Goal: Information Seeking & Learning: Learn about a topic

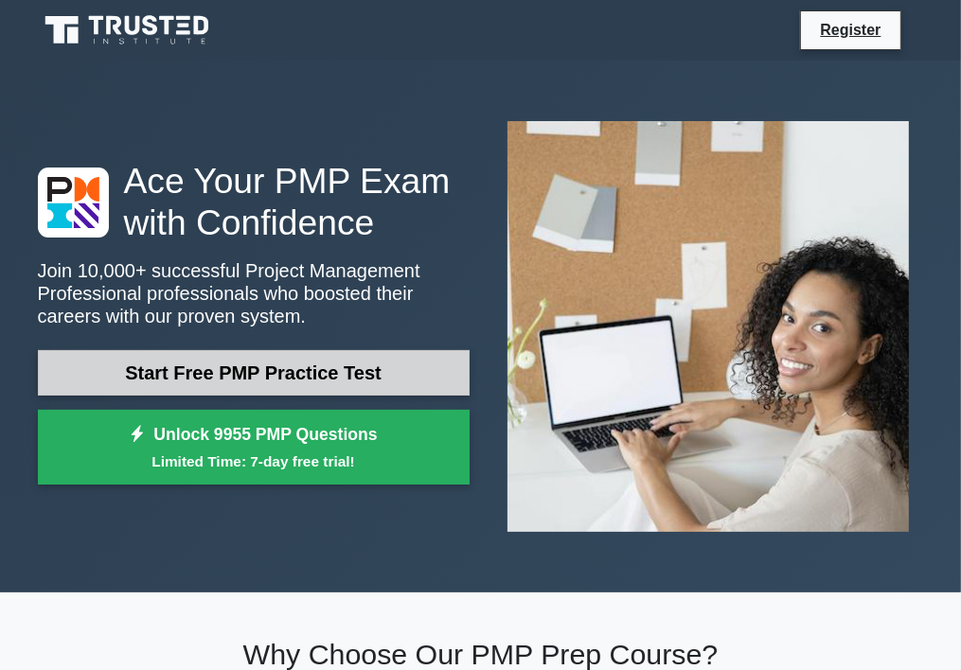
click at [314, 377] on link "Start Free PMP Practice Test" at bounding box center [254, 372] width 432 height 45
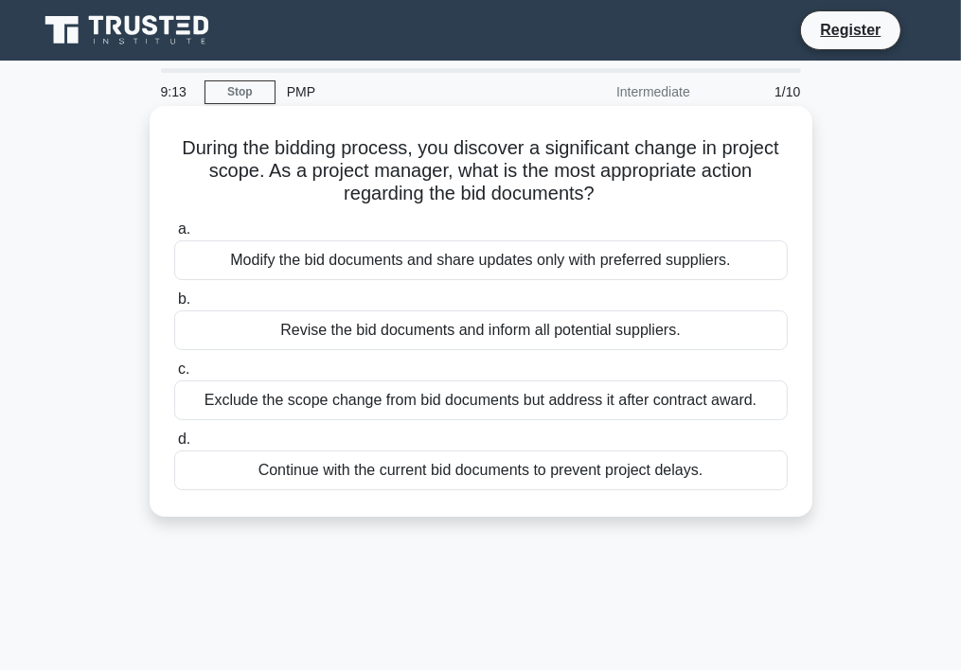
click at [380, 476] on div "Continue with the current bid documents to prevent project delays." at bounding box center [481, 471] width 614 height 40
click at [174, 446] on input "d. Continue with the current bid documents to prevent project delays." at bounding box center [174, 440] width 0 height 12
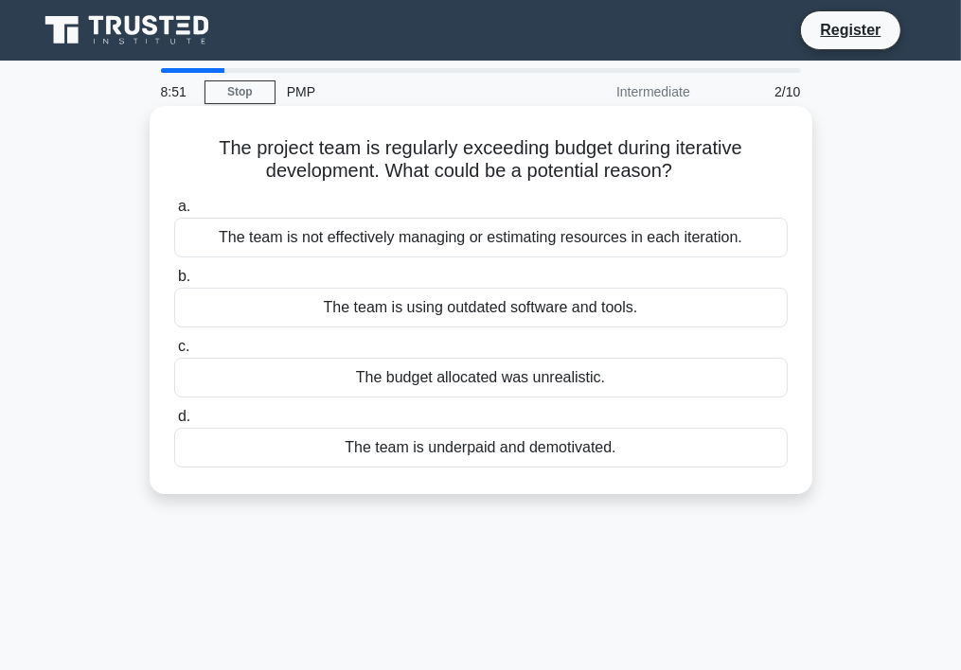
click at [330, 234] on div "The team is not effectively managing or estimating resources in each iteration." at bounding box center [481, 238] width 614 height 40
click at [174, 213] on input "a. The team is not effectively managing or estimating resources in each iterati…" at bounding box center [174, 207] width 0 height 12
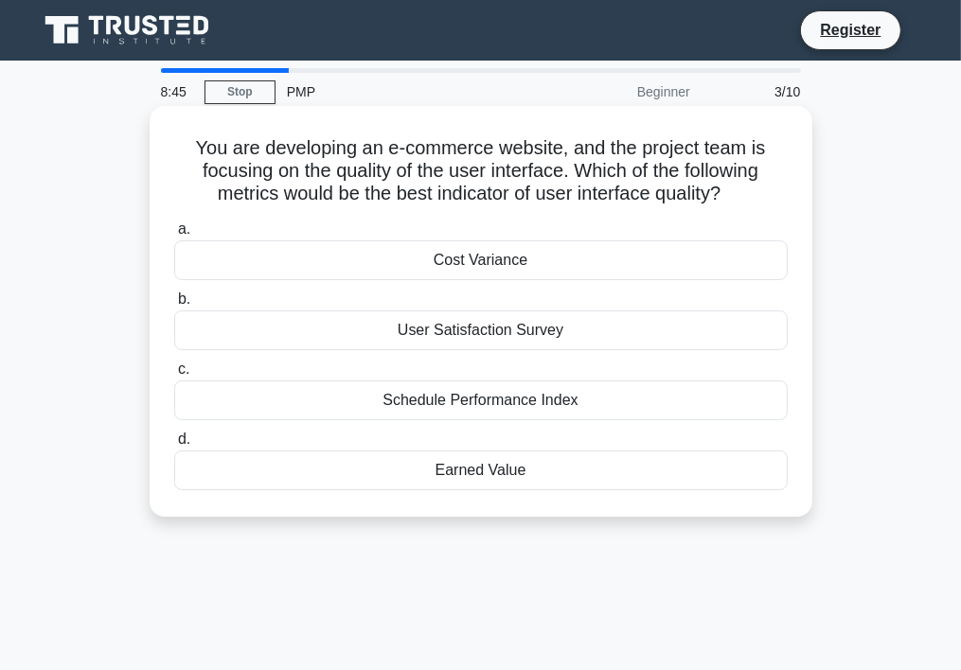
click at [383, 394] on div "Schedule Performance Index" at bounding box center [481, 401] width 614 height 40
click at [174, 376] on input "c. Schedule Performance Index" at bounding box center [174, 370] width 0 height 12
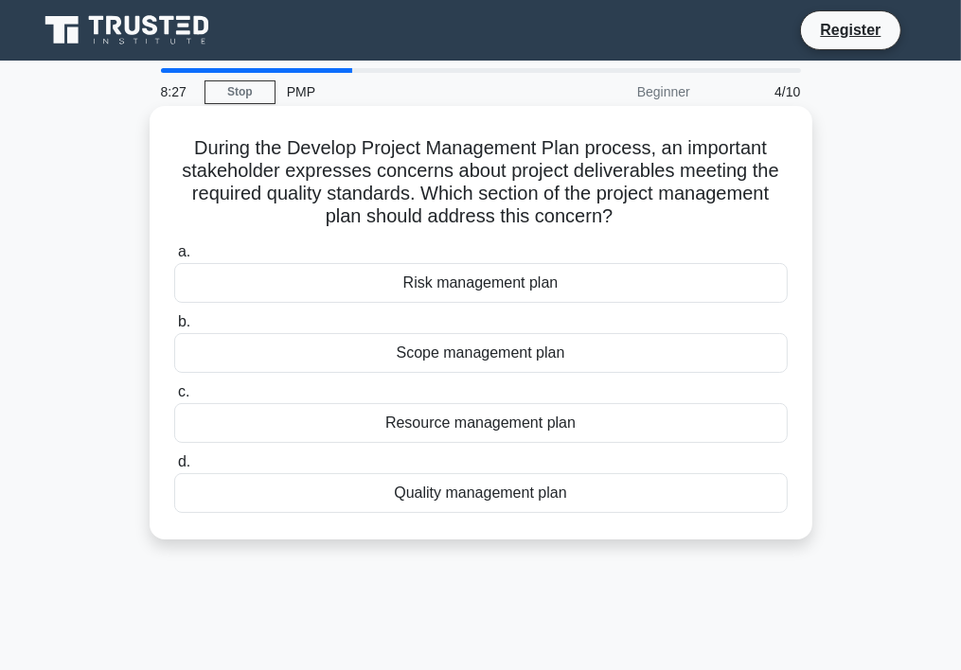
click at [358, 289] on div "Risk management plan" at bounding box center [481, 283] width 614 height 40
click at [174, 259] on input "a. Risk management plan" at bounding box center [174, 252] width 0 height 12
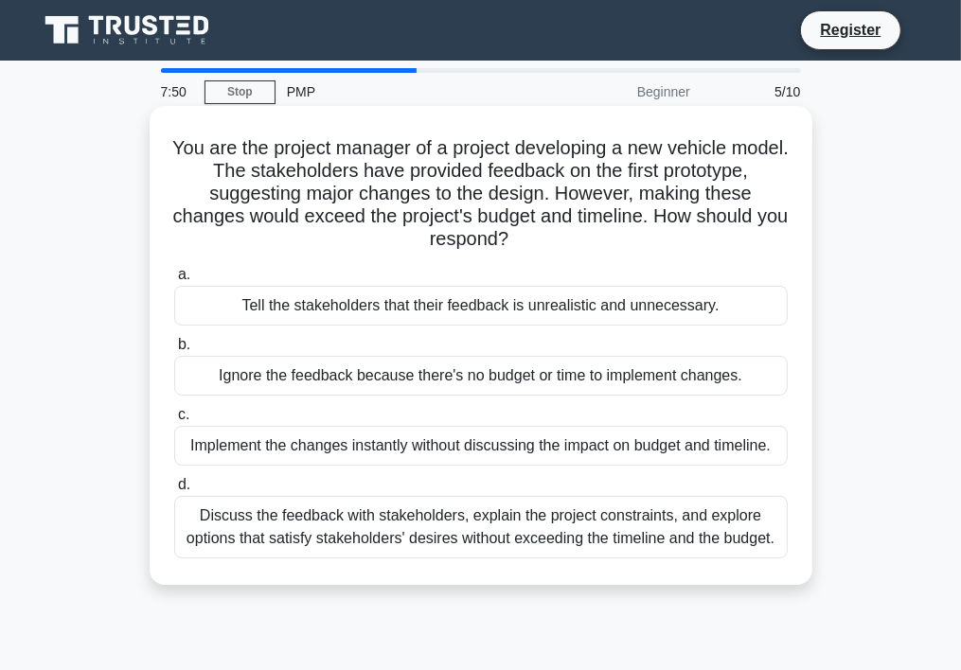
click at [348, 371] on div "Ignore the feedback because there's no budget or time to implement changes." at bounding box center [481, 376] width 614 height 40
click at [174, 351] on input "b. Ignore the feedback because there's no budget or time to implement changes." at bounding box center [174, 345] width 0 height 12
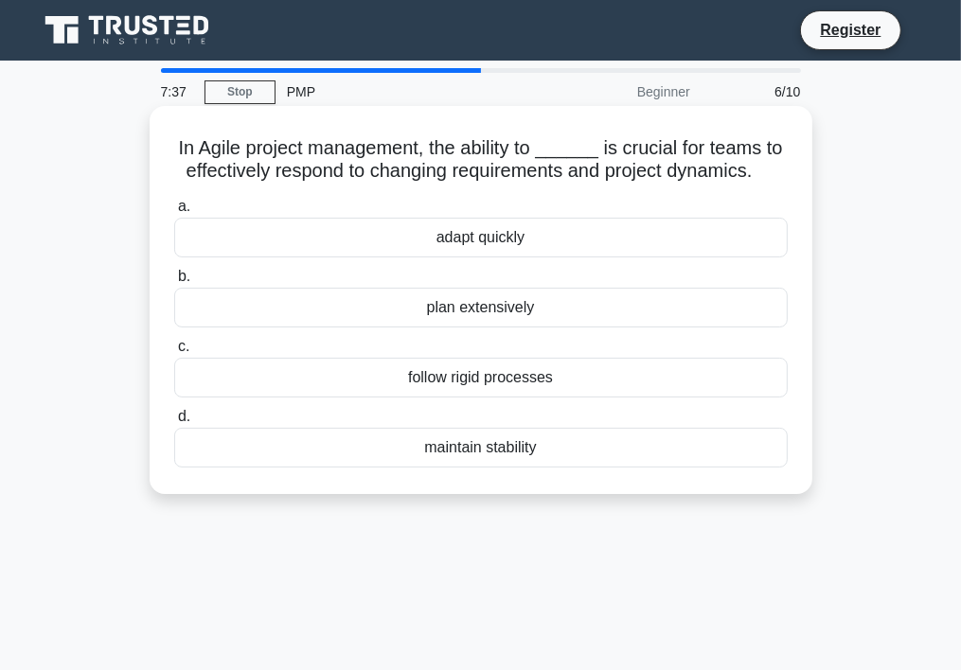
click at [383, 245] on div "adapt quickly" at bounding box center [481, 238] width 614 height 40
click at [174, 213] on input "a. adapt quickly" at bounding box center [174, 207] width 0 height 12
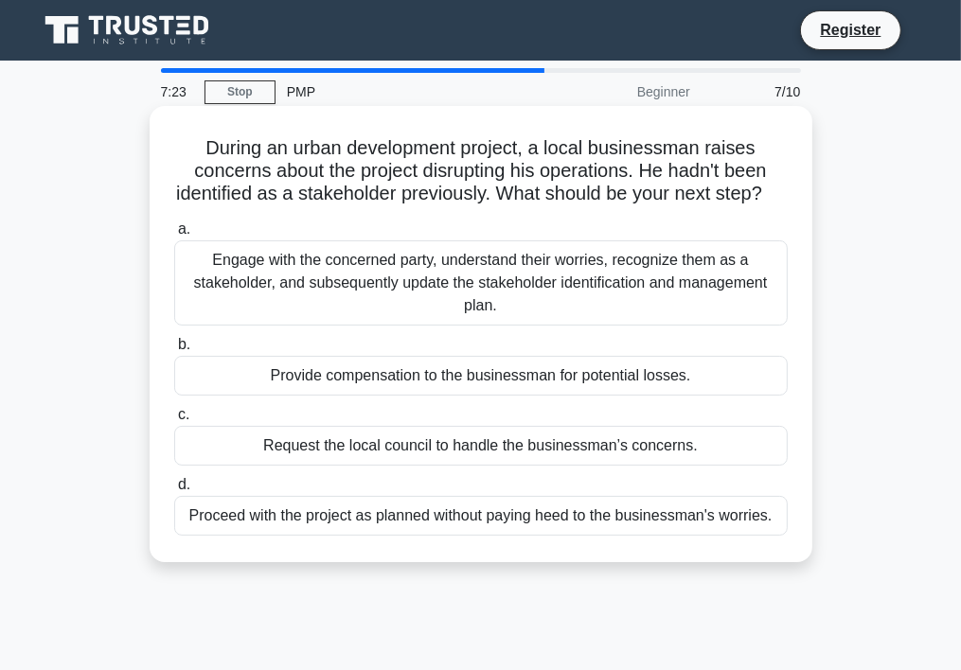
click at [403, 462] on div "Request the local council to handle the businessman’s concerns." at bounding box center [481, 446] width 614 height 40
click at [174, 421] on input "c. Request the local council to handle the businessman’s concerns." at bounding box center [174, 415] width 0 height 12
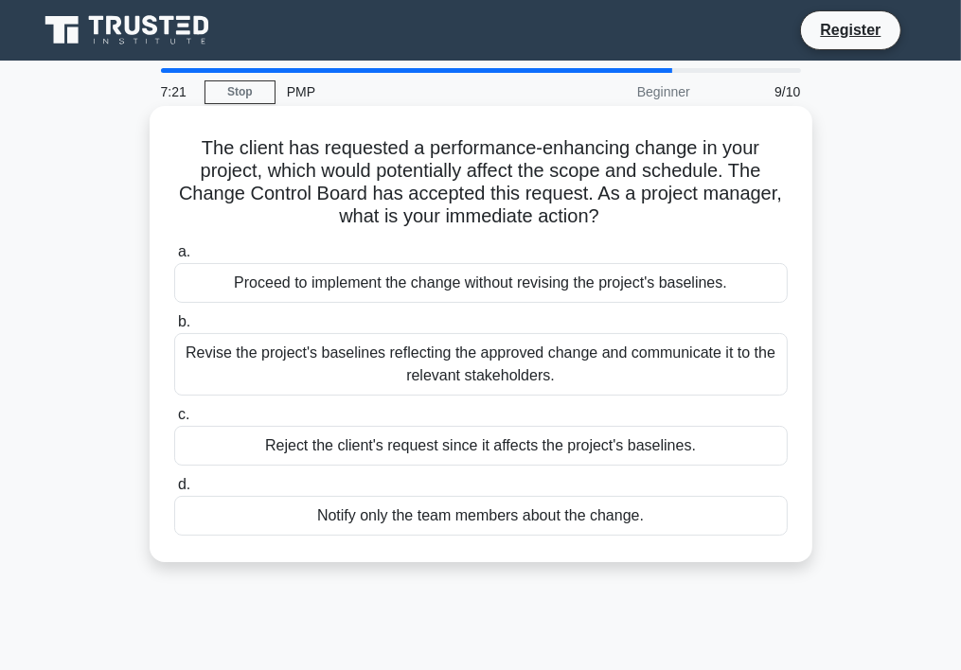
click at [379, 371] on div "Revise the project's baselines reflecting the approved change and communicate i…" at bounding box center [481, 364] width 614 height 63
click at [174, 329] on input "b. Revise the project's baselines reflecting the approved change and communicat…" at bounding box center [174, 322] width 0 height 12
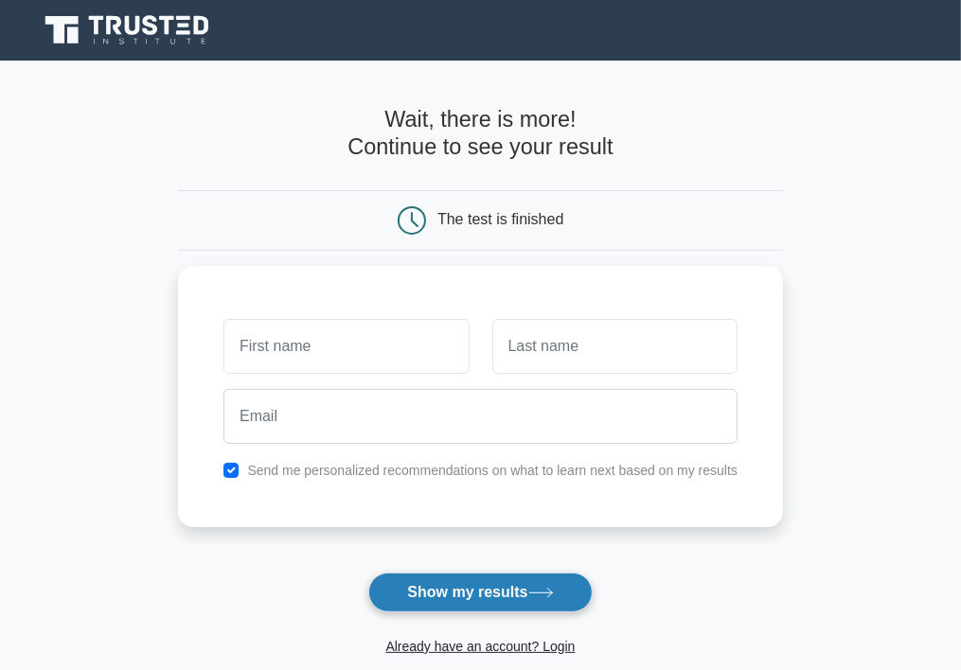
click at [439, 598] on button "Show my results" at bounding box center [479, 593] width 223 height 40
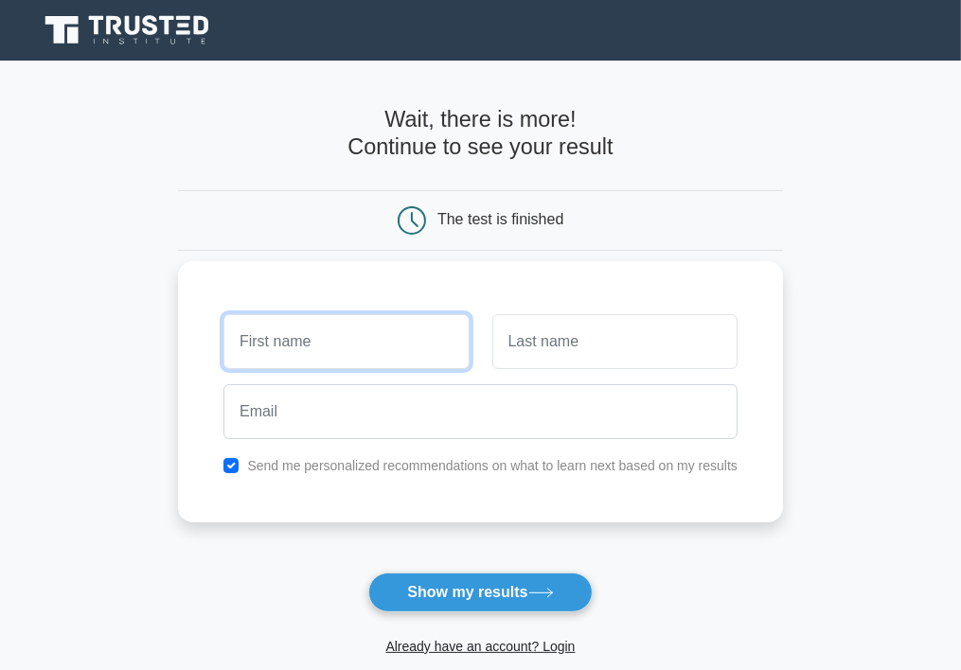
click at [291, 337] on input "text" at bounding box center [345, 341] width 245 height 55
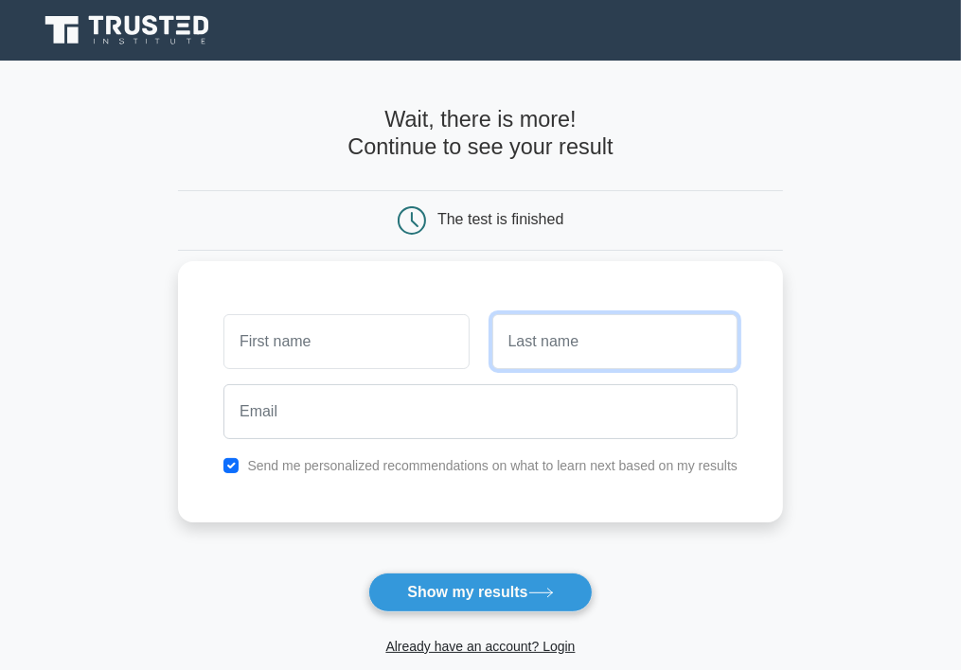
click at [524, 353] on input "text" at bounding box center [614, 341] width 245 height 55
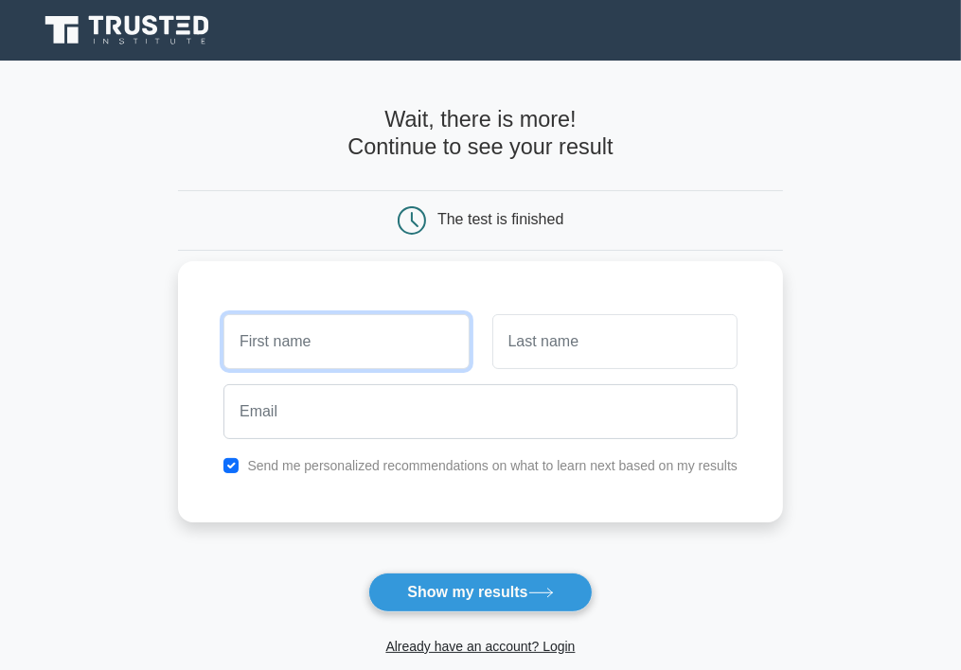
click at [265, 345] on input "text" at bounding box center [345, 341] width 245 height 55
type input "huzaifa"
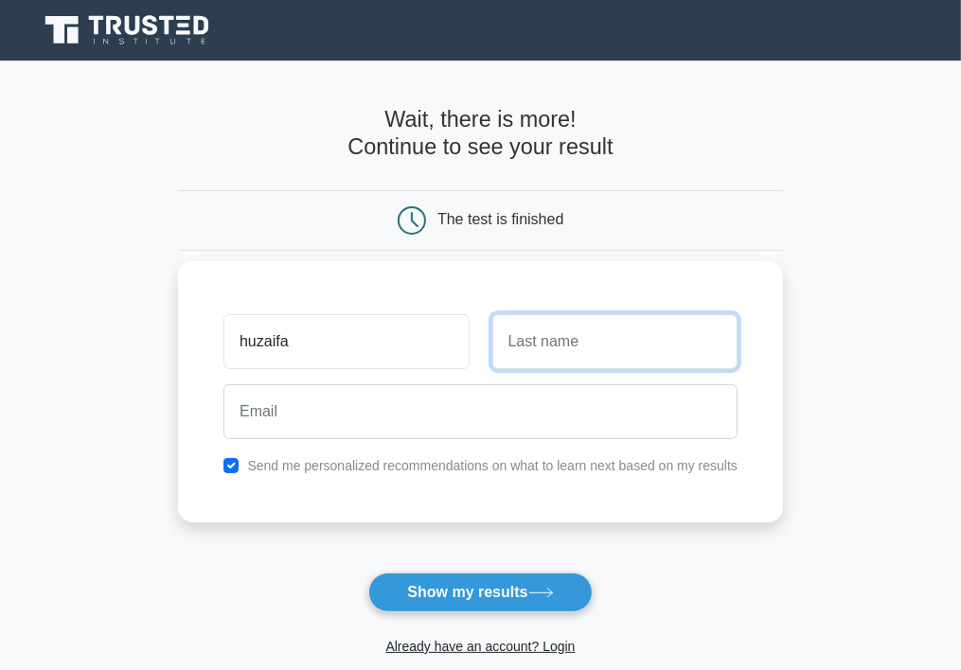
click at [517, 342] on input "text" at bounding box center [614, 341] width 245 height 55
type input "tamim"
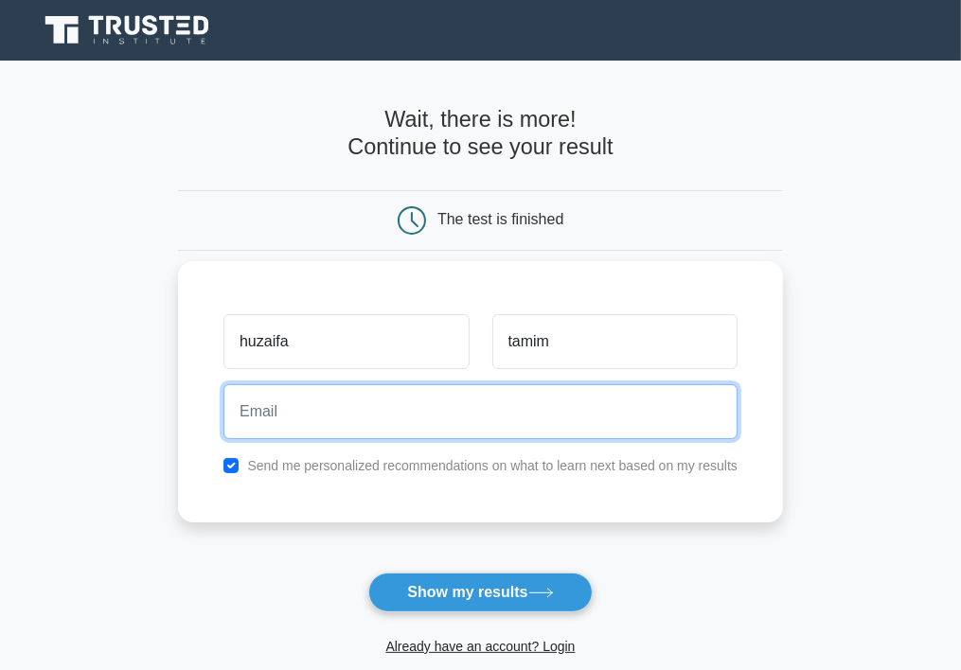
click at [259, 417] on input "email" at bounding box center [480, 411] width 514 height 55
type input "huzaifatamim3@gmail.com"
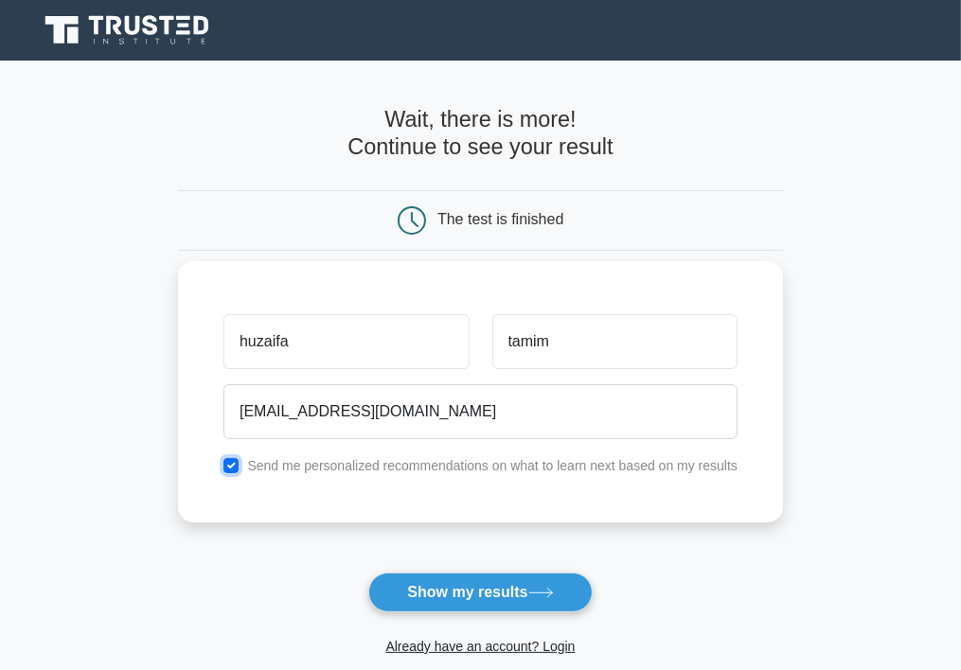
click at [231, 465] on input "checkbox" at bounding box center [230, 465] width 15 height 15
checkbox input "true"
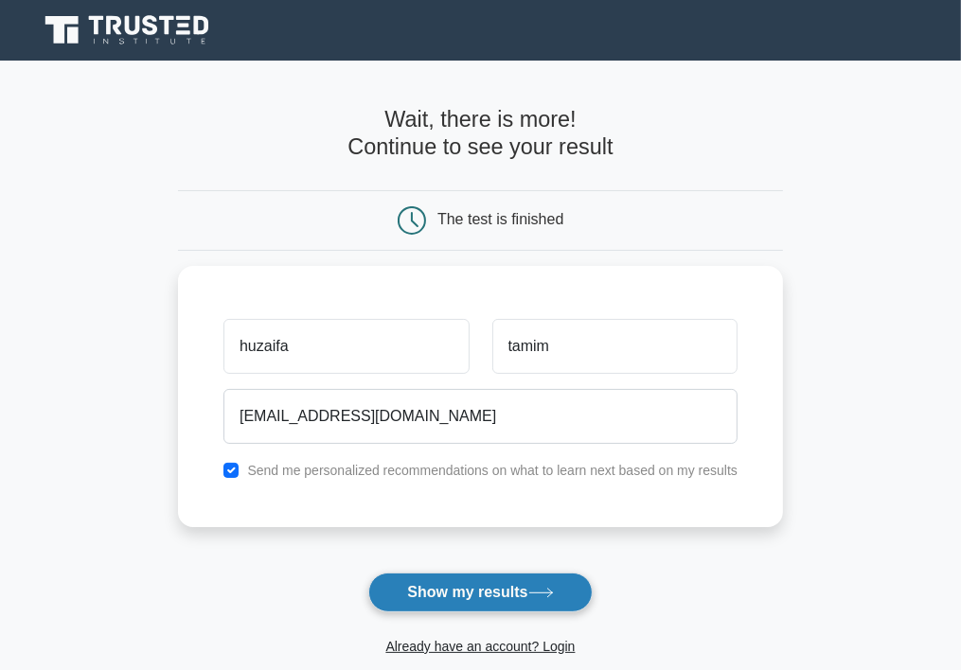
click at [443, 590] on button "Show my results" at bounding box center [479, 593] width 223 height 40
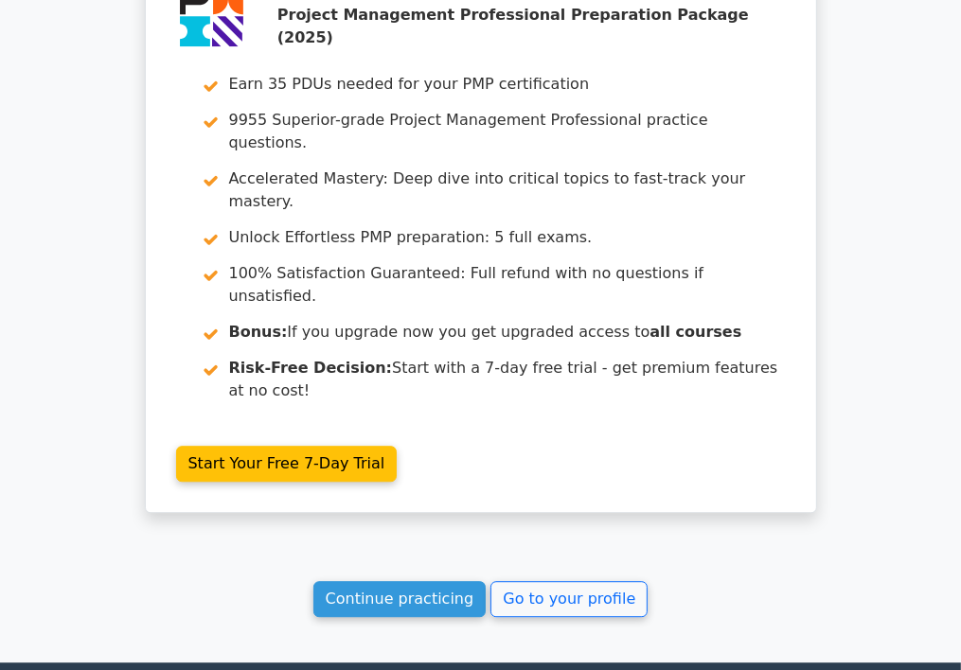
scroll to position [3200, 0]
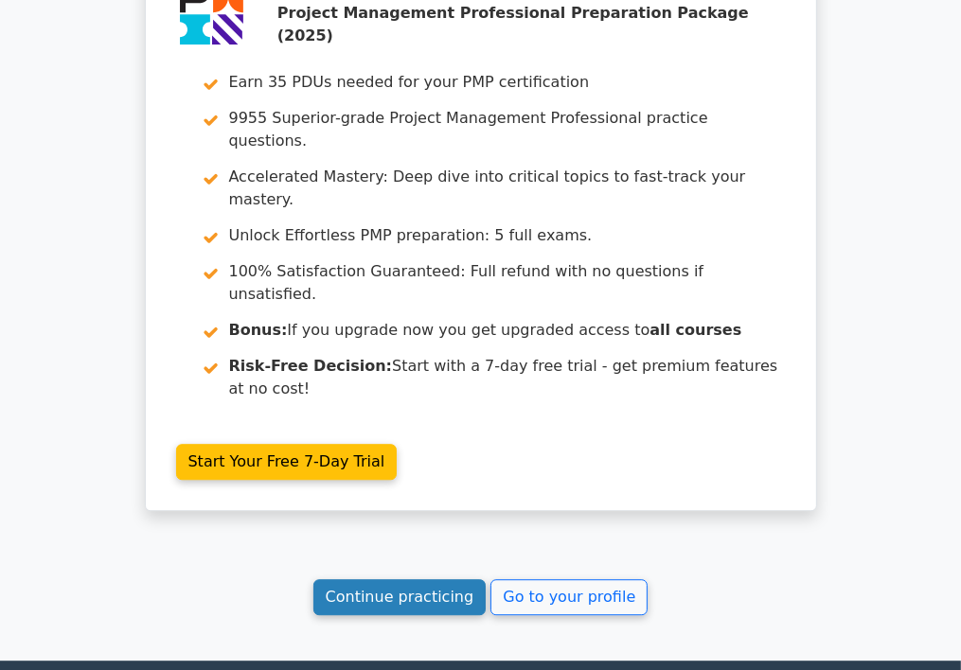
click at [447, 580] on link "Continue practicing" at bounding box center [399, 598] width 173 height 36
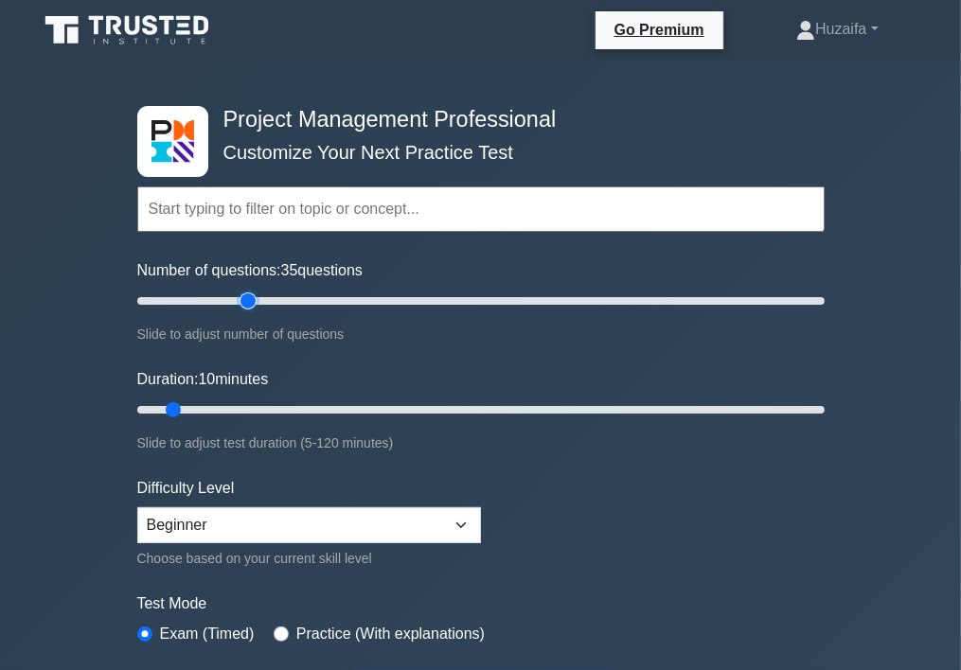
click at [251, 301] on input "Number of questions: 35 questions" at bounding box center [481, 301] width 688 height 23
click at [288, 298] on input "Number of questions: 35 questions" at bounding box center [481, 301] width 688 height 23
click at [318, 296] on input "Number of questions: 55 questions" at bounding box center [481, 301] width 688 height 23
type input "50"
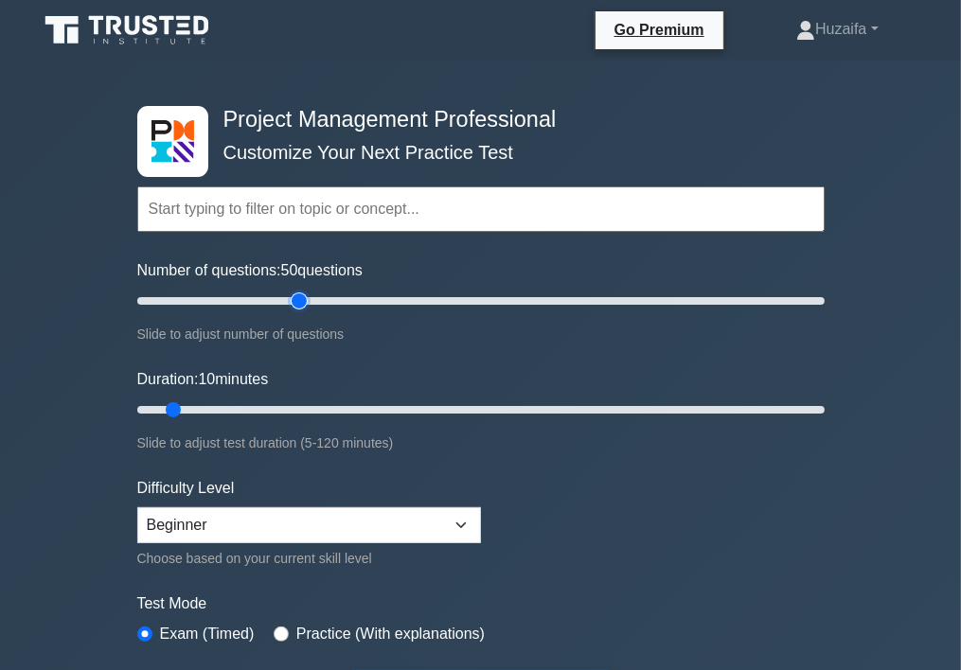
click at [295, 298] on input "Number of questions: 50 questions" at bounding box center [481, 301] width 688 height 23
type input "20"
click at [223, 405] on input "Duration: 10 minutes" at bounding box center [481, 410] width 688 height 23
click at [235, 518] on select "Beginner Intermediate Expert" at bounding box center [309, 526] width 344 height 36
select select "expert"
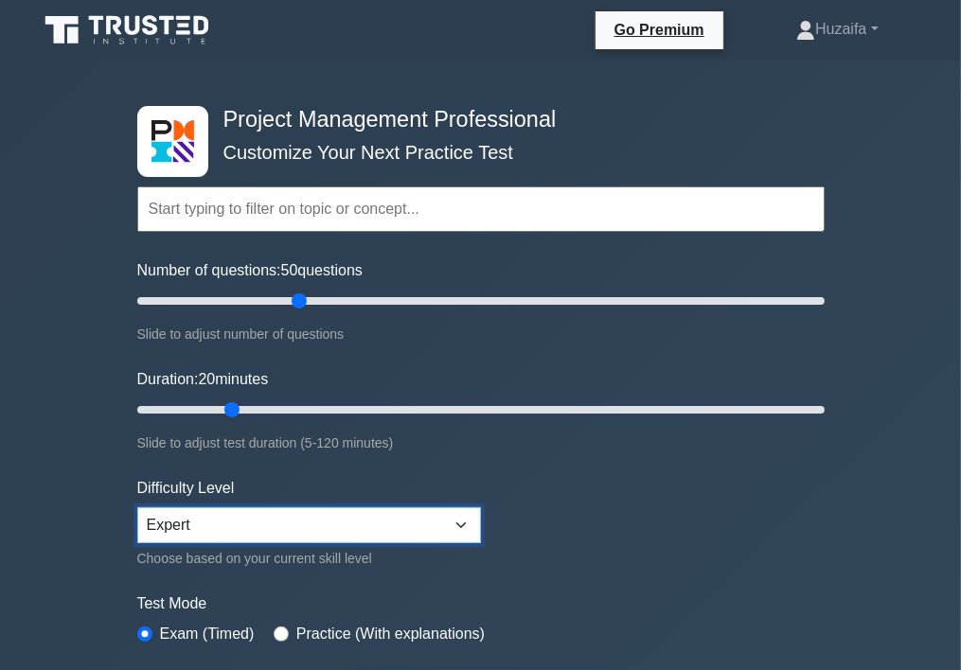
click at [137, 508] on select "Beginner Intermediate Expert" at bounding box center [309, 526] width 344 height 36
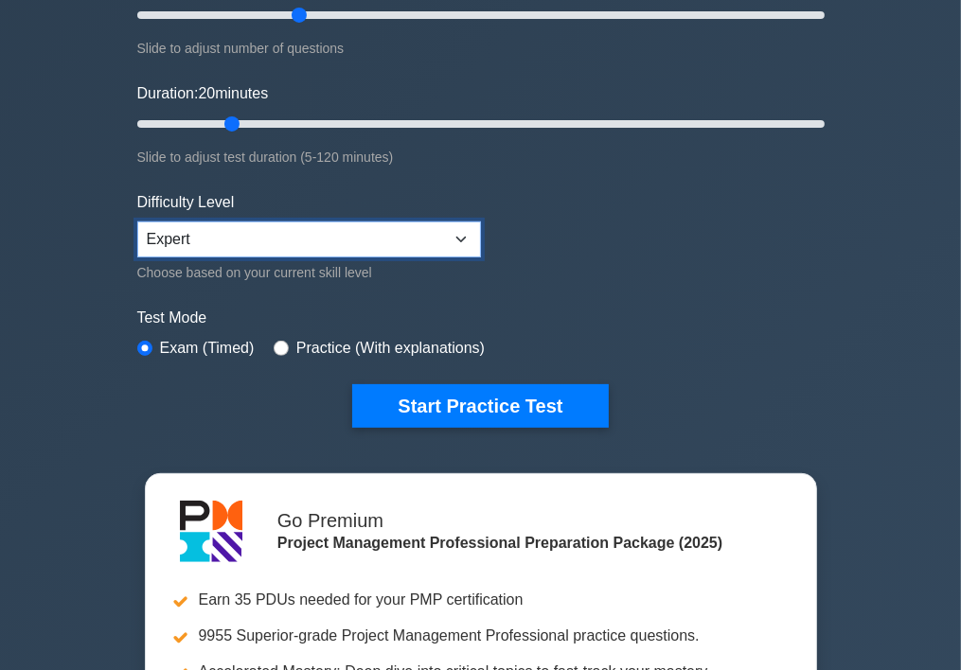
scroll to position [284, 0]
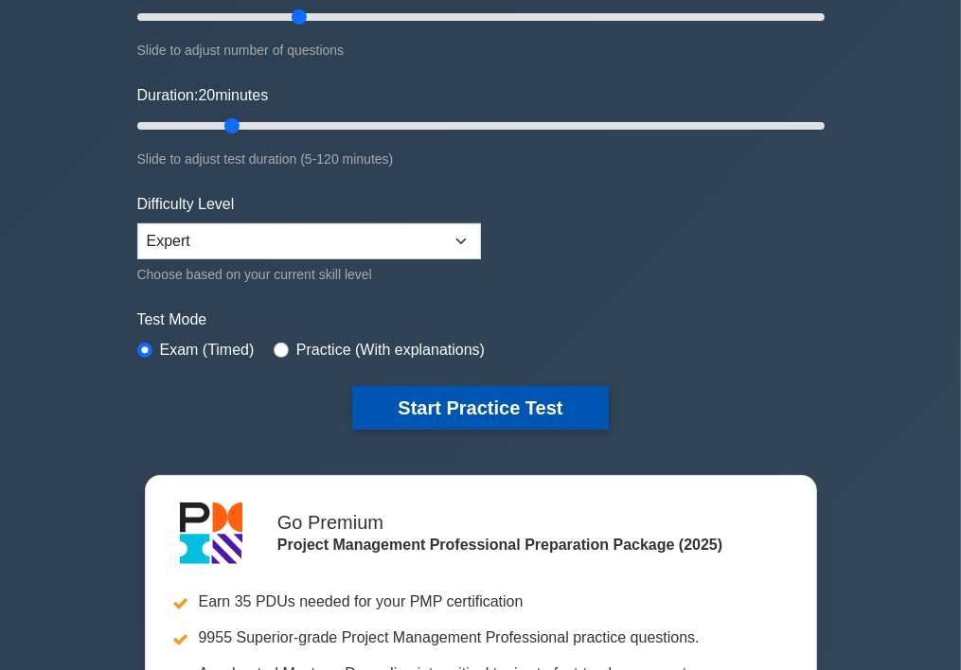
click at [431, 403] on button "Start Practice Test" at bounding box center [480, 408] width 256 height 44
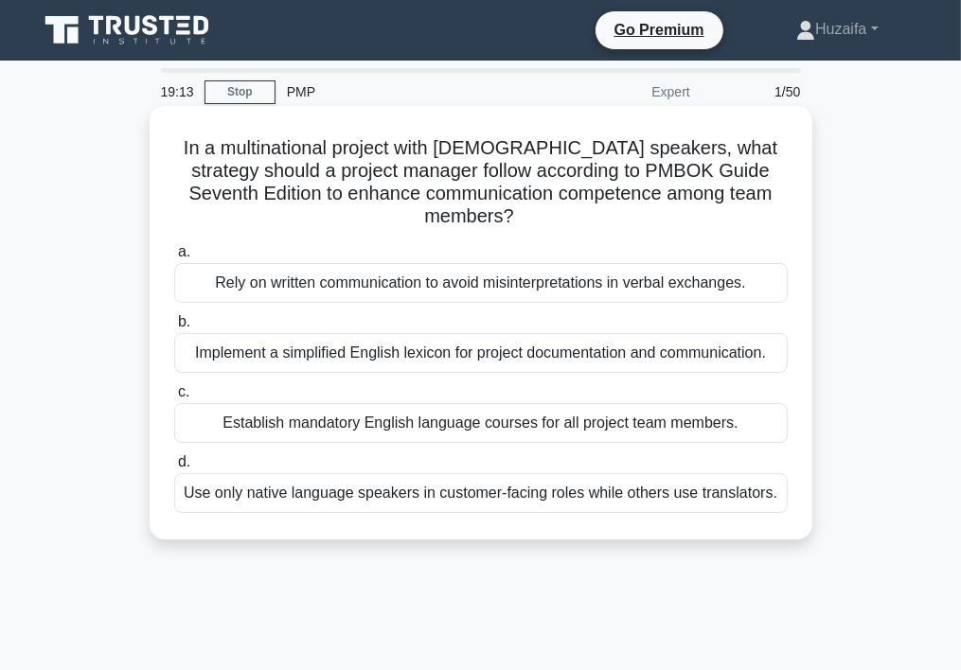
click at [452, 360] on div "Implement a simplified English lexicon for project documentation and communicat…" at bounding box center [481, 353] width 614 height 40
click at [174, 329] on input "b. Implement a simplified English lexicon for project documentation and communi…" at bounding box center [174, 322] width 0 height 12
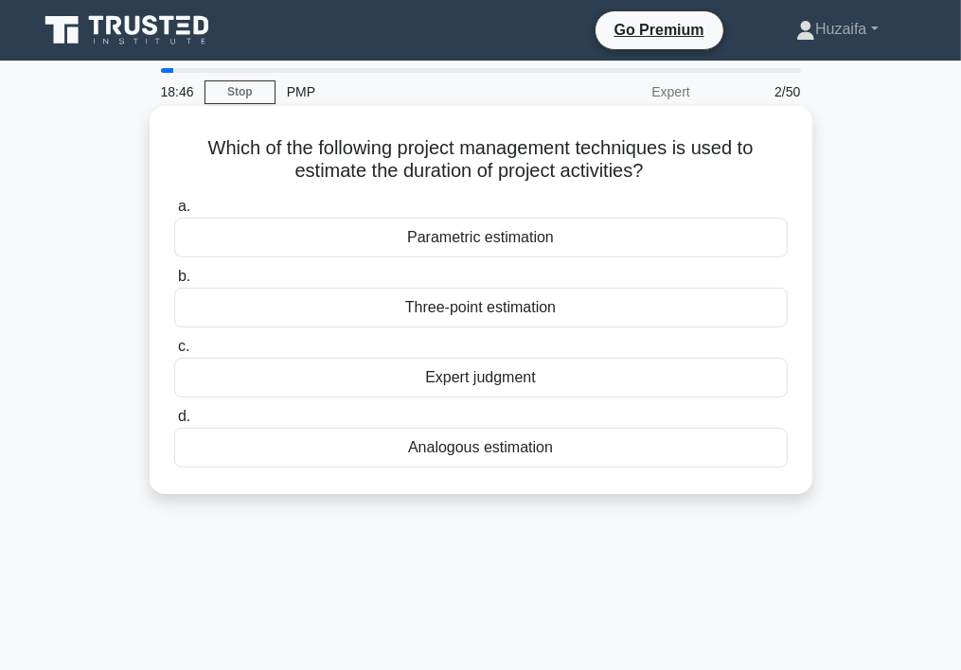
click at [367, 241] on div "Parametric estimation" at bounding box center [481, 238] width 614 height 40
click at [174, 213] on input "a. Parametric estimation" at bounding box center [174, 207] width 0 height 12
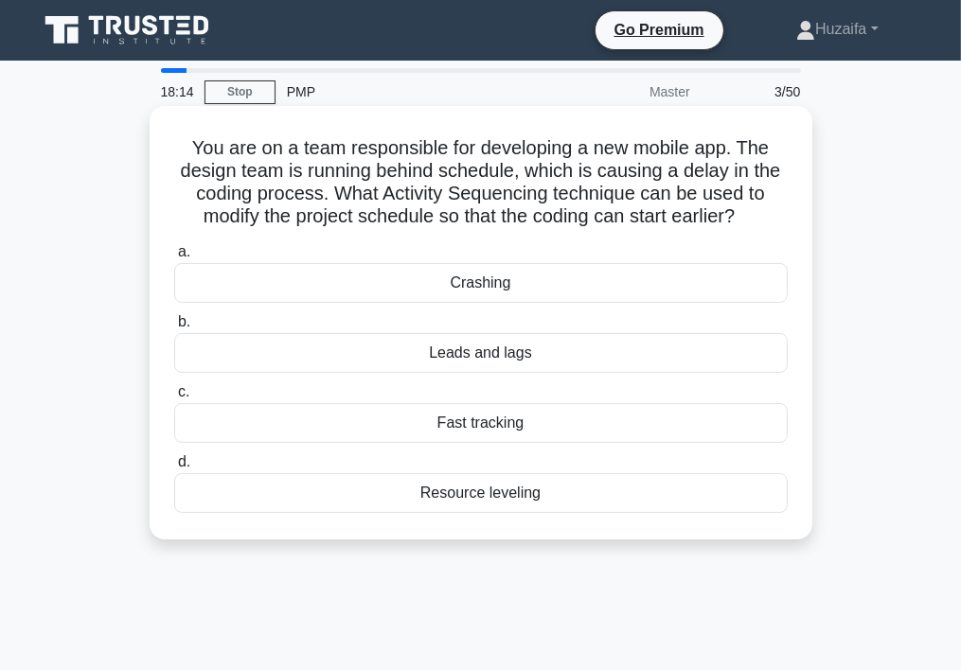
click at [388, 416] on div "Fast tracking" at bounding box center [481, 423] width 614 height 40
click at [174, 399] on input "c. Fast tracking" at bounding box center [174, 392] width 0 height 12
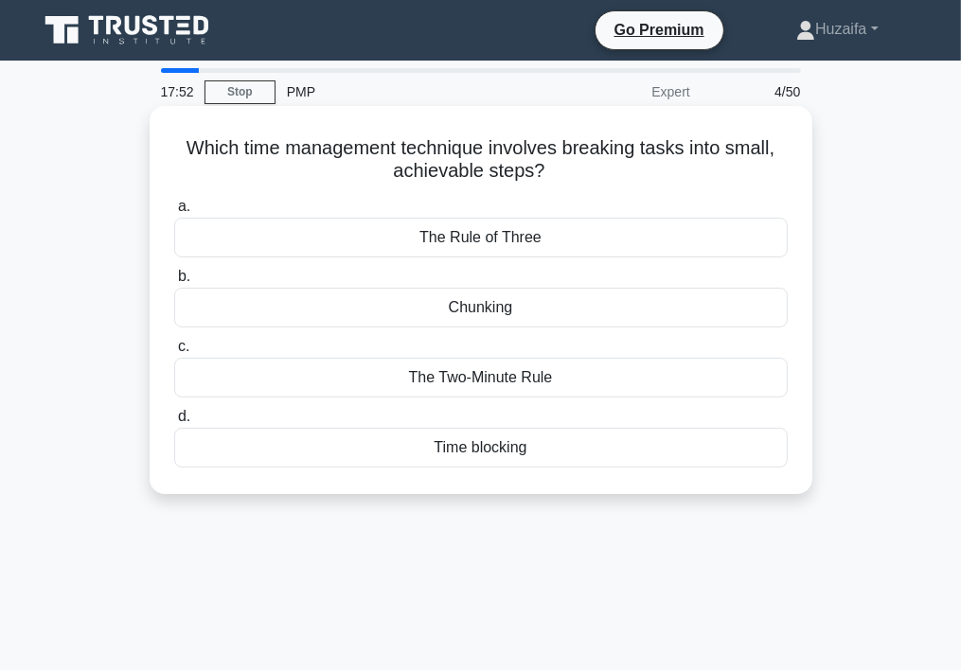
click at [401, 309] on div "Chunking" at bounding box center [481, 308] width 614 height 40
click at [174, 283] on input "b. Chunking" at bounding box center [174, 277] width 0 height 12
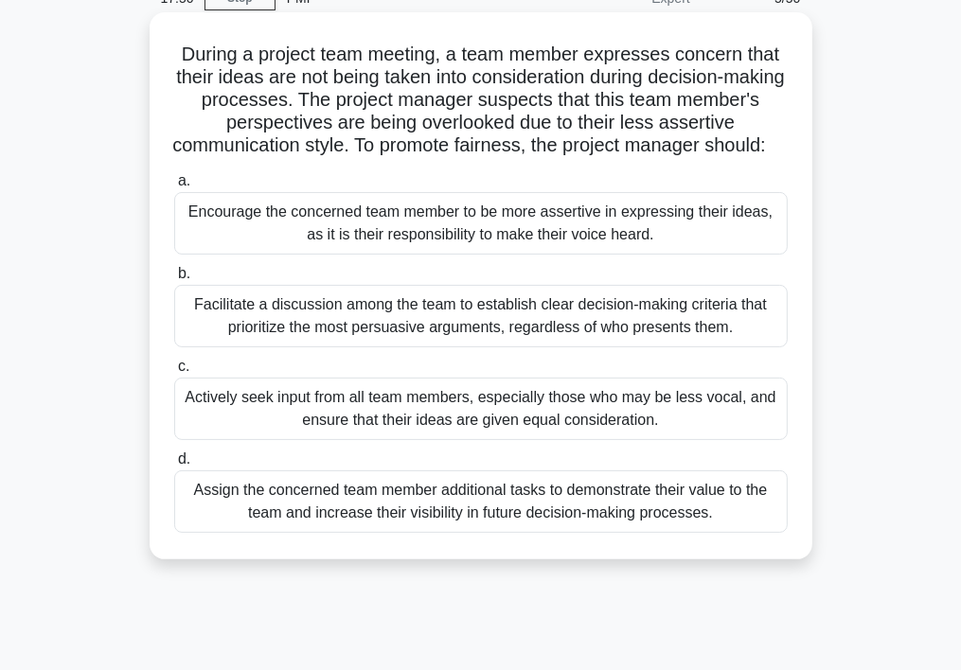
scroll to position [95, 0]
click at [386, 347] on div "Facilitate a discussion among the team to establish clear decision-making crite…" at bounding box center [481, 315] width 614 height 63
click at [174, 279] on input "b. Facilitate a discussion among the team to establish clear decision-making cr…" at bounding box center [174, 273] width 0 height 12
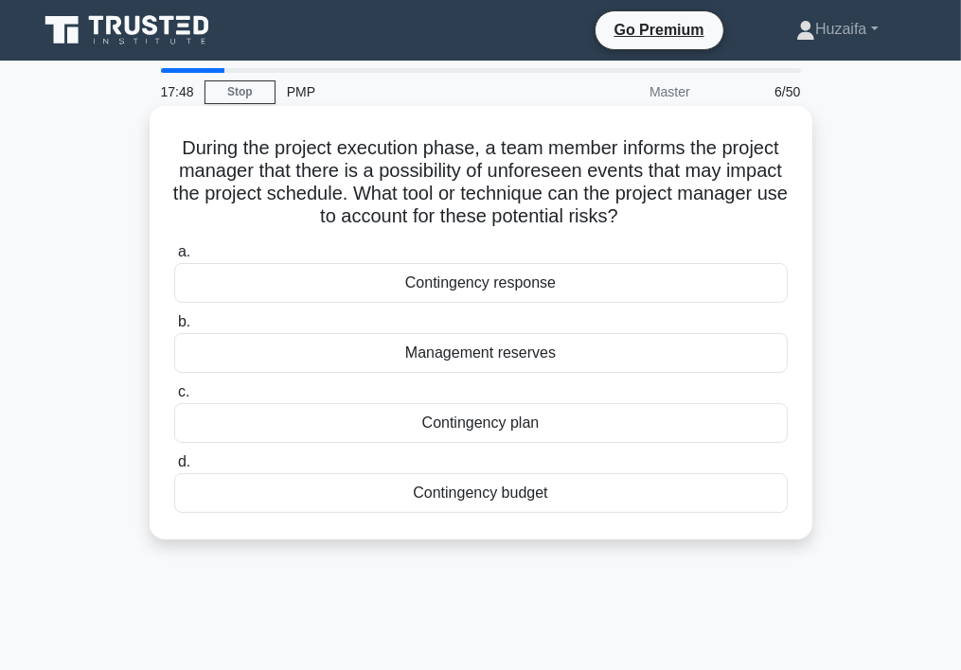
scroll to position [0, 0]
click at [392, 351] on div "Management reserves" at bounding box center [481, 353] width 614 height 40
click at [174, 329] on input "b. Management reserves" at bounding box center [174, 322] width 0 height 12
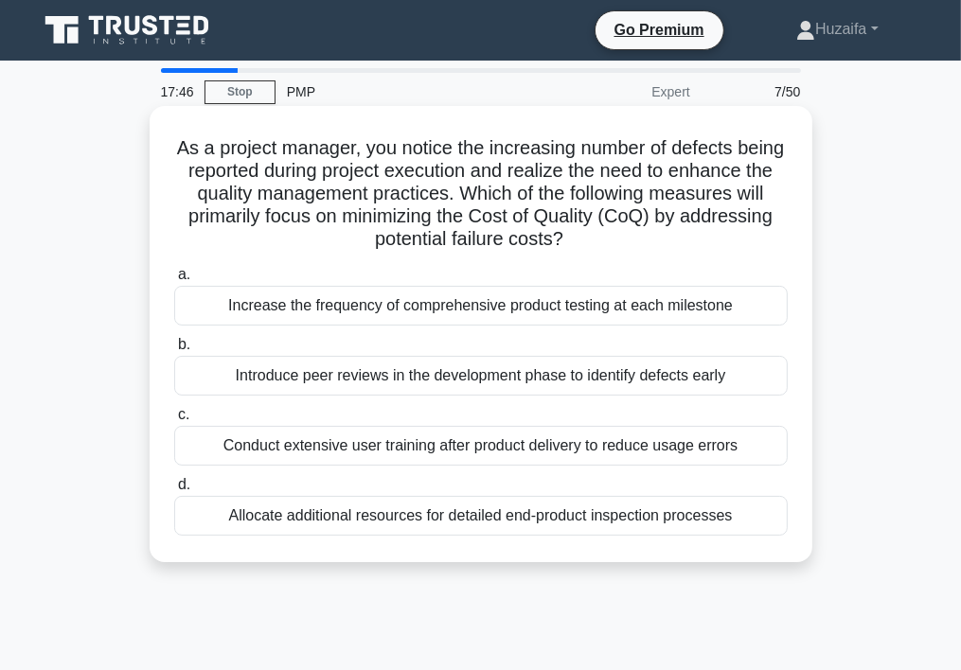
click at [390, 374] on div "Introduce peer reviews in the development phase to identify defects early" at bounding box center [481, 376] width 614 height 40
click at [174, 351] on input "b. Introduce peer reviews in the development phase to identify defects early" at bounding box center [174, 345] width 0 height 12
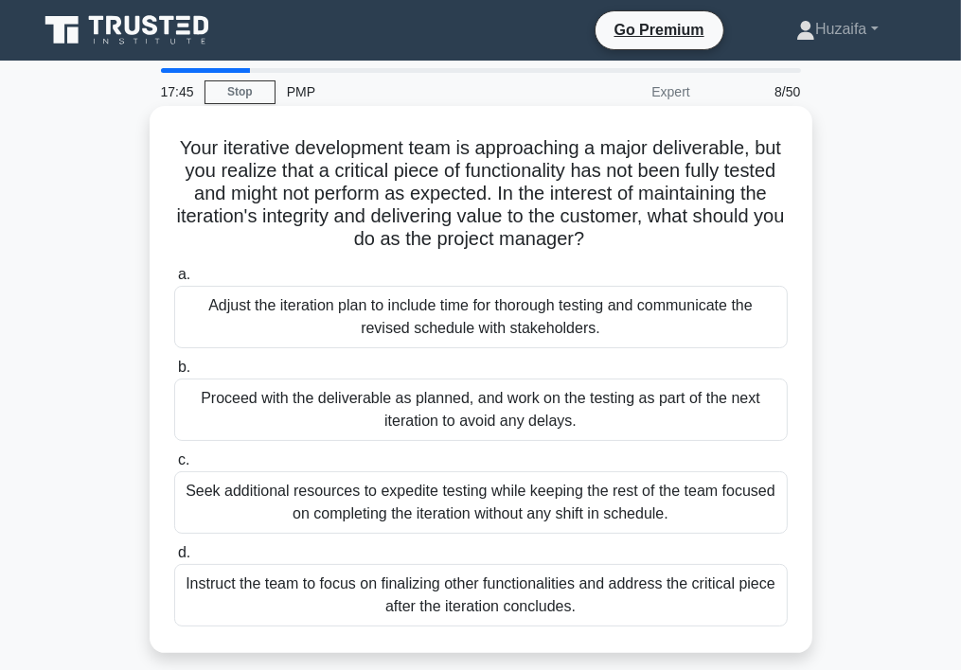
click at [387, 491] on div "Seek additional resources to expedite testing while keeping the rest of the tea…" at bounding box center [481, 503] width 614 height 63
click at [174, 467] on input "c. Seek additional resources to expedite testing while keeping the rest of the …" at bounding box center [174, 461] width 0 height 12
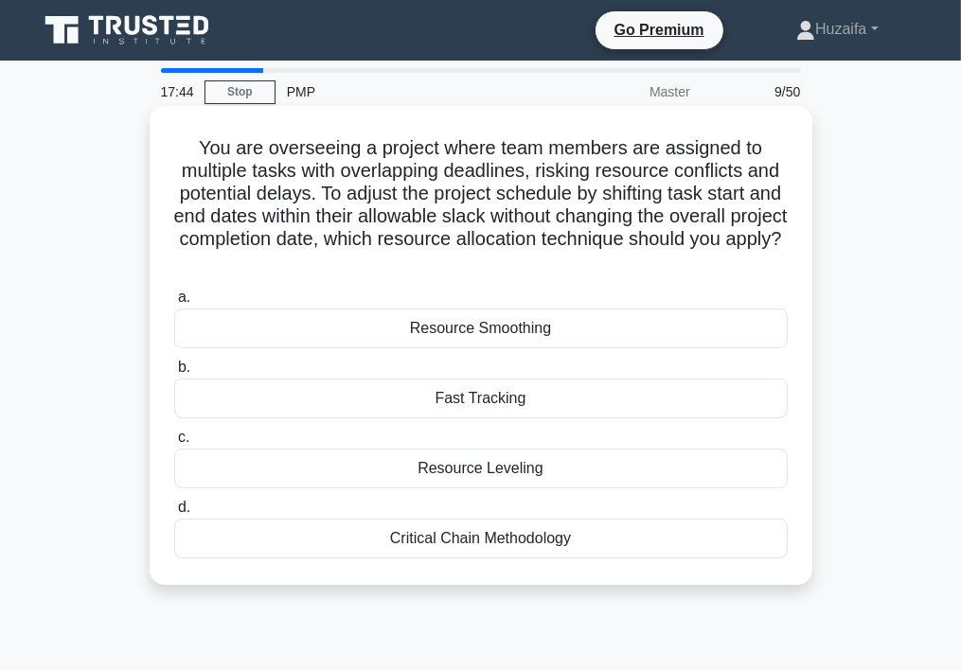
click at [409, 537] on div "Critical Chain Methodology" at bounding box center [481, 539] width 614 height 40
click at [174, 514] on input "d. Critical Chain Methodology" at bounding box center [174, 508] width 0 height 12
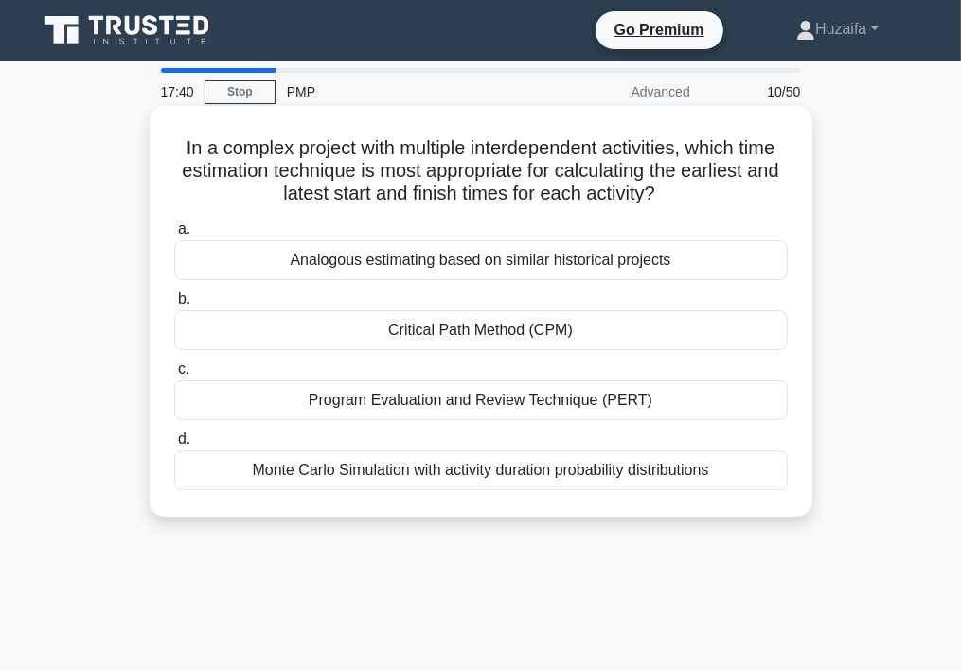
click at [271, 255] on div "Analogous estimating based on similar historical projects" at bounding box center [481, 261] width 614 height 40
click at [174, 236] on input "a. Analogous estimating based on similar historical projects" at bounding box center [174, 229] width 0 height 12
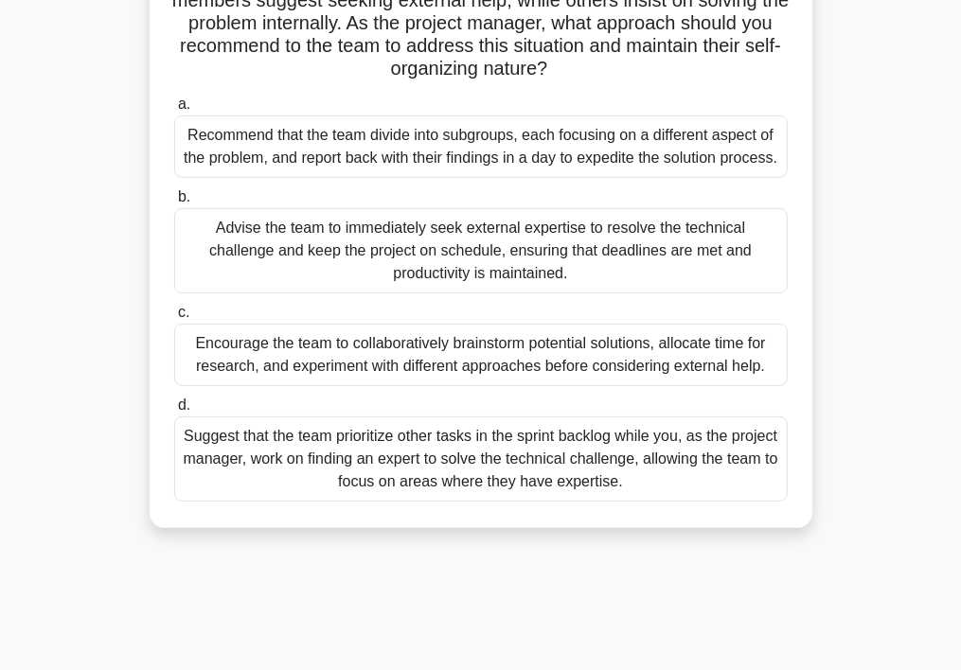
scroll to position [352, 0]
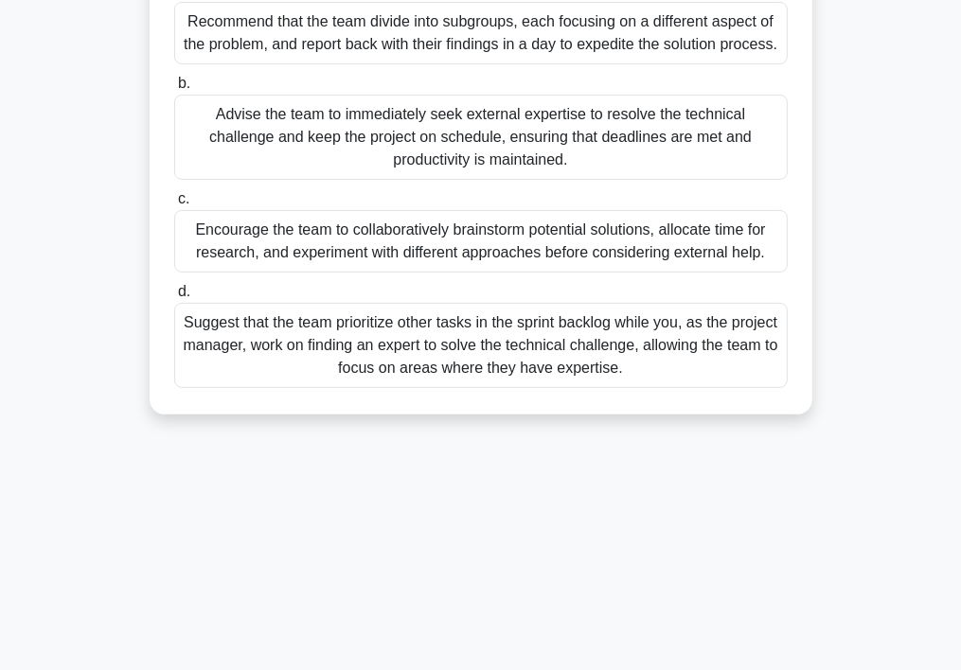
click at [361, 273] on div "Encourage the team to collaboratively brainstorm potential solutions, allocate …" at bounding box center [481, 241] width 614 height 63
click at [174, 205] on input "c. Encourage the team to collaboratively brainstorm potential solutions, alloca…" at bounding box center [174, 199] width 0 height 12
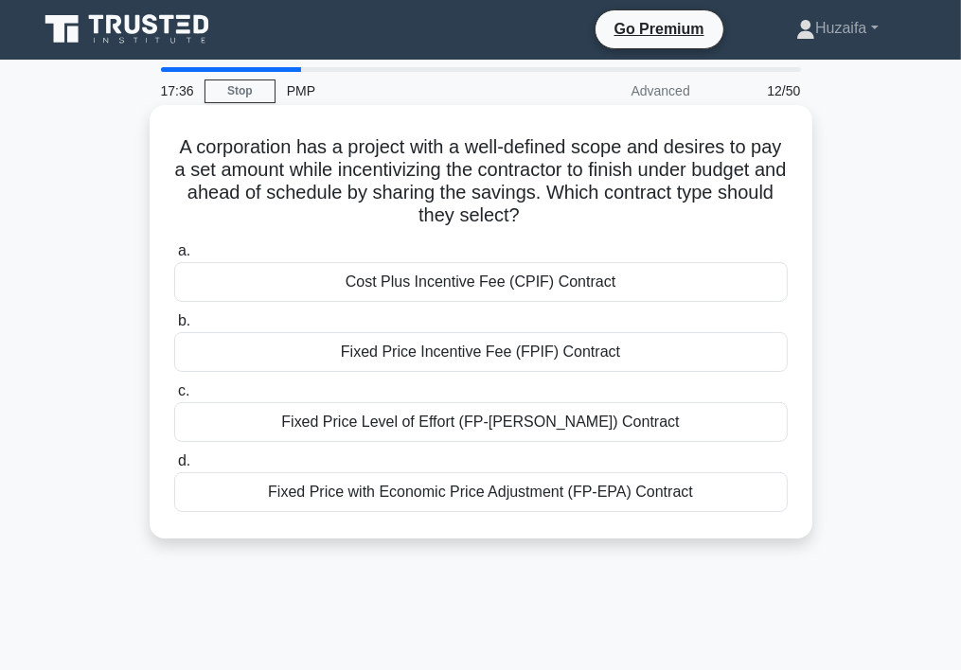
scroll to position [0, 0]
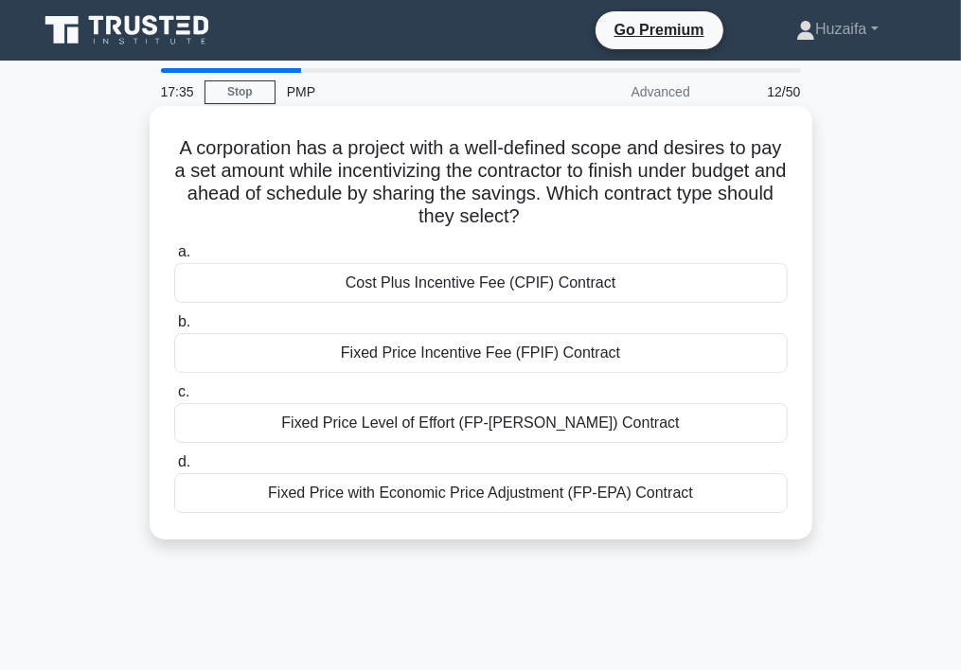
click at [442, 353] on div "Fixed Price Incentive Fee (FPIF) Contract" at bounding box center [481, 353] width 614 height 40
click at [174, 329] on input "b. Fixed Price Incentive Fee (FPIF) Contract" at bounding box center [174, 322] width 0 height 12
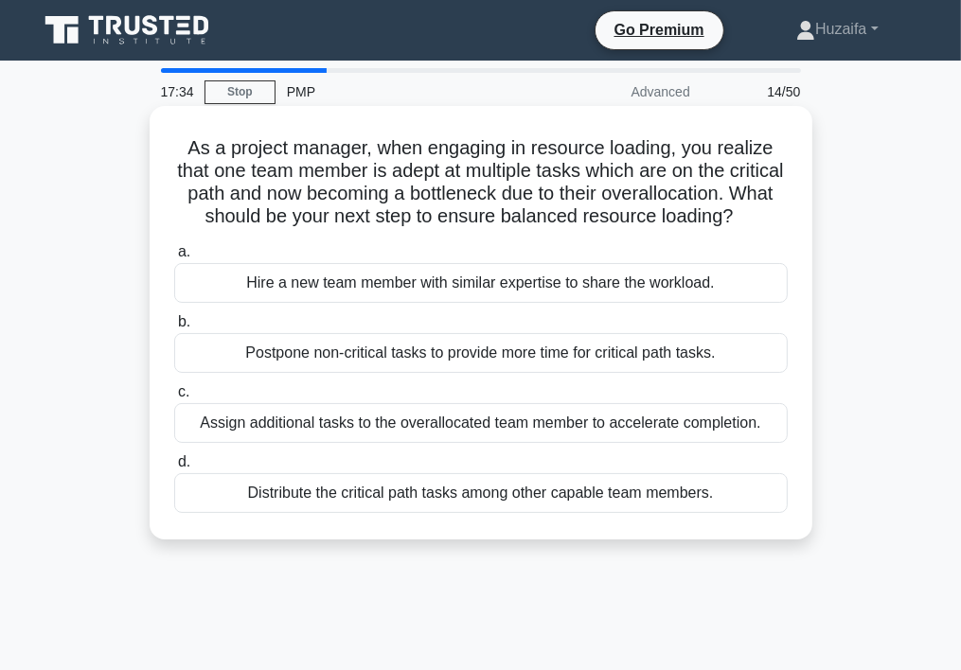
drag, startPoint x: 442, startPoint y: 353, endPoint x: 308, endPoint y: 310, distance: 141.3
click at [308, 303] on div "Hire a new team member with similar expertise to share the workload." at bounding box center [481, 283] width 614 height 40
click at [174, 259] on input "a. Hire a new team member with similar expertise to share the workload." at bounding box center [174, 252] width 0 height 12
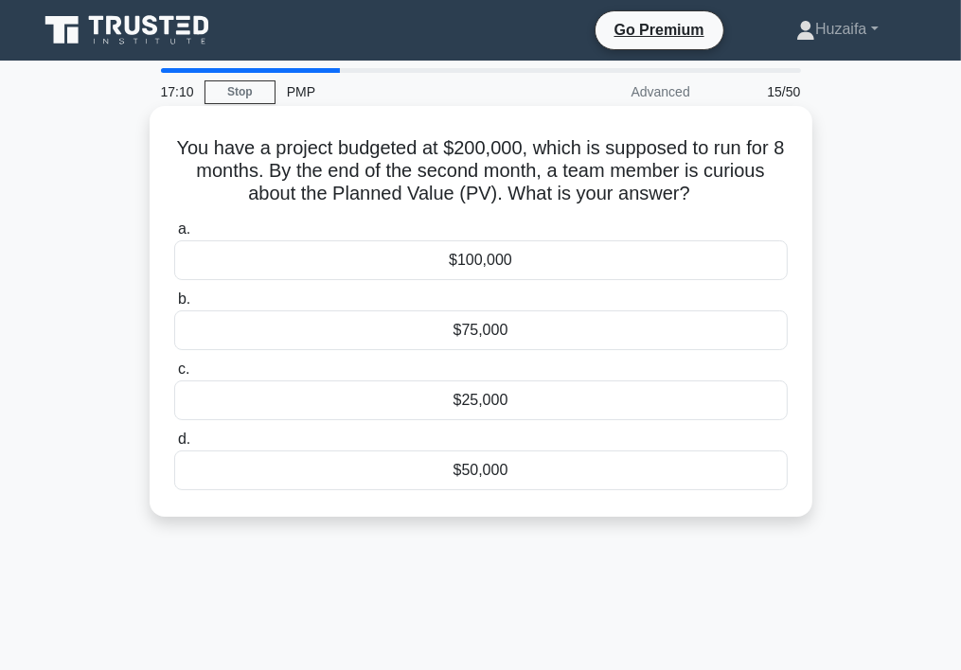
click at [402, 259] on div "$100,000" at bounding box center [481, 261] width 614 height 40
click at [174, 236] on input "a. $100,000" at bounding box center [174, 229] width 0 height 12
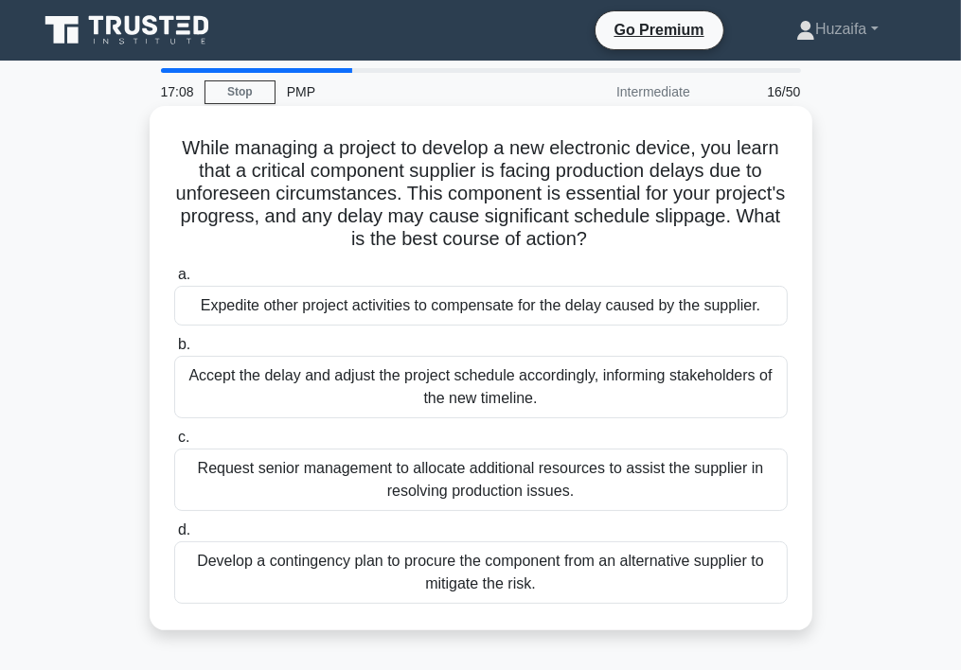
click at [414, 494] on div "Request senior management to allocate additional resources to assist the suppli…" at bounding box center [481, 480] width 614 height 63
click at [174, 444] on input "c. Request senior management to allocate additional resources to assist the sup…" at bounding box center [174, 438] width 0 height 12
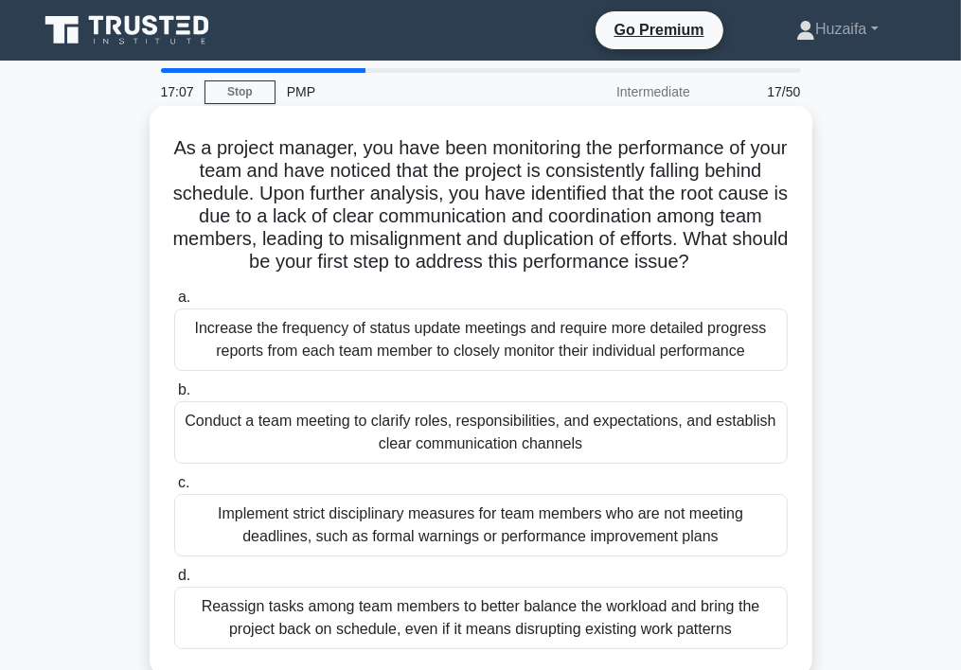
click at [420, 554] on div "Implement strict disciplinary measures for team members who are not meeting dea…" at bounding box center [481, 525] width 614 height 63
click at [174, 490] on input "c. Implement strict disciplinary measures for team members who are not meeting …" at bounding box center [174, 483] width 0 height 12
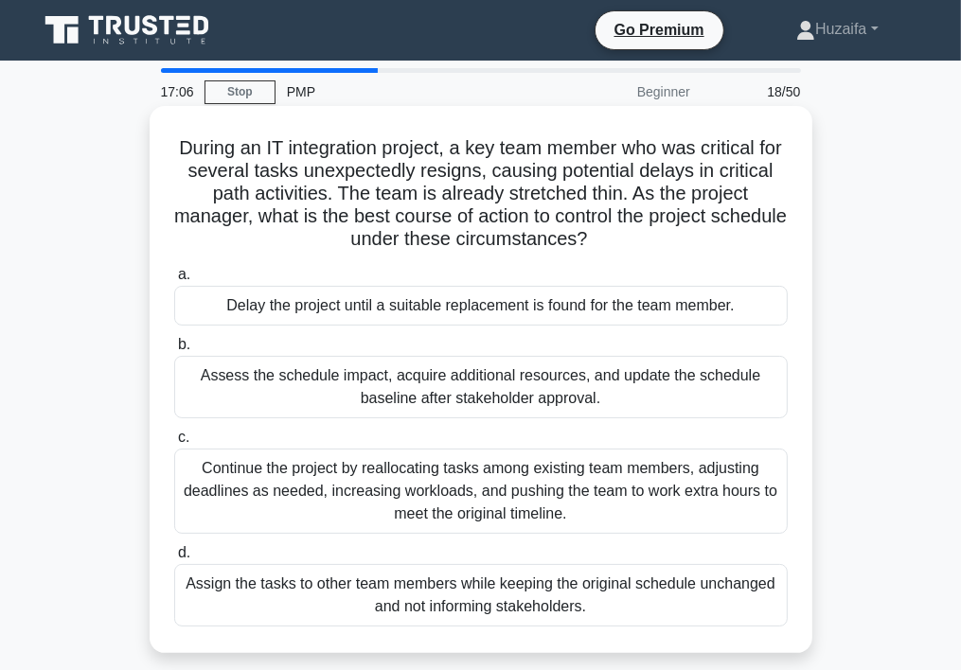
click at [402, 603] on div "Assign the tasks to other team members while keeping the original schedule unch…" at bounding box center [481, 595] width 614 height 63
click at [174, 560] on input "d. Assign the tasks to other team members while keeping the original schedule u…" at bounding box center [174, 553] width 0 height 12
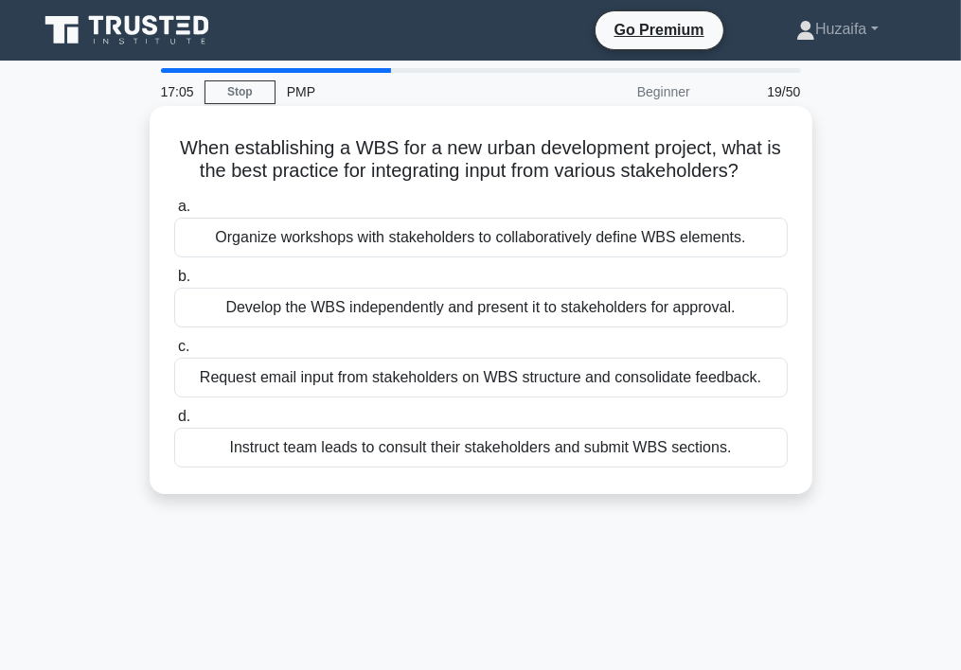
click at [437, 323] on div "Develop the WBS independently and present it to stakeholders for approval." at bounding box center [481, 308] width 614 height 40
click at [174, 283] on input "b. Develop the WBS independently and present it to stakeholders for approval." at bounding box center [174, 277] width 0 height 12
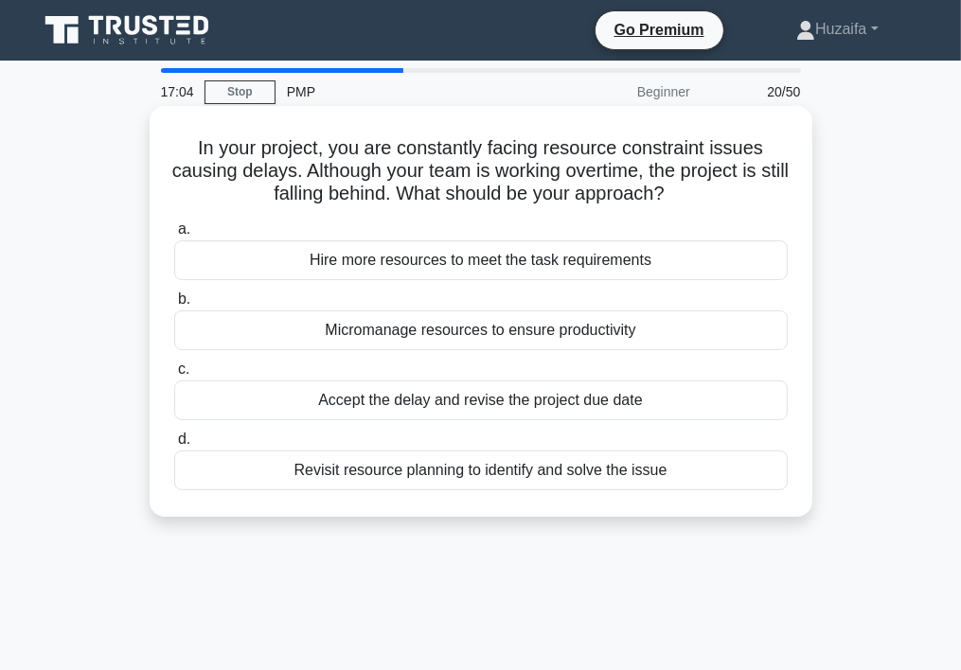
click at [434, 256] on div "Hire more resources to meet the task requirements" at bounding box center [481, 261] width 614 height 40
click at [174, 236] on input "a. Hire more resources to meet the task requirements" at bounding box center [174, 229] width 0 height 12
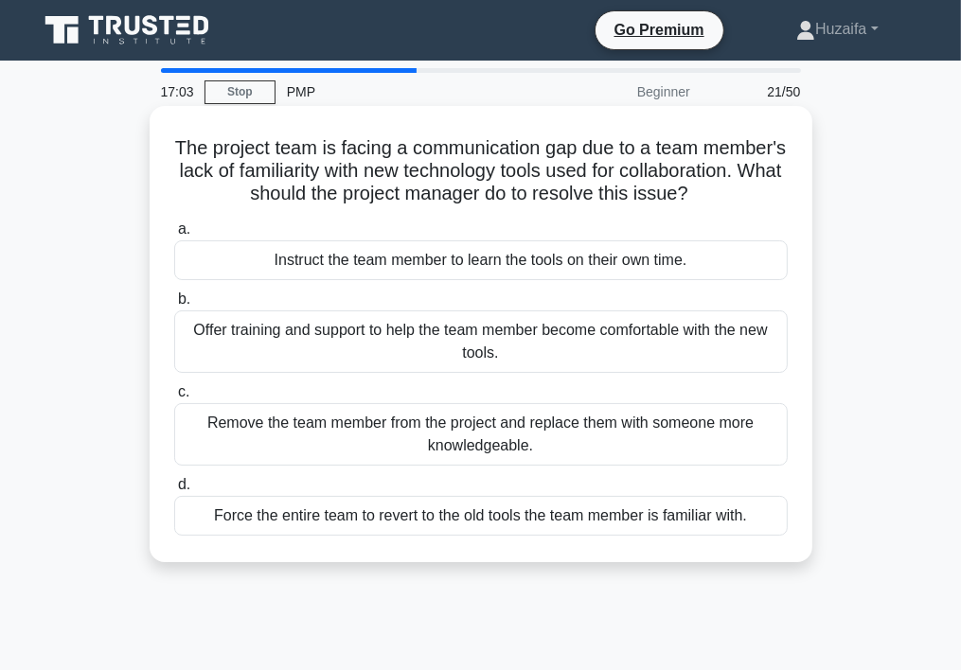
click at [420, 466] on div "Remove the team member from the project and replace them with someone more know…" at bounding box center [481, 434] width 614 height 63
click at [174, 399] on input "c. Remove the team member from the project and replace them with someone more k…" at bounding box center [174, 392] width 0 height 12
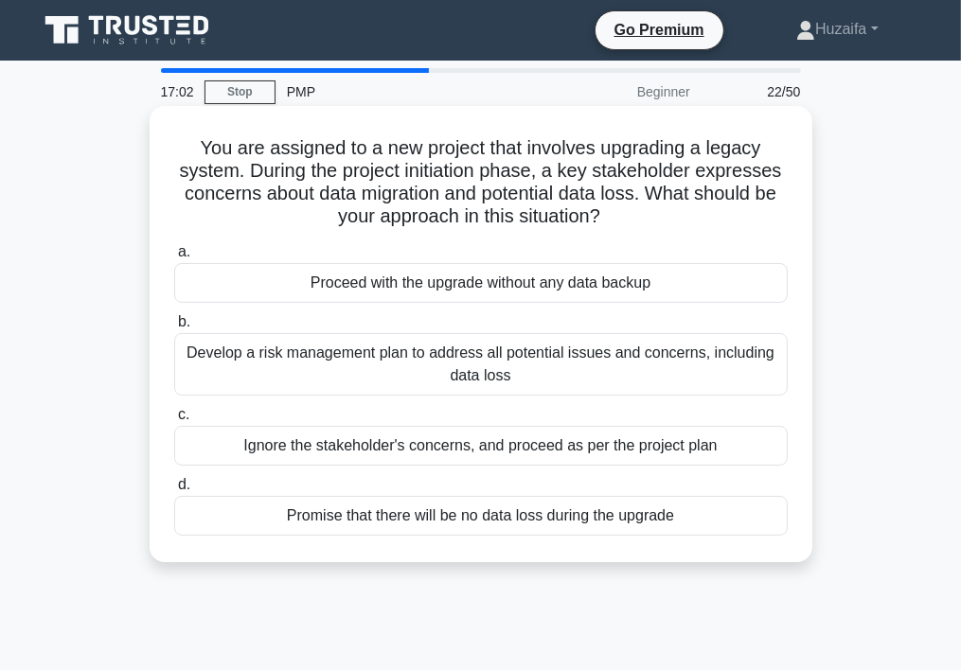
click at [492, 384] on div "Develop a risk management plan to address all potential issues and concerns, in…" at bounding box center [481, 364] width 614 height 63
click at [174, 329] on input "b. Develop a risk management plan to address all potential issues and concerns,…" at bounding box center [174, 322] width 0 height 12
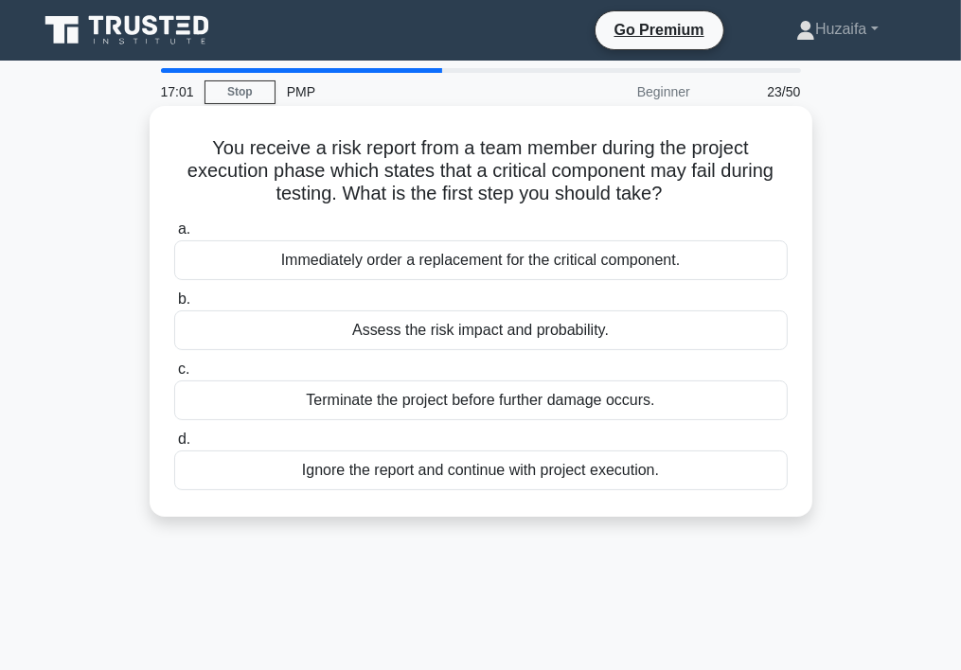
click at [491, 476] on div "Ignore the report and continue with project execution." at bounding box center [481, 471] width 614 height 40
click at [174, 446] on input "d. Ignore the report and continue with project execution." at bounding box center [174, 440] width 0 height 12
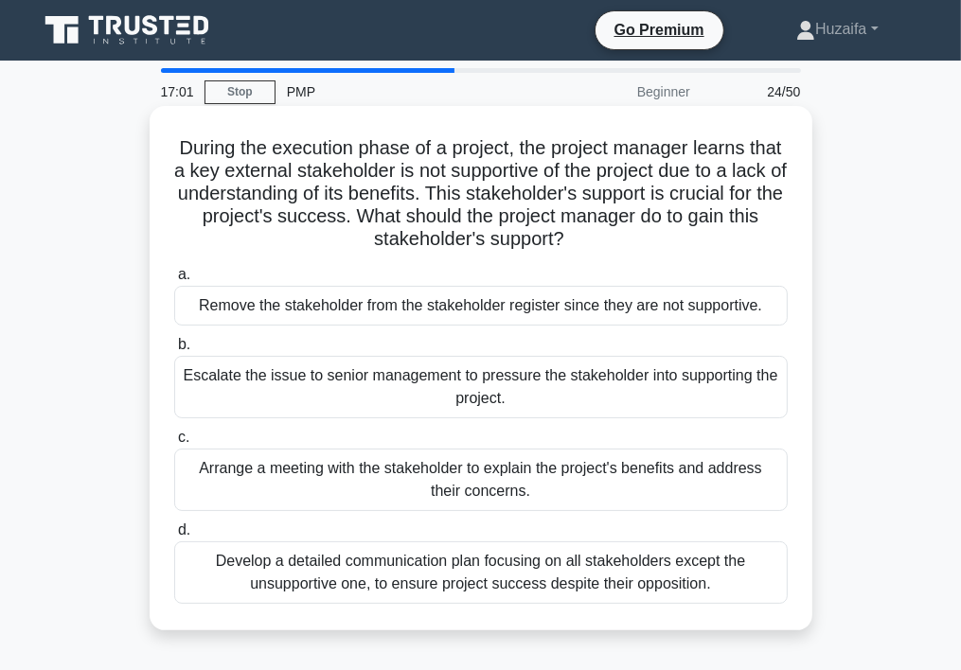
click at [543, 368] on div "Escalate the issue to senior management to pressure the stakeholder into suppor…" at bounding box center [481, 387] width 614 height 63
click at [174, 351] on input "b. Escalate the issue to senior management to pressure the stakeholder into sup…" at bounding box center [174, 345] width 0 height 12
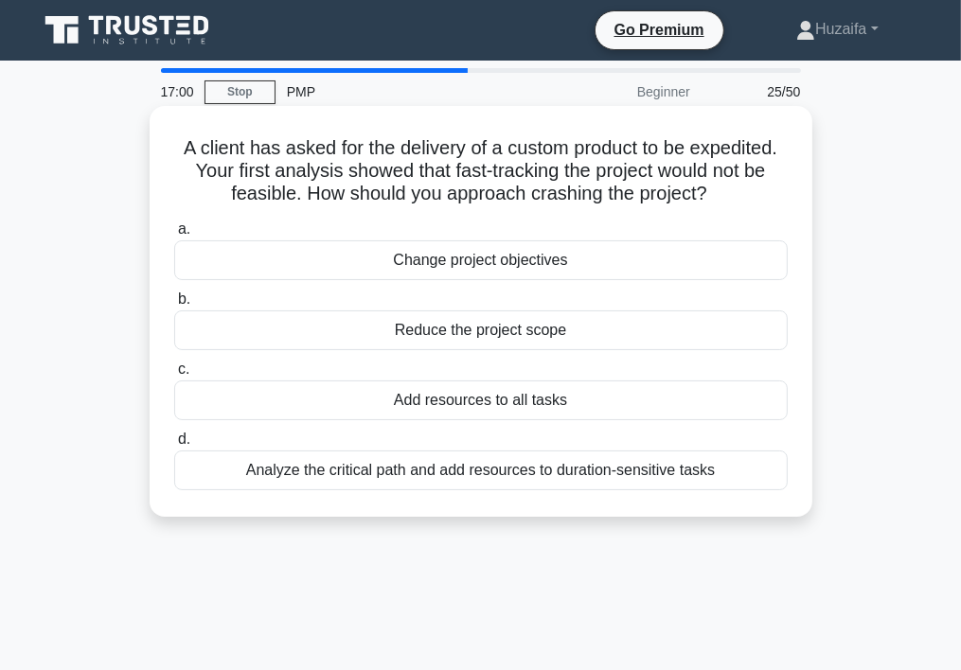
click at [491, 477] on div "Analyze the critical path and add resources to duration-sensitive tasks" at bounding box center [481, 471] width 614 height 40
click at [174, 446] on input "d. Analyze the critical path and add resources to duration-sensitive tasks" at bounding box center [174, 440] width 0 height 12
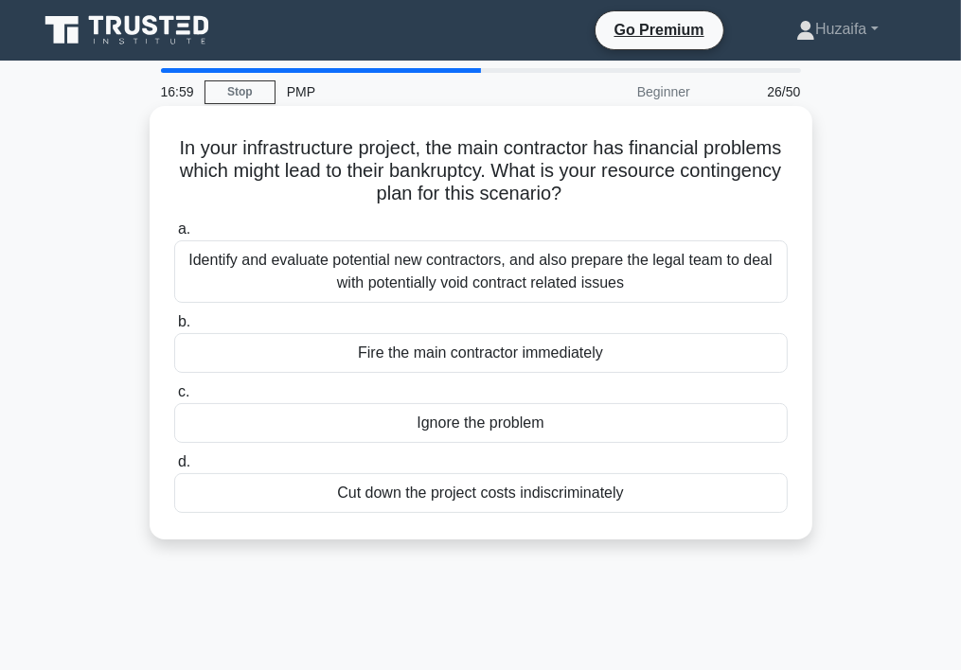
click at [570, 362] on div "Fire the main contractor immediately" at bounding box center [481, 353] width 614 height 40
click at [174, 329] on input "b. Fire the main contractor immediately" at bounding box center [174, 322] width 0 height 12
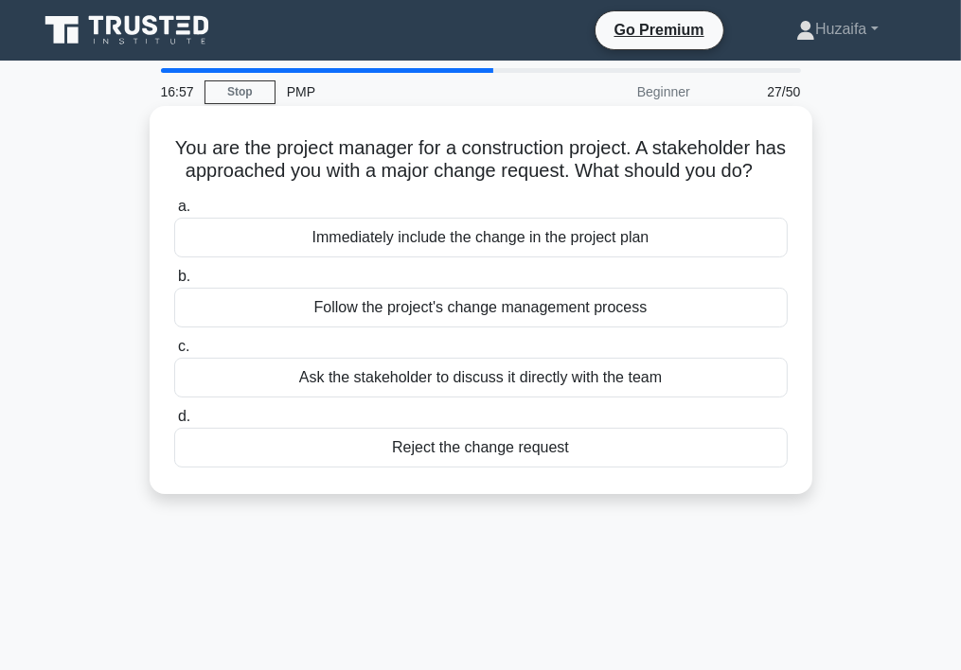
click at [498, 398] on div "Ask the stakeholder to discuss it directly with the team" at bounding box center [481, 378] width 614 height 40
click at [174, 353] on input "c. Ask the stakeholder to discuss it directly with the team" at bounding box center [174, 347] width 0 height 12
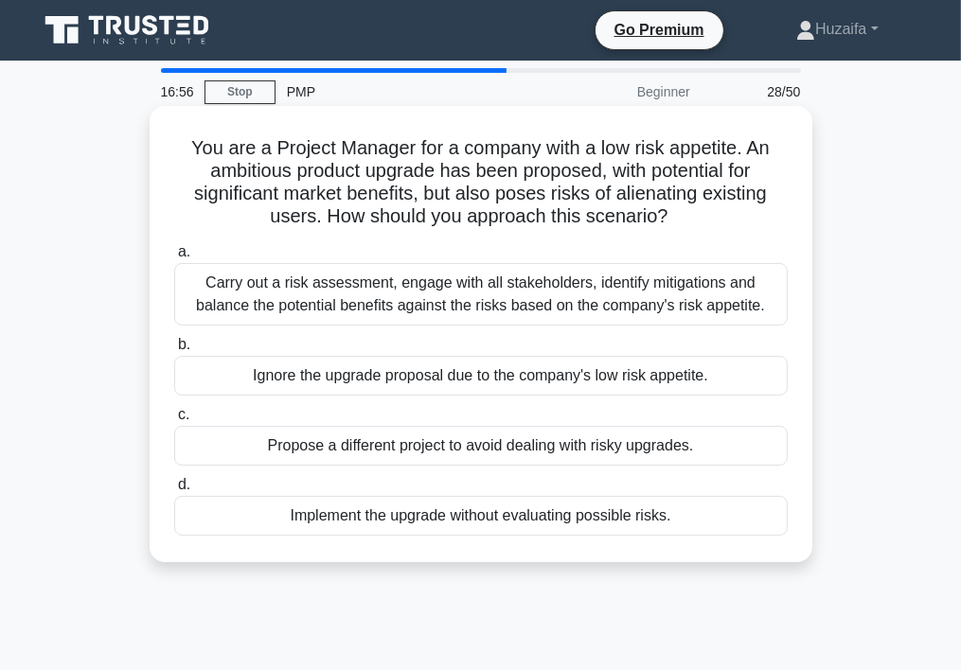
click at [455, 295] on div "Carry out a risk assessment, engage with all stakeholders, identify mitigations…" at bounding box center [481, 294] width 614 height 63
click at [174, 259] on input "a. Carry out a risk assessment, engage with all stakeholders, identify mitigati…" at bounding box center [174, 252] width 0 height 12
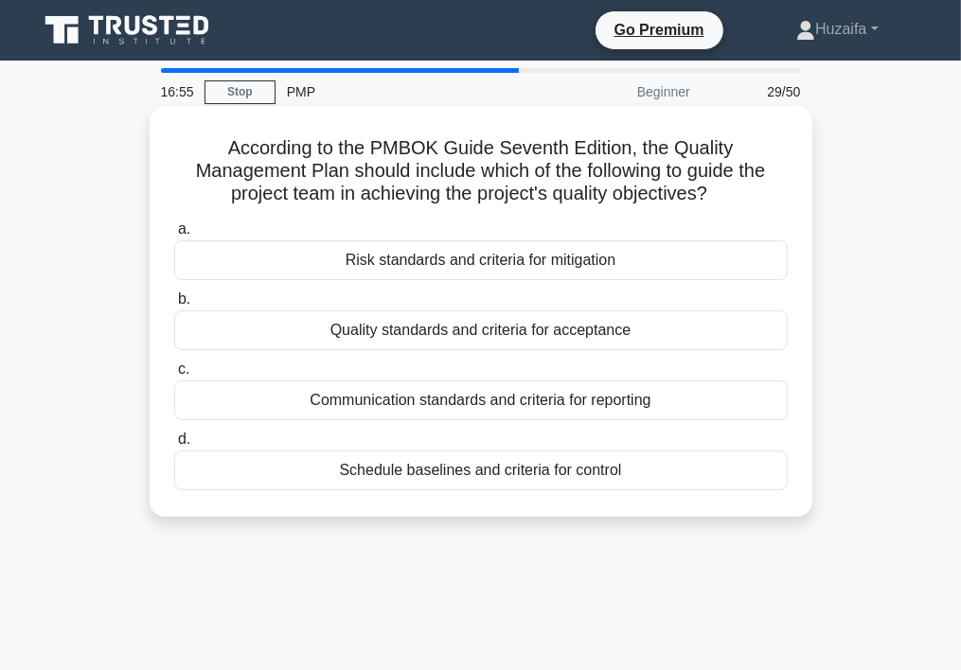
click at [355, 338] on div "Quality standards and criteria for acceptance" at bounding box center [481, 331] width 614 height 40
click at [174, 306] on input "b. Quality standards and criteria for acceptance" at bounding box center [174, 300] width 0 height 12
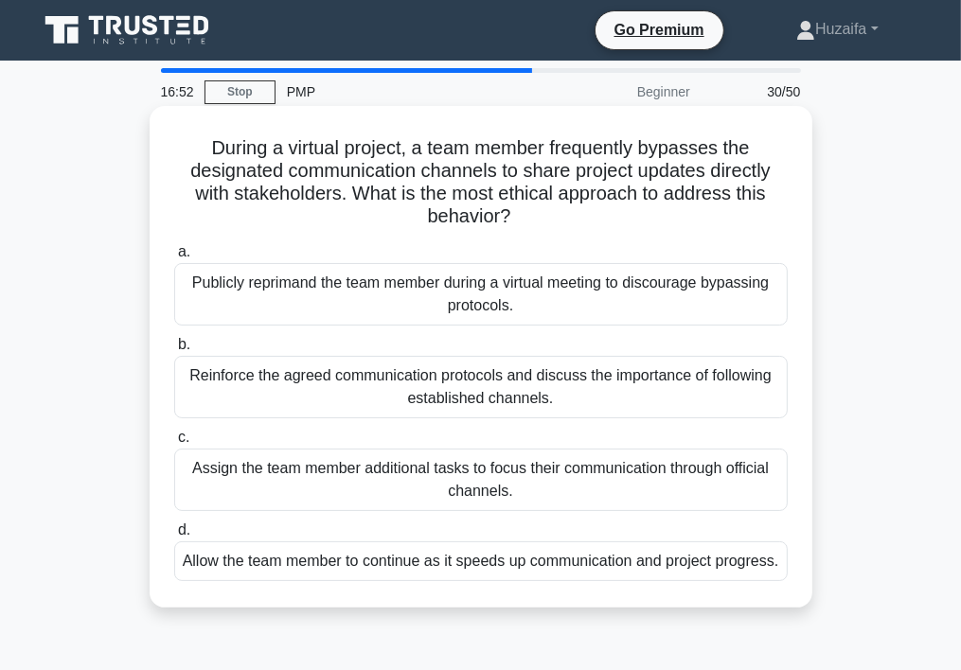
click at [608, 471] on div "Assign the team member additional tasks to focus their communication through of…" at bounding box center [481, 480] width 614 height 63
click at [174, 444] on input "c. Assign the team member additional tasks to focus their communication through…" at bounding box center [174, 438] width 0 height 12
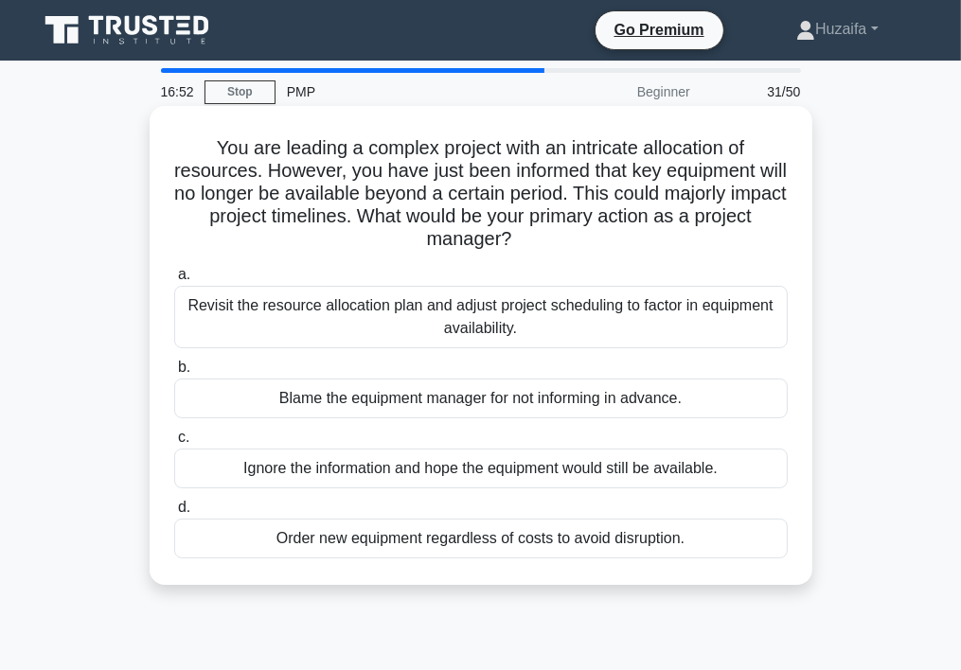
click at [639, 314] on div "Revisit the resource allocation plan and adjust project scheduling to factor in…" at bounding box center [481, 317] width 614 height 63
click at [174, 281] on input "a. Revisit the resource allocation plan and adjust project scheduling to factor…" at bounding box center [174, 275] width 0 height 12
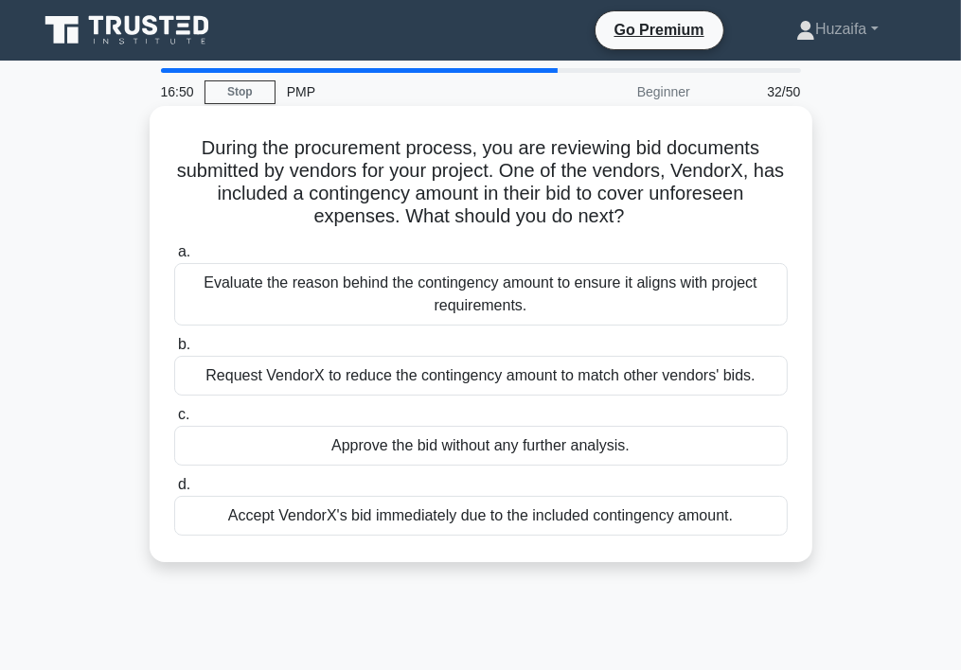
click at [586, 437] on div "Approve the bid without any further analysis." at bounding box center [481, 446] width 614 height 40
click at [174, 421] on input "c. Approve the bid without any further analysis." at bounding box center [174, 415] width 0 height 12
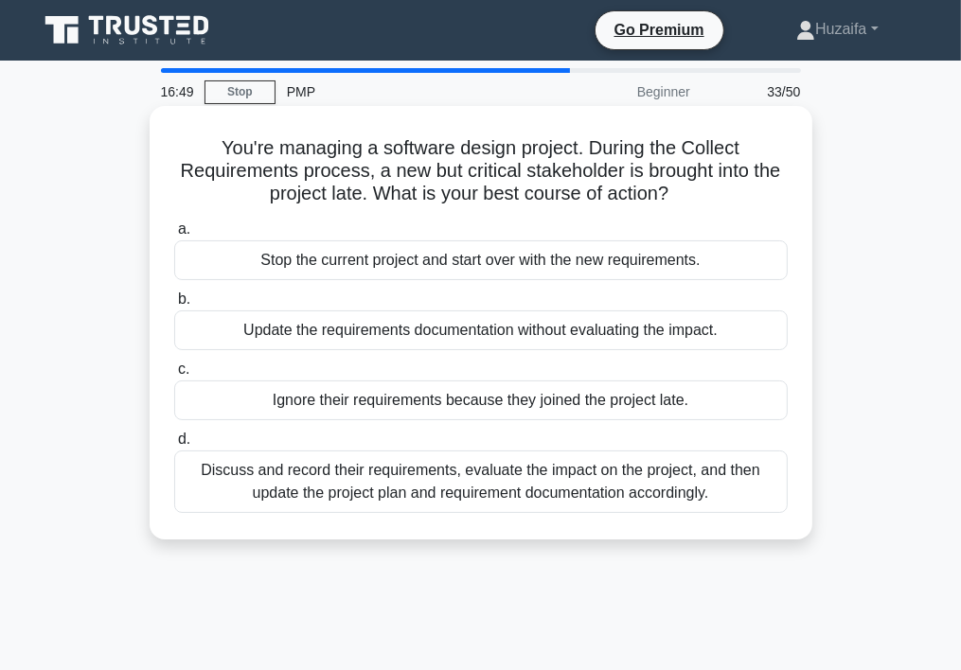
click at [209, 262] on div "Stop the current project and start over with the new requirements." at bounding box center [481, 261] width 614 height 40
click at [174, 236] on input "a. Stop the current project and start over with the new requirements." at bounding box center [174, 229] width 0 height 12
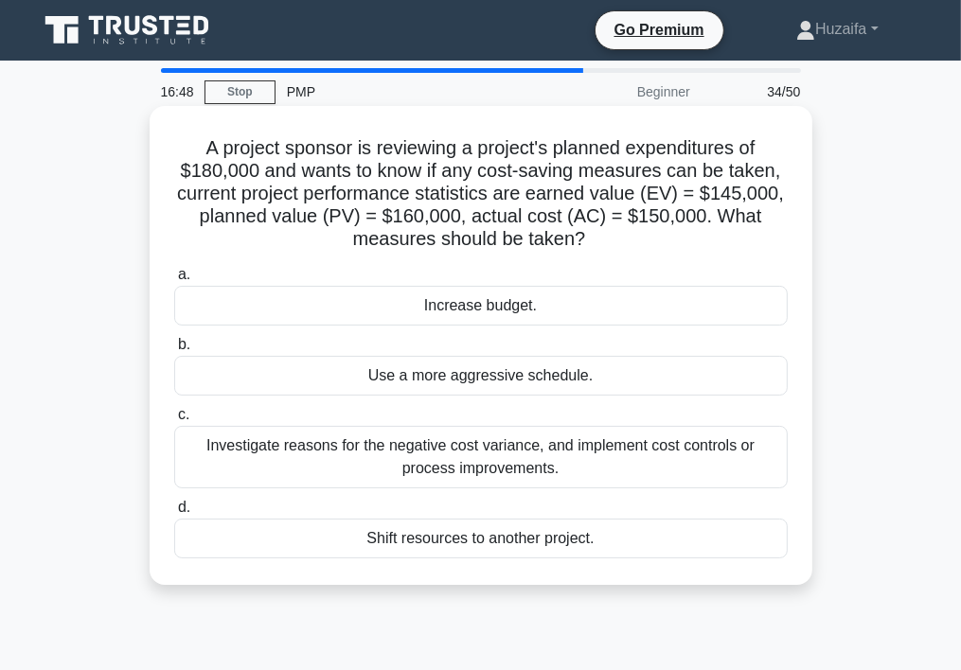
click at [238, 454] on div "Investigate reasons for the negative cost variance, and implement cost controls…" at bounding box center [481, 457] width 614 height 63
click at [174, 421] on input "c. Investigate reasons for the negative cost variance, and implement cost contr…" at bounding box center [174, 415] width 0 height 12
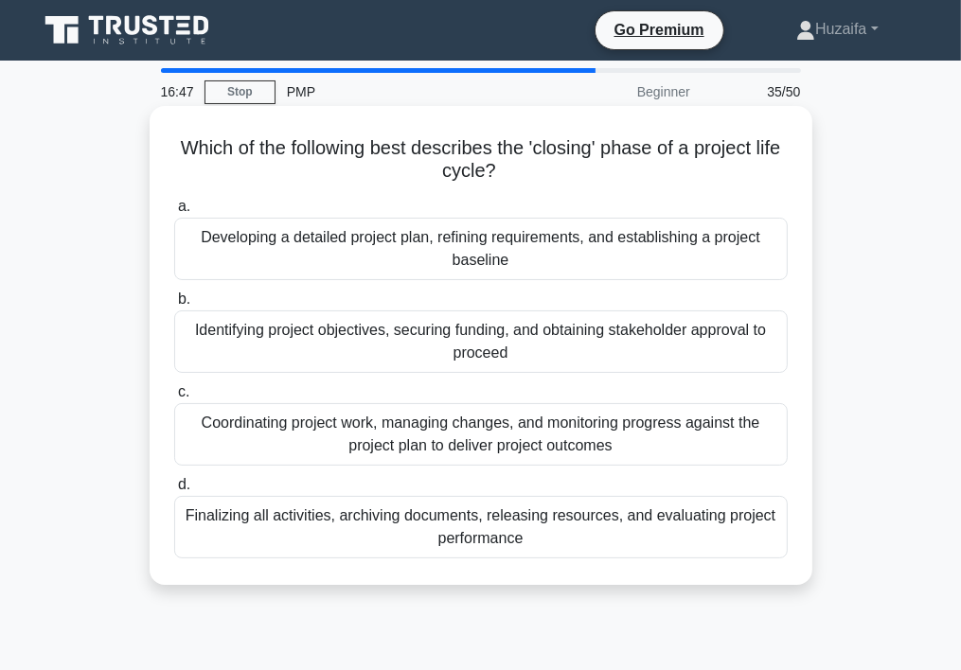
click at [269, 525] on div "Finalizing all activities, archiving documents, releasing resources, and evalua…" at bounding box center [481, 527] width 614 height 63
click at [174, 491] on input "d. Finalizing all activities, archiving documents, releasing resources, and eva…" at bounding box center [174, 485] width 0 height 12
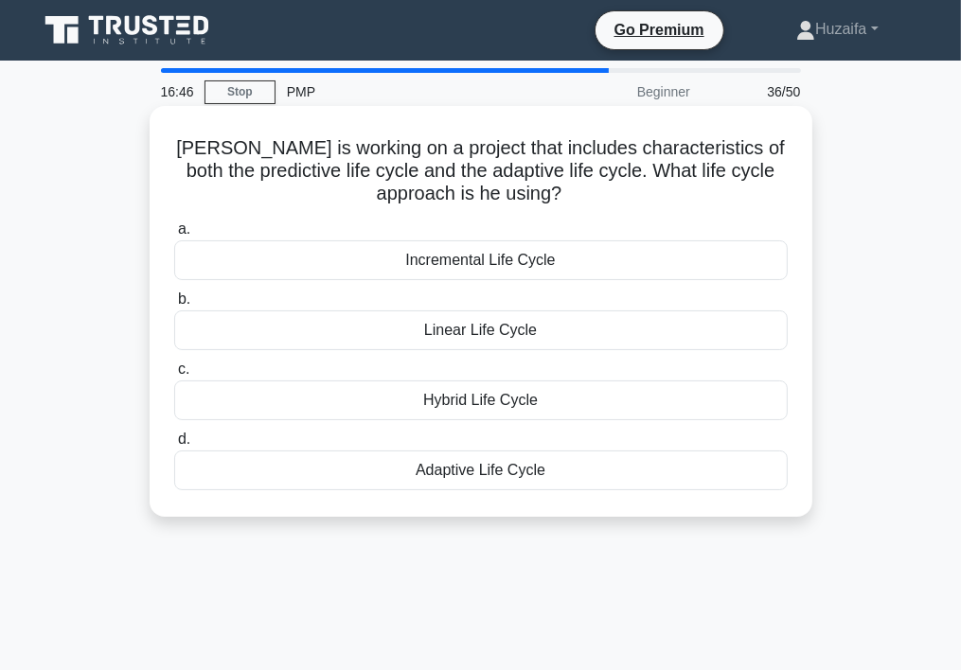
click at [269, 390] on div "Hybrid Life Cycle" at bounding box center [481, 401] width 614 height 40
click at [174, 376] on input "c. Hybrid Life Cycle" at bounding box center [174, 370] width 0 height 12
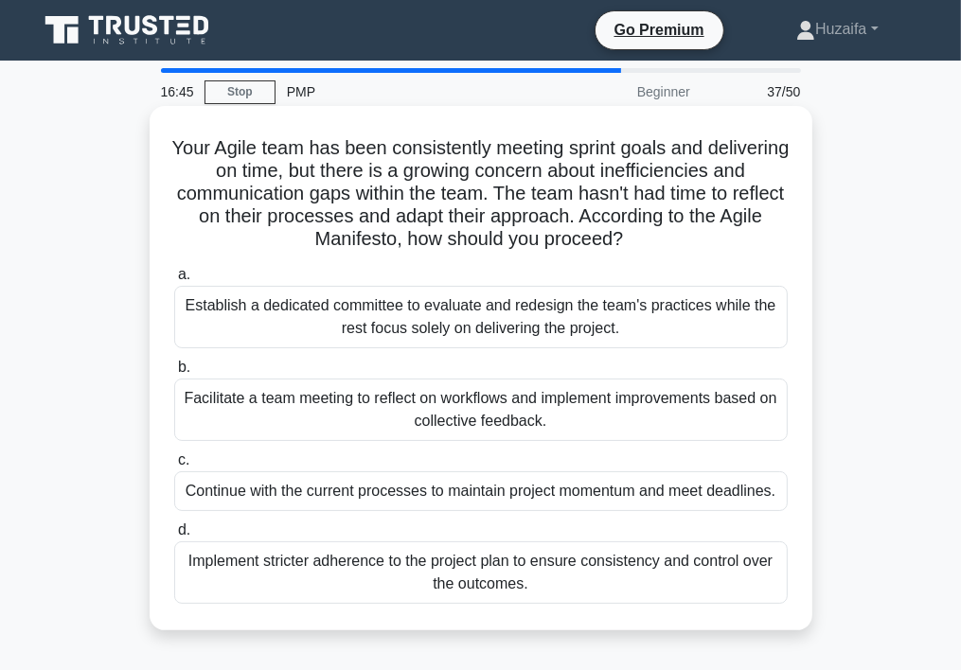
click at [269, 316] on div "Establish a dedicated committee to evaluate and redesign the team's practices w…" at bounding box center [481, 317] width 614 height 63
click at [174, 281] on input "a. Establish a dedicated committee to evaluate and redesign the team's practice…" at bounding box center [174, 275] width 0 height 12
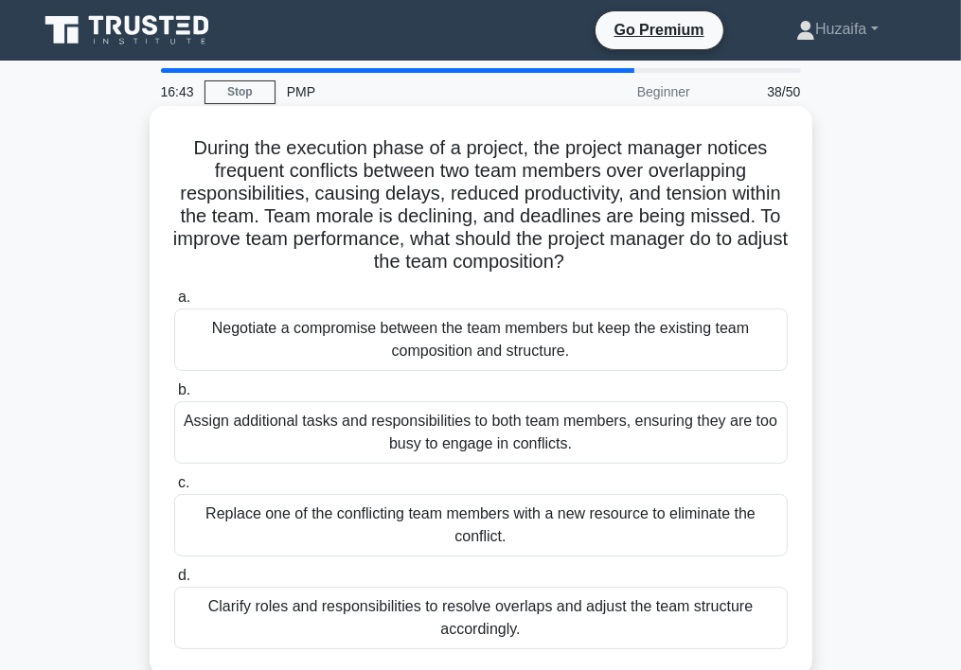
click at [263, 522] on div "Replace one of the conflicting team members with a new resource to eliminate th…" at bounding box center [481, 525] width 614 height 63
click at [174, 490] on input "c. Replace one of the conflicting team members with a new resource to eliminate…" at bounding box center [174, 483] width 0 height 12
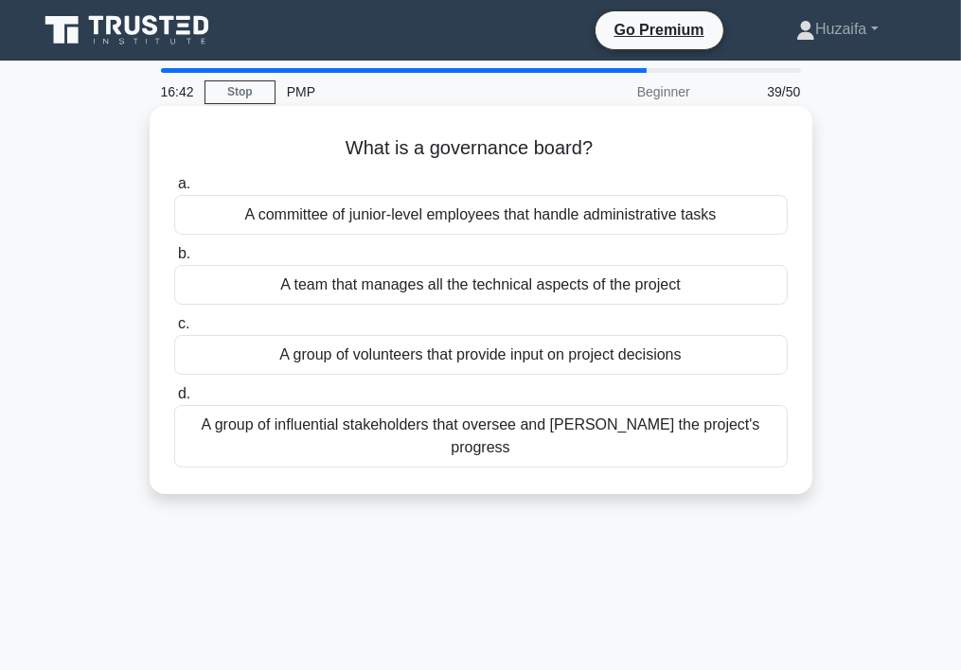
click at [530, 427] on div "A group of influential stakeholders that oversee and steer the project's progre…" at bounding box center [481, 436] width 614 height 63
click at [174, 401] on input "d. A group of influential stakeholders that oversee and steer the project's pro…" at bounding box center [174, 394] width 0 height 12
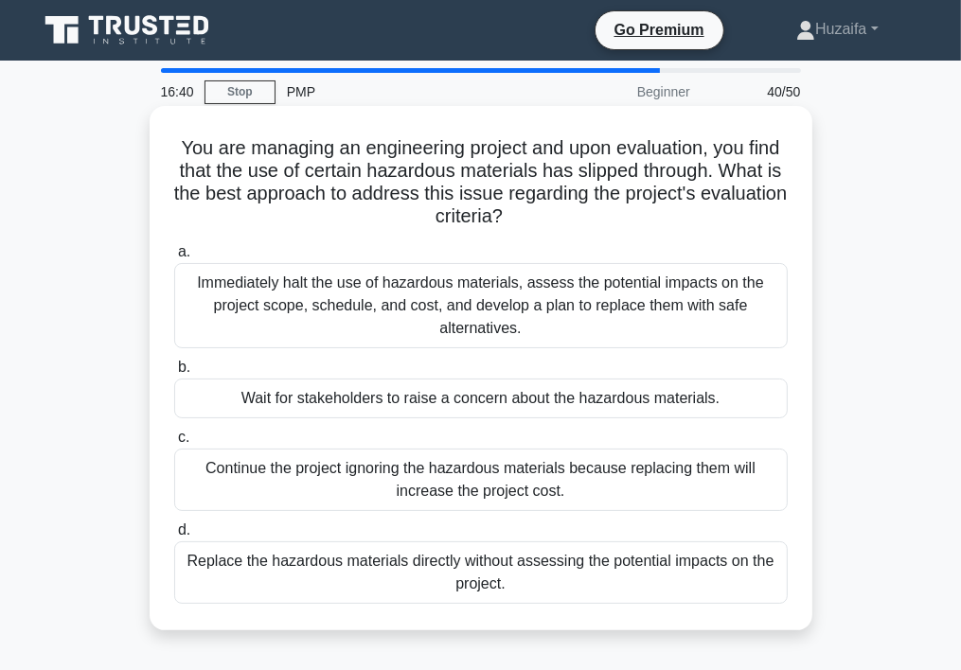
click at [569, 396] on div "Wait for stakeholders to raise a concern about the hazardous materials." at bounding box center [481, 399] width 614 height 40
click at [174, 374] on input "b. Wait for stakeholders to raise a concern about the hazardous materials." at bounding box center [174, 368] width 0 height 12
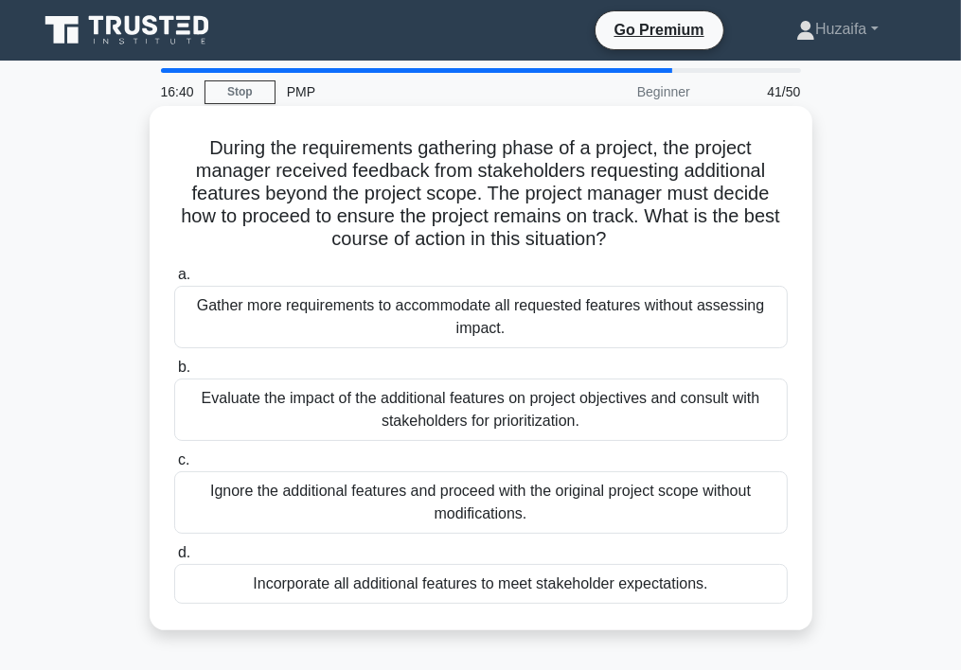
click at [565, 324] on div "Gather more requirements to accommodate all requested features without assessin…" at bounding box center [481, 317] width 614 height 63
click at [174, 281] on input "a. Gather more requirements to accommodate all requested features without asses…" at bounding box center [174, 275] width 0 height 12
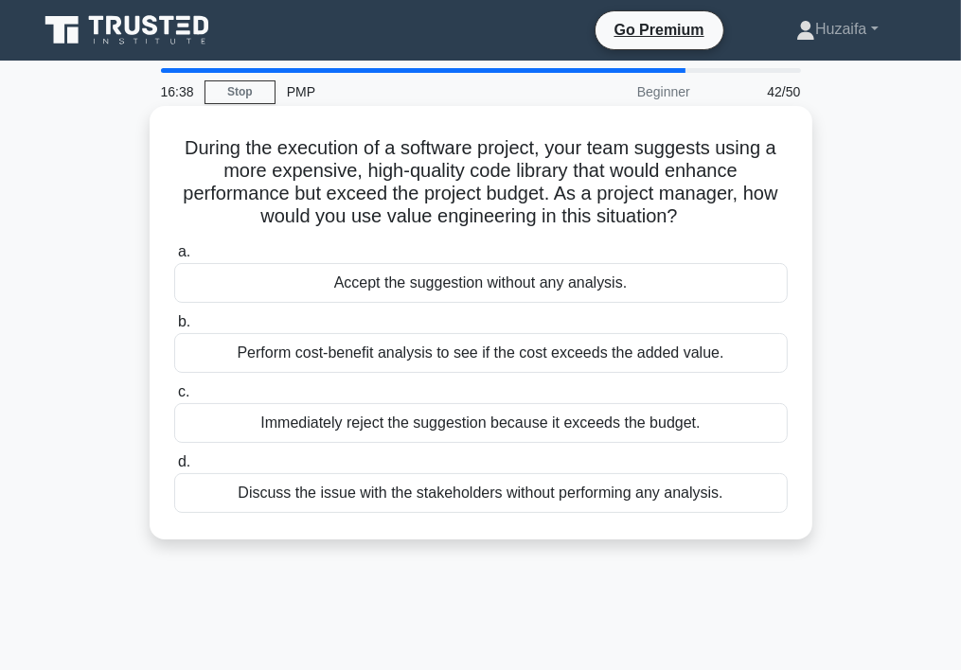
click at [545, 436] on div "Immediately reject the suggestion because it exceeds the budget." at bounding box center [481, 423] width 614 height 40
click at [174, 399] on input "c. Immediately reject the suggestion because it exceeds the budget." at bounding box center [174, 392] width 0 height 12
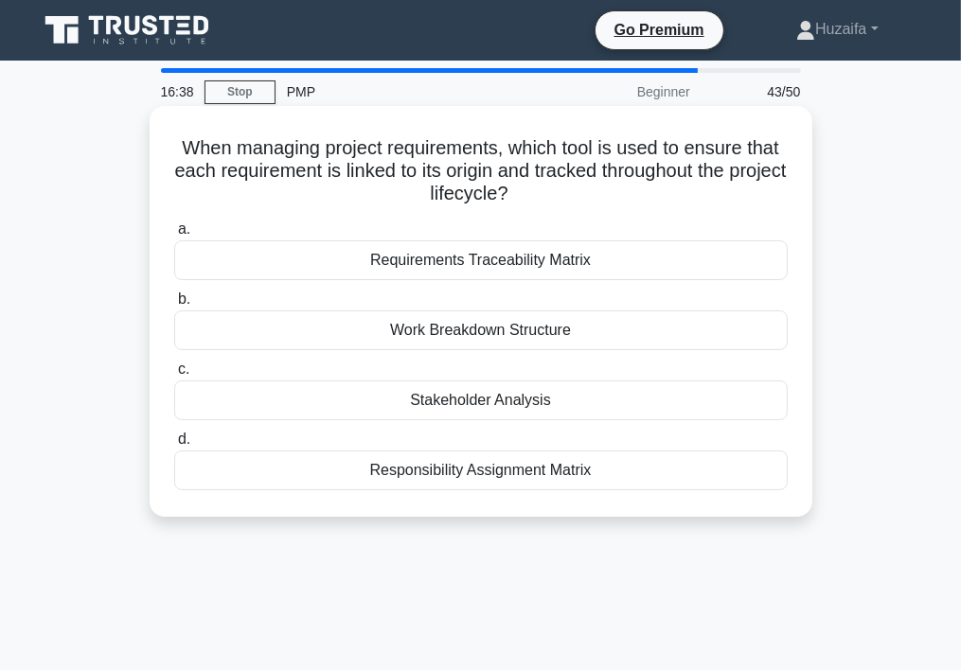
click at [532, 474] on div "Responsibility Assignment Matrix" at bounding box center [481, 471] width 614 height 40
click at [174, 446] on input "d. Responsibility Assignment Matrix" at bounding box center [174, 440] width 0 height 12
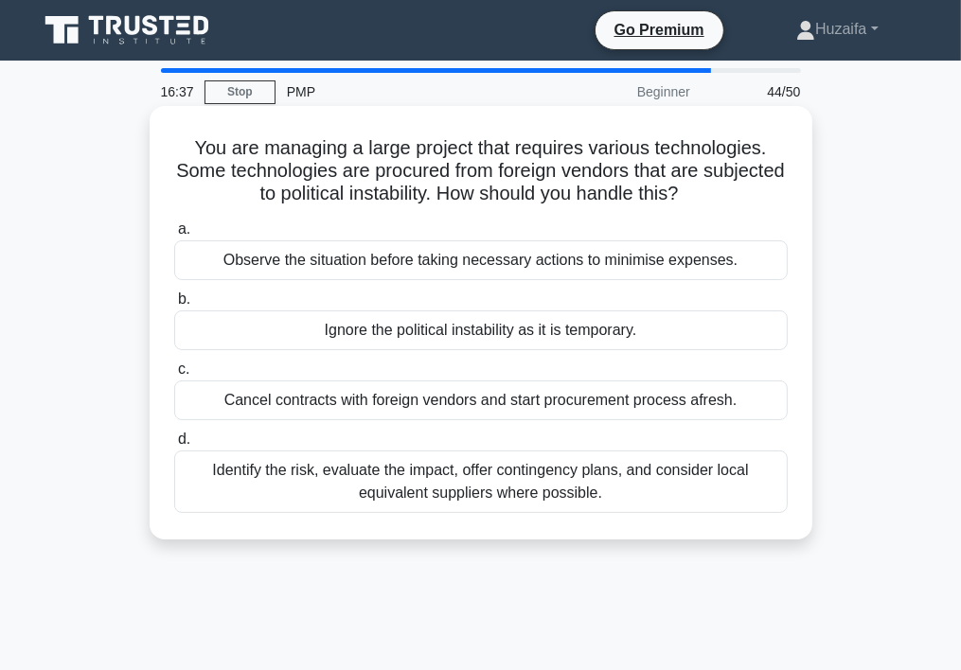
click at [558, 341] on div "Ignore the political instability as it is temporary." at bounding box center [481, 331] width 614 height 40
click at [174, 306] on input "b. Ignore the political instability as it is temporary." at bounding box center [174, 300] width 0 height 12
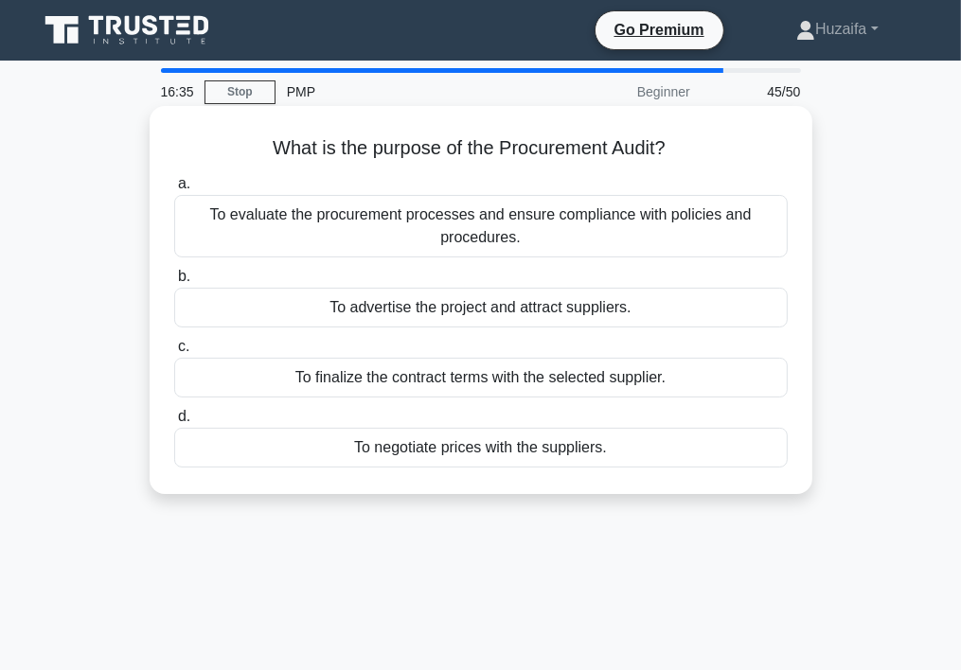
click at [641, 223] on div "To evaluate the procurement processes and ensure compliance with policies and p…" at bounding box center [481, 226] width 614 height 63
click at [174, 190] on input "a. To evaluate the procurement processes and ensure compliance with policies an…" at bounding box center [174, 184] width 0 height 12
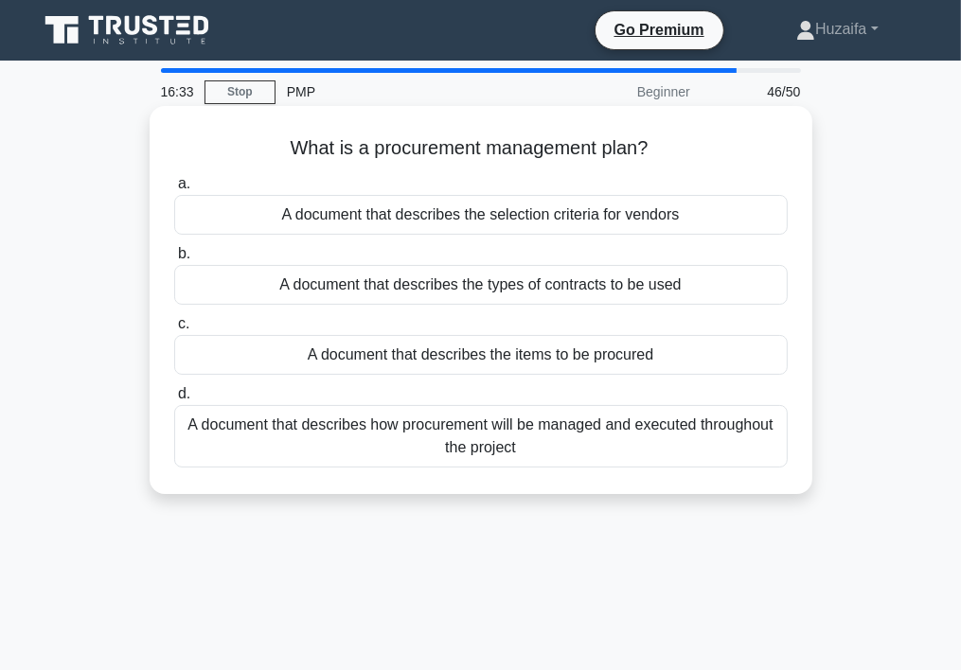
click at [614, 412] on div "A document that describes how procurement will be managed and executed througho…" at bounding box center [481, 436] width 614 height 63
click at [174, 401] on input "d. A document that describes how procurement will be managed and executed throu…" at bounding box center [174, 394] width 0 height 12
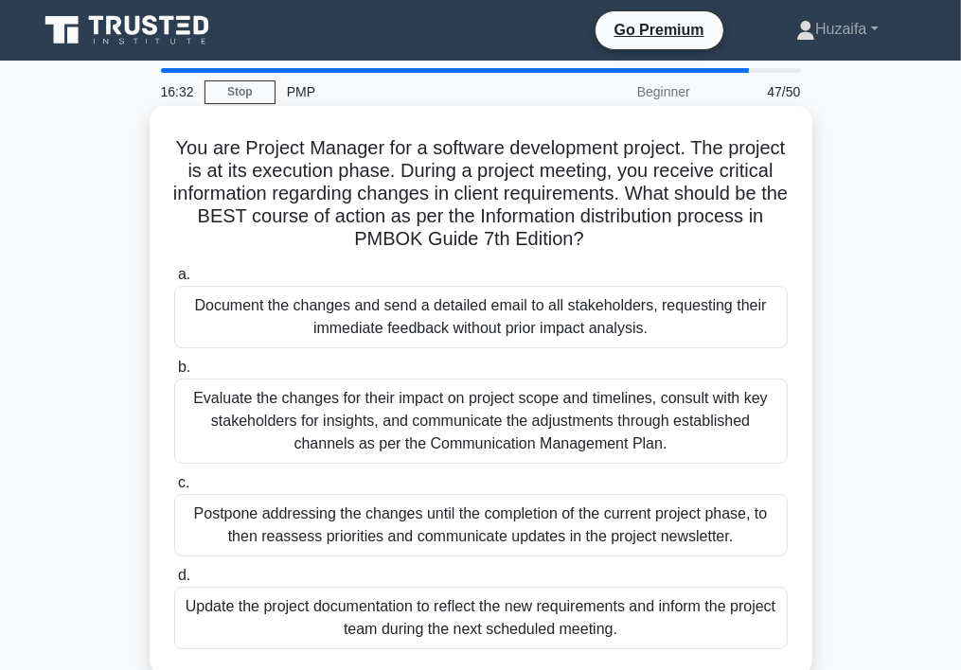
click at [594, 437] on div "Evaluate the changes for their impact on project scope and timelines, consult w…" at bounding box center [481, 421] width 614 height 85
click at [174, 374] on input "b. Evaluate the changes for their impact on project scope and timelines, consul…" at bounding box center [174, 368] width 0 height 12
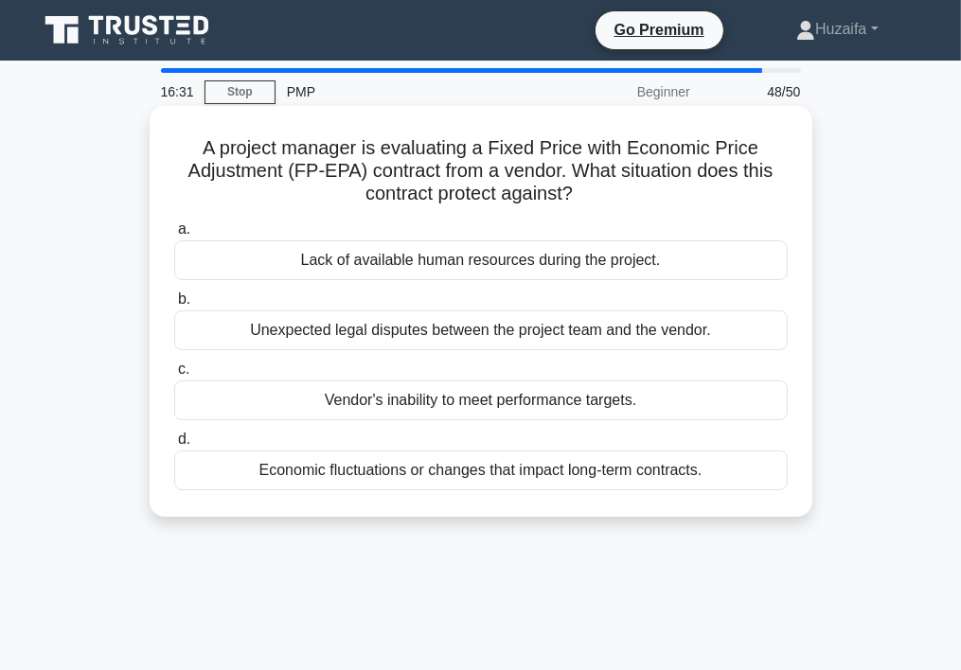
click at [580, 482] on div "Economic fluctuations or changes that impact long-term contracts." at bounding box center [481, 471] width 614 height 40
click at [174, 446] on input "d. Economic fluctuations or changes that impact long-term contracts." at bounding box center [174, 440] width 0 height 12
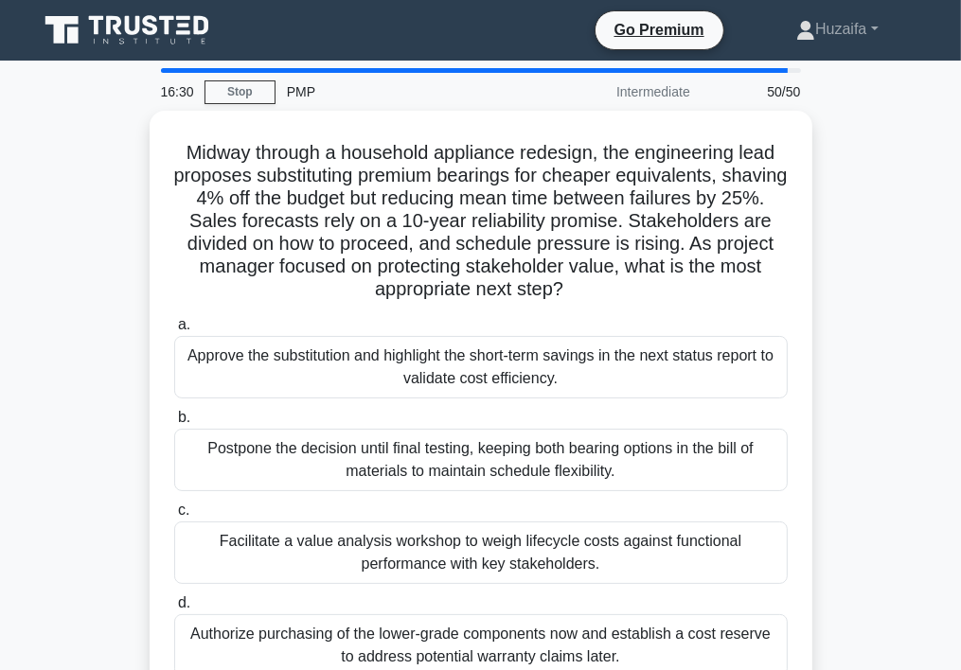
click at [561, 370] on div "Approve the substitution and highlight the short-term savings in the next statu…" at bounding box center [481, 367] width 614 height 63
click at [174, 331] on input "a. Approve the substitution and highlight the short-term savings in the next st…" at bounding box center [174, 325] width 0 height 12
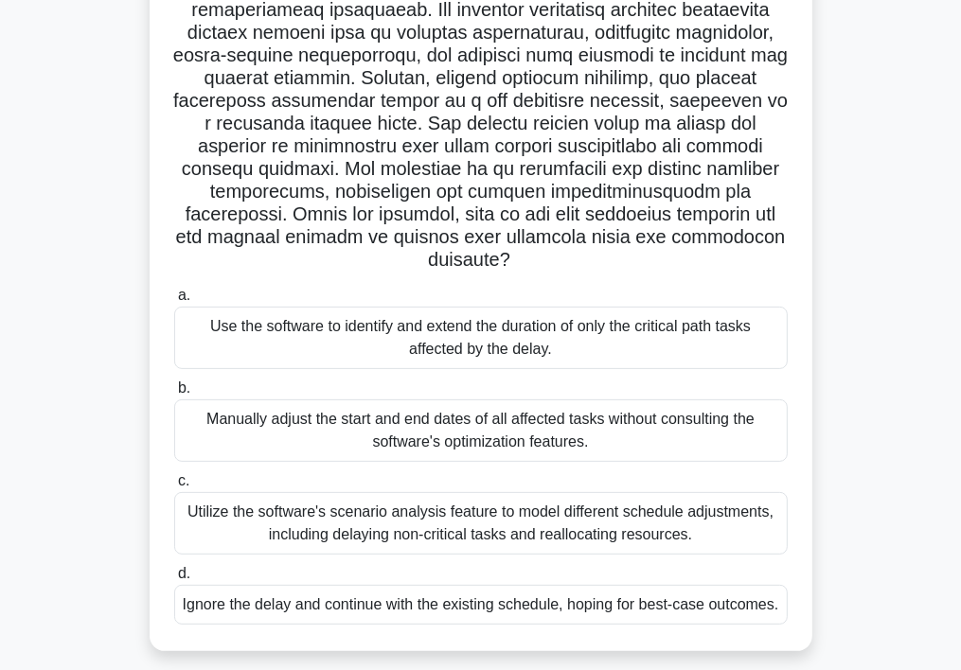
scroll to position [284, 0]
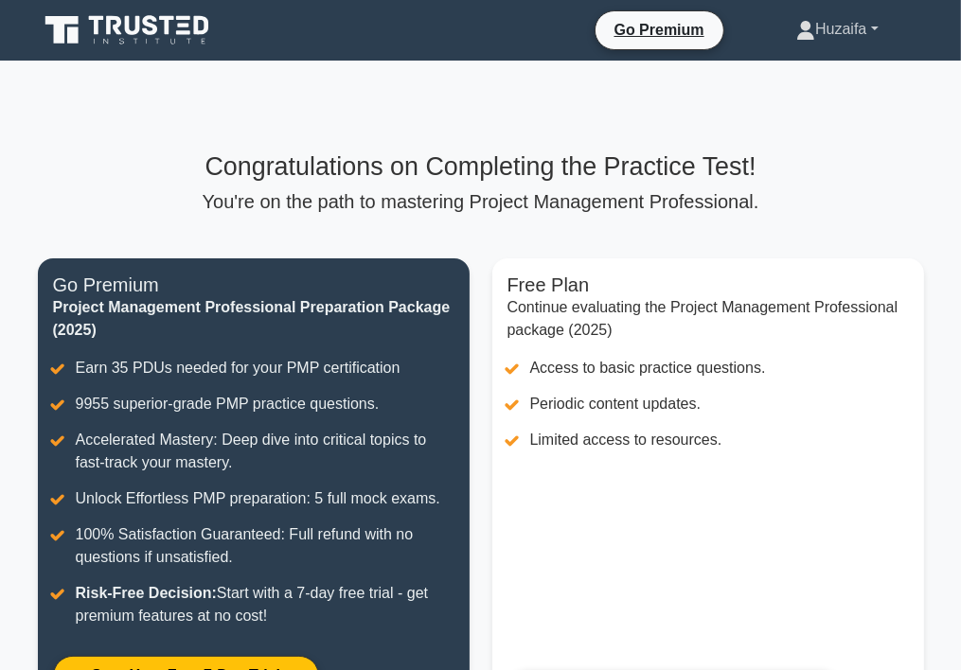
click at [865, 27] on link "Huzaifa" at bounding box center [837, 29] width 172 height 38
click at [808, 71] on link "Profile" at bounding box center [827, 74] width 150 height 30
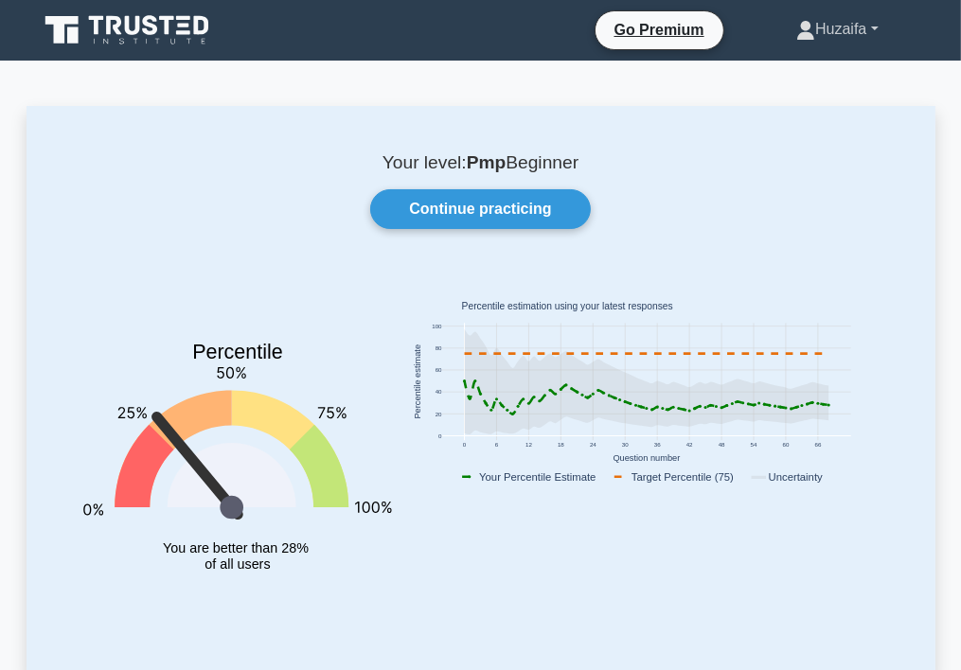
click at [867, 31] on link "Huzaifa" at bounding box center [837, 29] width 172 height 38
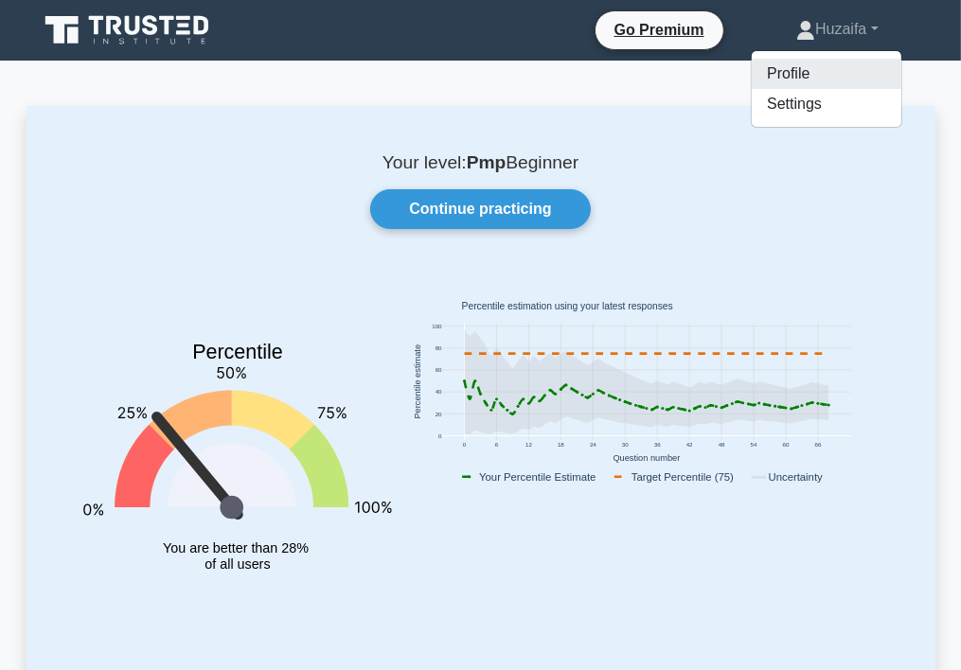
click at [814, 66] on link "Profile" at bounding box center [827, 74] width 150 height 30
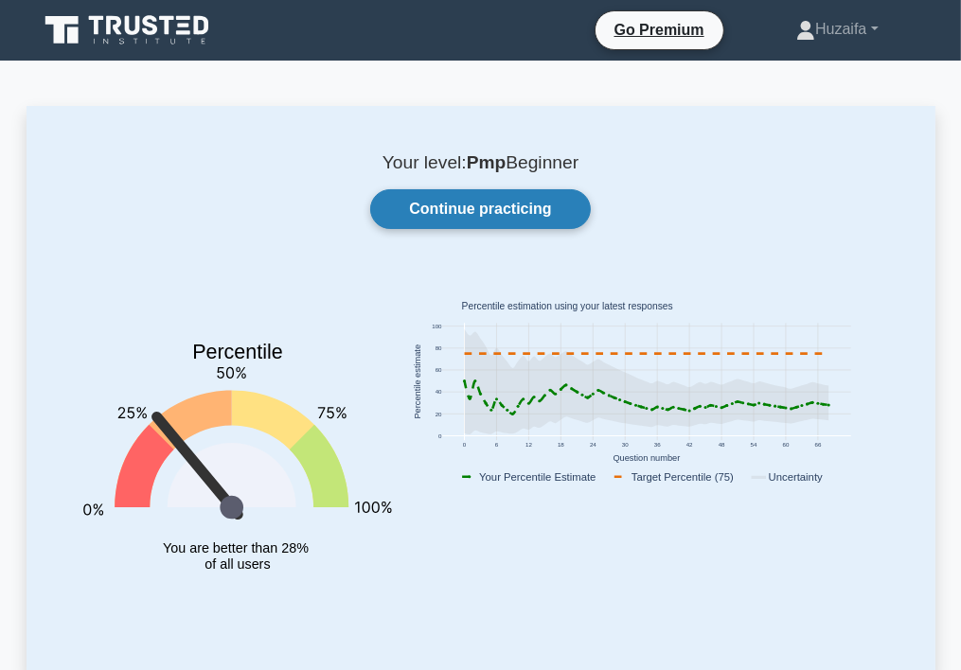
click at [527, 205] on link "Continue practicing" at bounding box center [480, 209] width 220 height 40
click at [534, 207] on link "Continue practicing" at bounding box center [480, 209] width 220 height 40
click at [880, 27] on link "Huzaifa" at bounding box center [837, 29] width 172 height 38
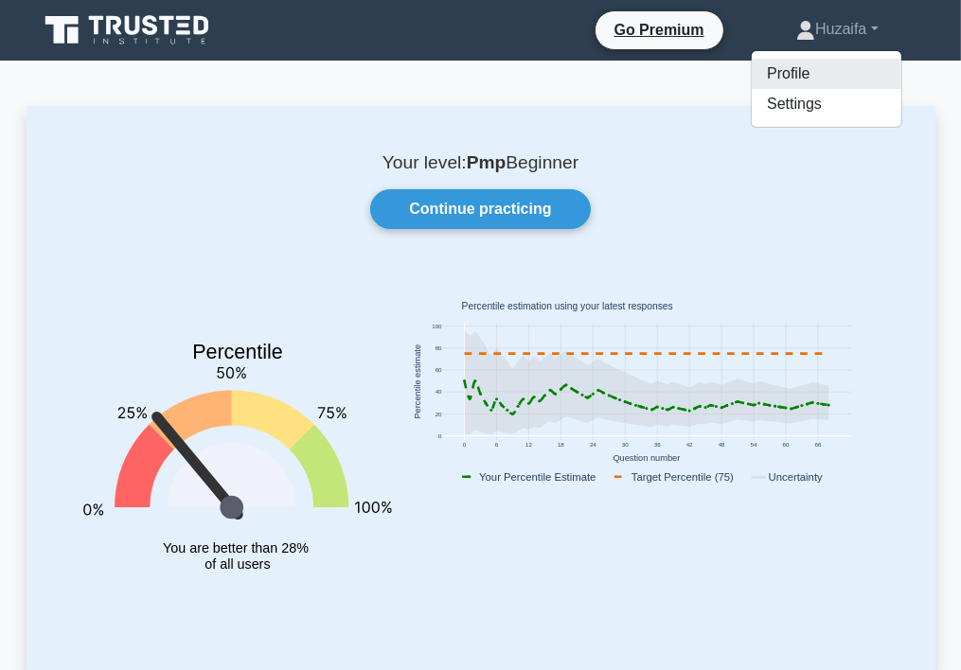
click at [830, 67] on link "Profile" at bounding box center [827, 74] width 150 height 30
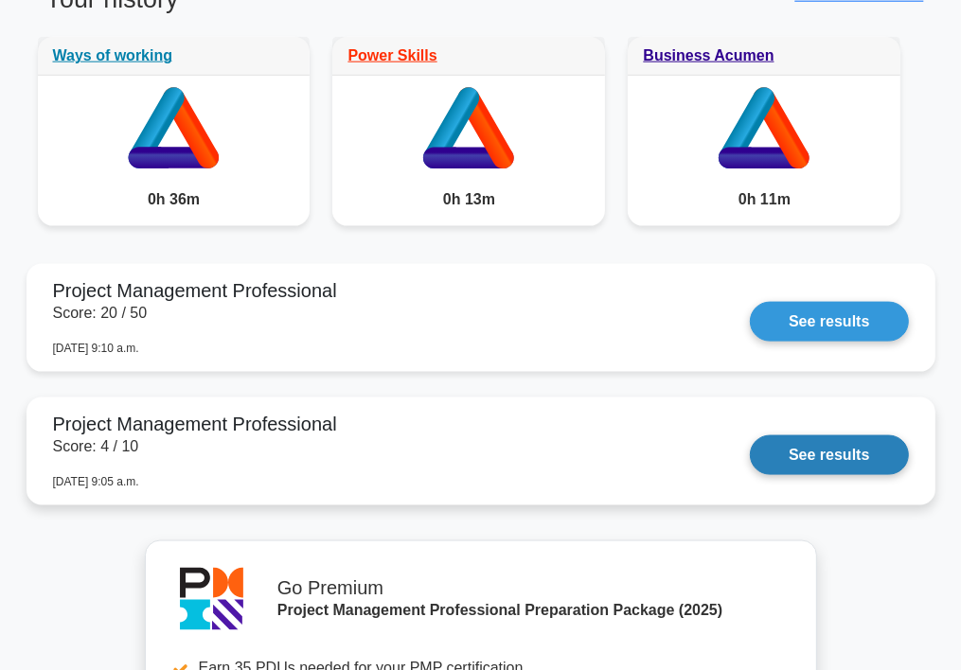
scroll to position [1610, 0]
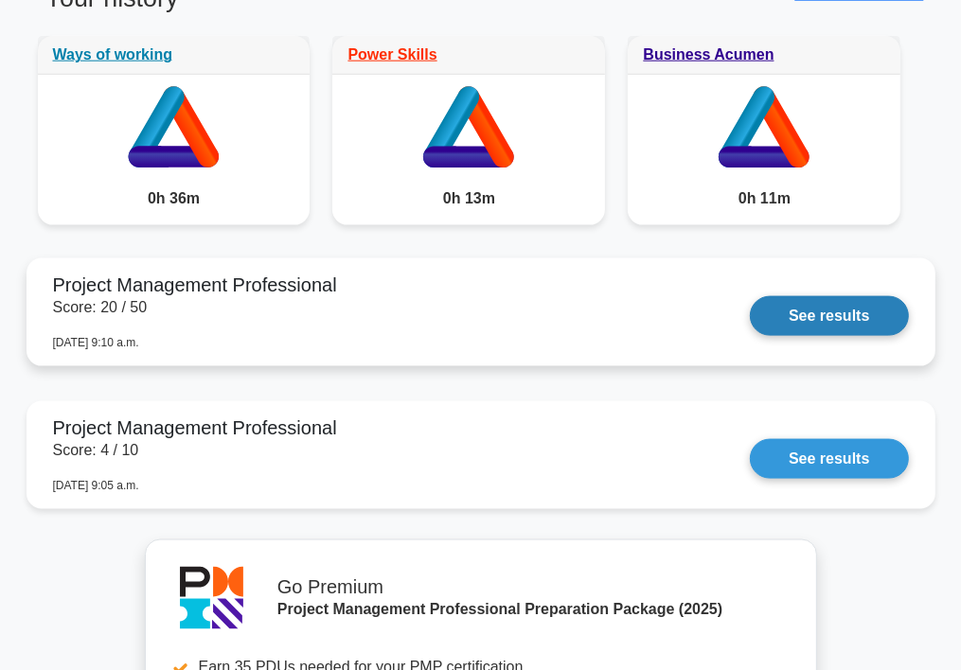
click at [811, 296] on link "See results" at bounding box center [829, 316] width 158 height 40
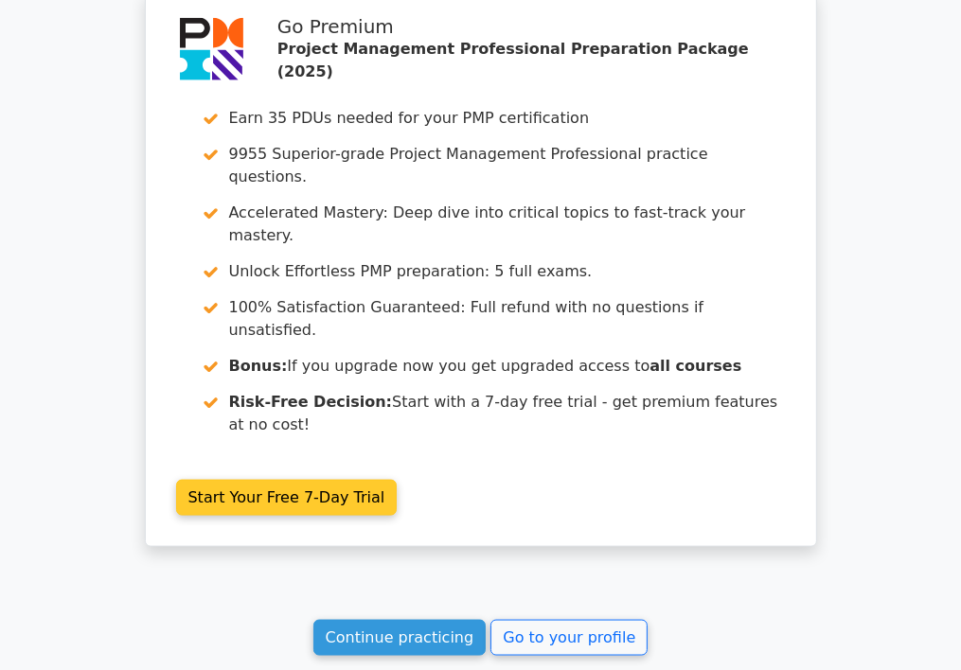
scroll to position [6352, 0]
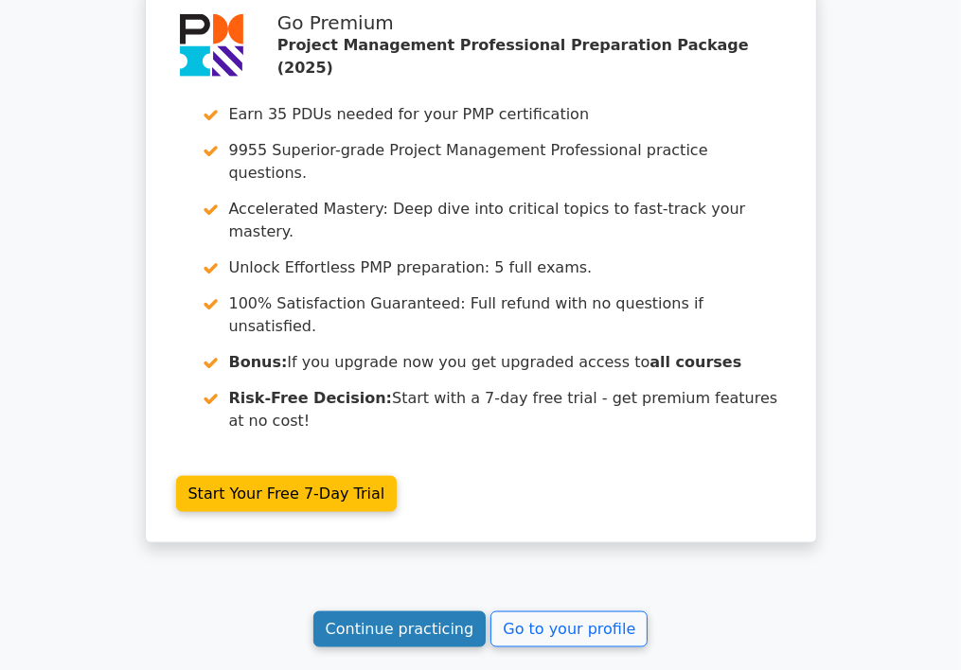
click at [431, 612] on link "Continue practicing" at bounding box center [399, 630] width 173 height 36
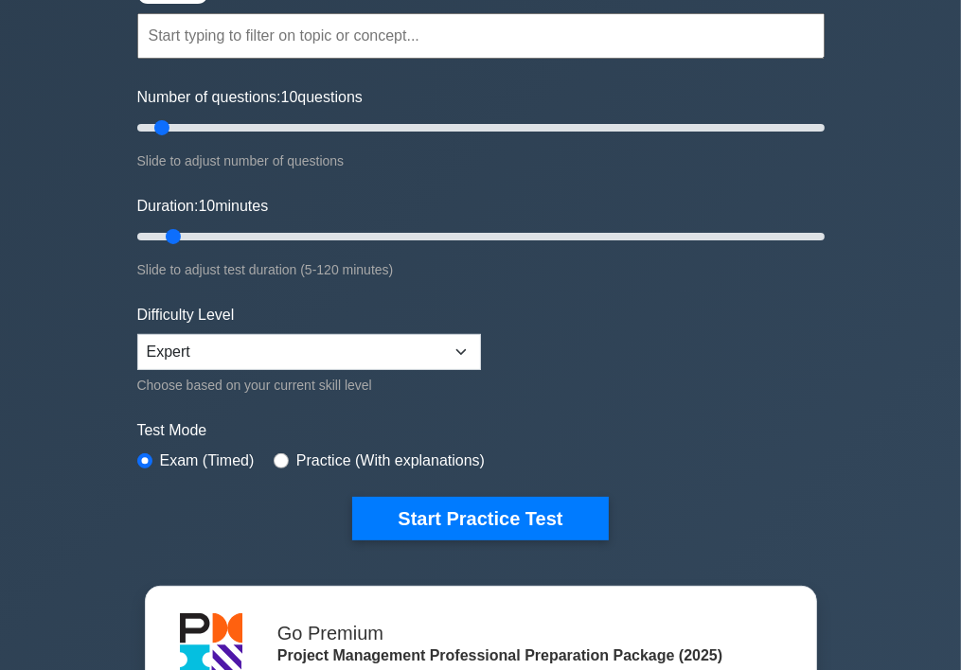
scroll to position [189, 0]
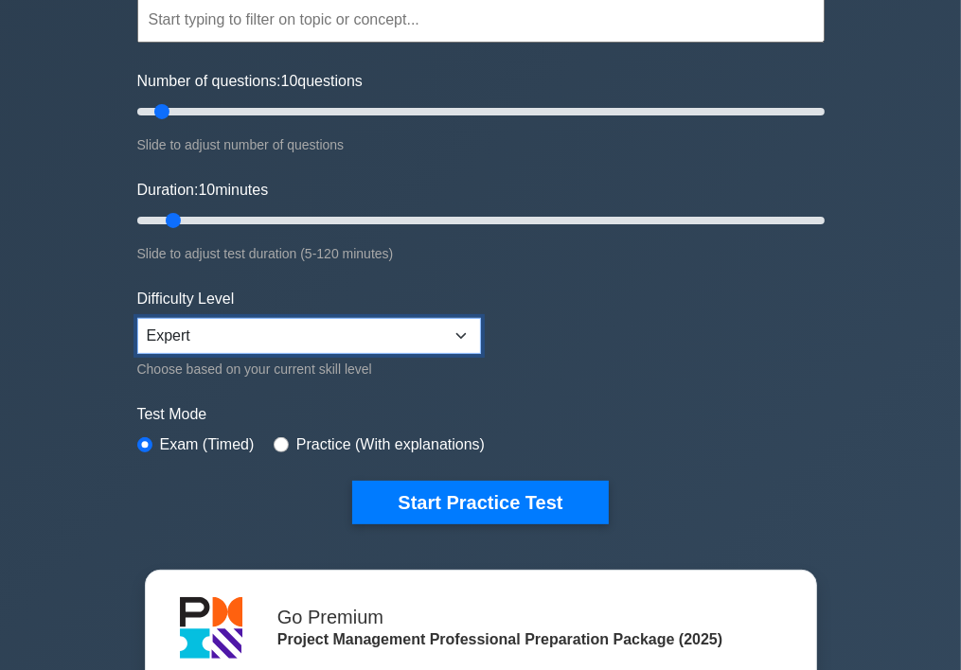
click at [392, 330] on select "Beginner Intermediate Expert" at bounding box center [309, 336] width 344 height 36
select select "intermediate"
click at [137, 318] on select "Beginner Intermediate Expert" at bounding box center [309, 336] width 344 height 36
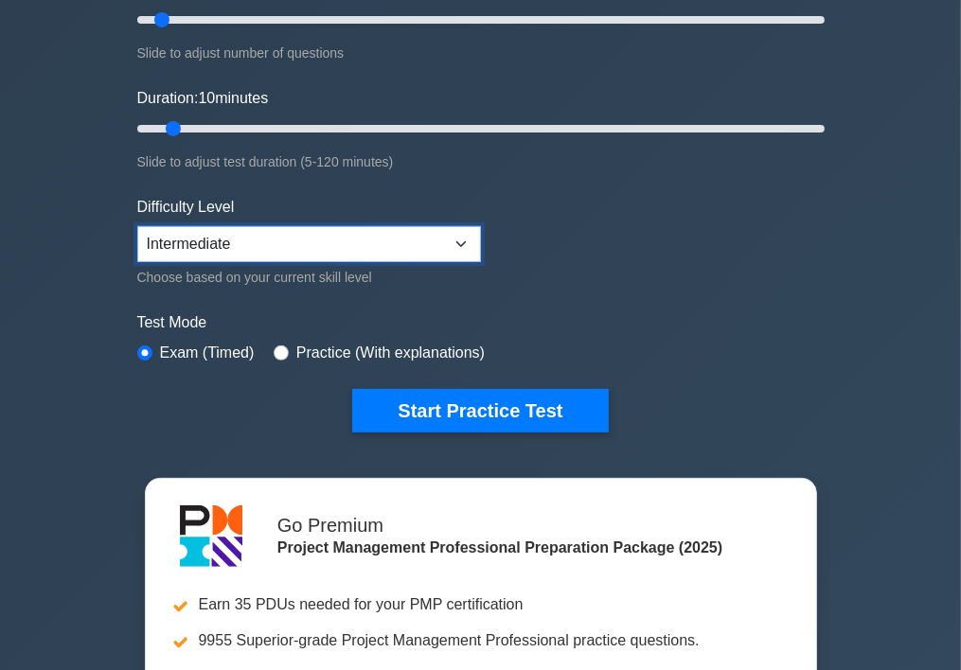
scroll to position [284, 0]
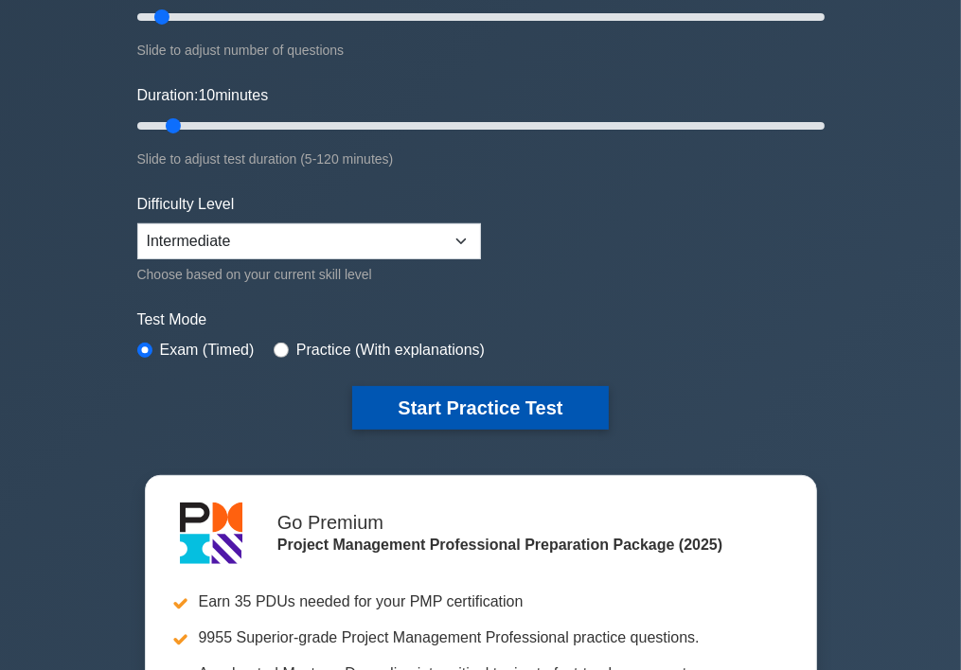
click at [525, 411] on button "Start Practice Test" at bounding box center [480, 408] width 256 height 44
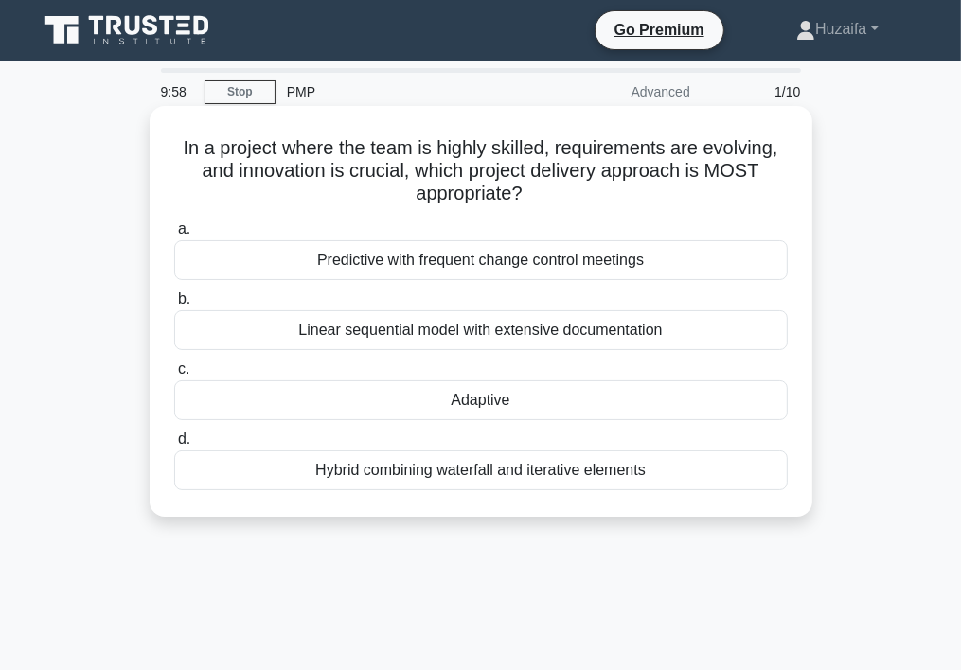
click at [486, 254] on div "Predictive with frequent change control meetings" at bounding box center [481, 261] width 614 height 40
click at [174, 236] on input "a. Predictive with frequent change control meetings" at bounding box center [174, 229] width 0 height 12
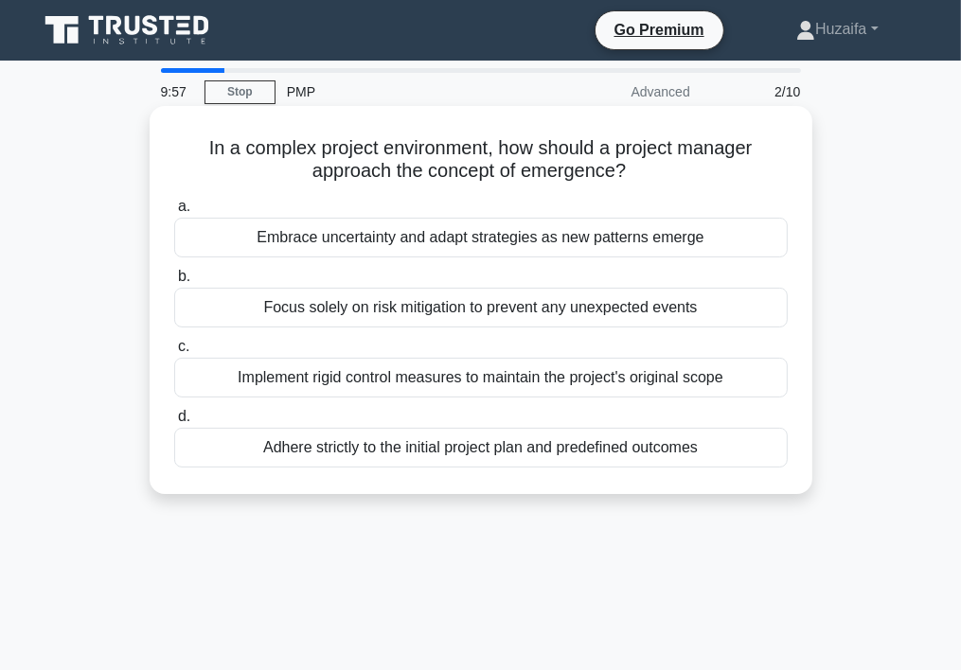
click at [475, 314] on div "Focus solely on risk mitigation to prevent any unexpected events" at bounding box center [481, 308] width 614 height 40
click at [174, 283] on input "b. Focus solely on risk mitigation to prevent any unexpected events" at bounding box center [174, 277] width 0 height 12
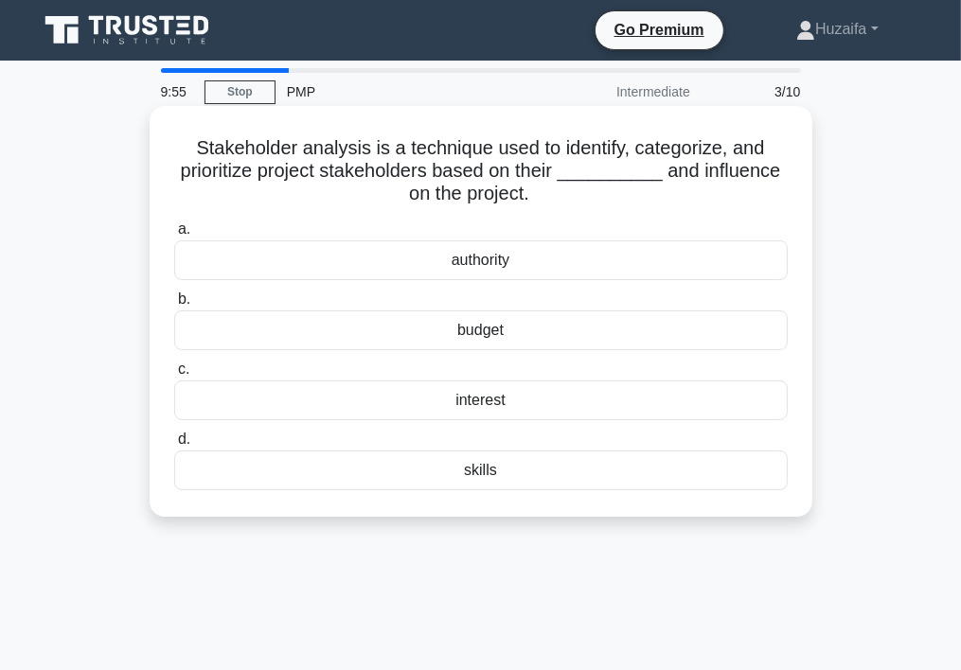
click at [474, 414] on div "interest" at bounding box center [481, 401] width 614 height 40
click at [174, 376] on input "c. interest" at bounding box center [174, 370] width 0 height 12
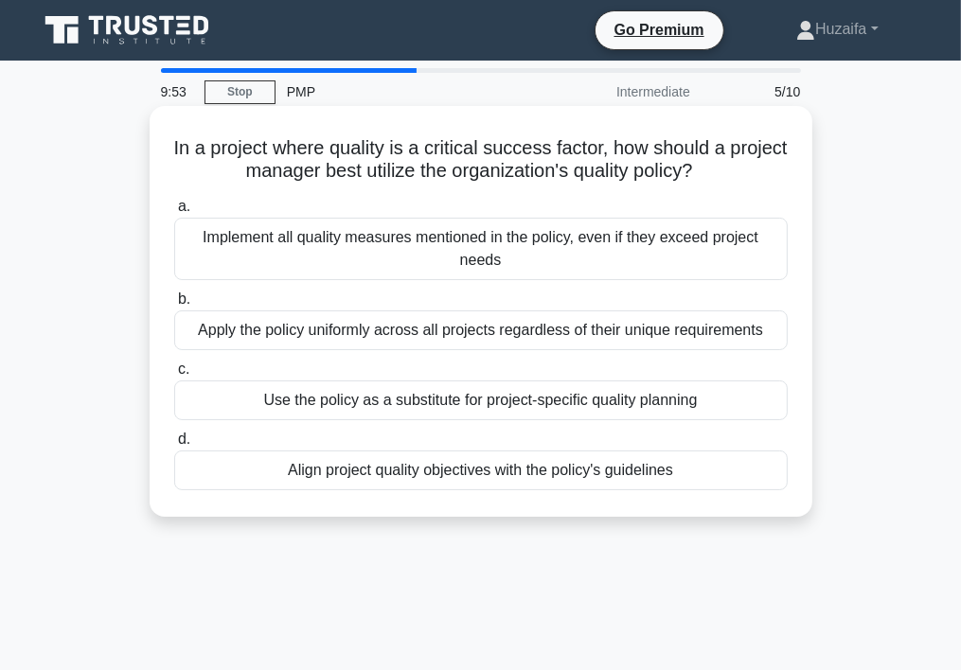
drag, startPoint x: 474, startPoint y: 414, endPoint x: 468, endPoint y: 476, distance: 62.9
click at [468, 476] on div "Align project quality objectives with the policy's guidelines" at bounding box center [481, 471] width 614 height 40
click at [246, 471] on div "Align project quality objectives with the policy's guidelines" at bounding box center [481, 471] width 614 height 40
click at [174, 446] on input "d. Align project quality objectives with the policy's guidelines" at bounding box center [174, 440] width 0 height 12
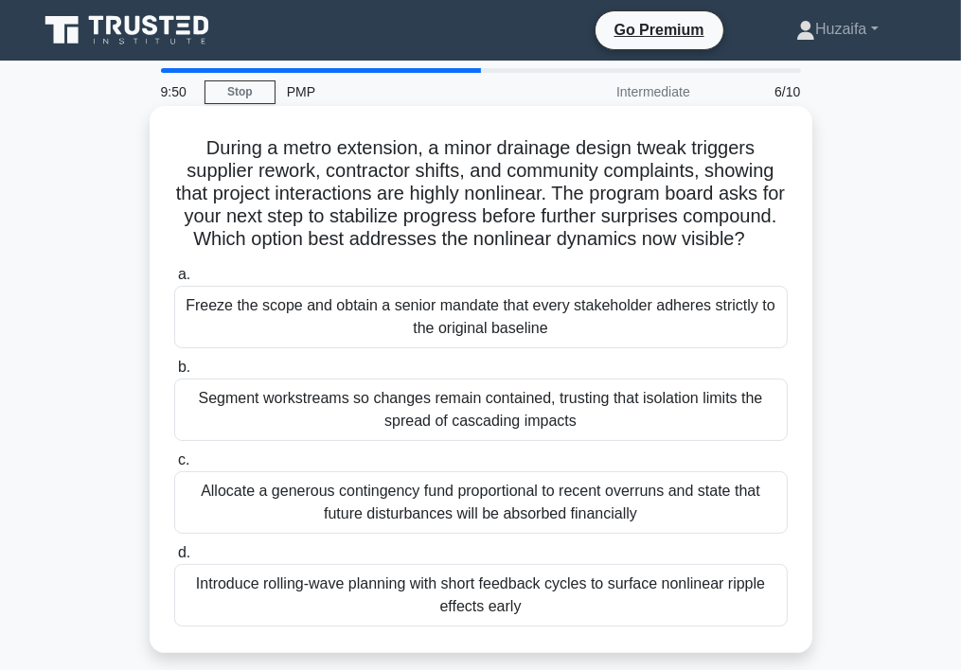
click at [322, 348] on div "Freeze the scope and obtain a senior mandate that every stakeholder adheres str…" at bounding box center [481, 317] width 614 height 63
click at [174, 281] on input "a. Freeze the scope and obtain a senior mandate that every stakeholder adheres …" at bounding box center [174, 275] width 0 height 12
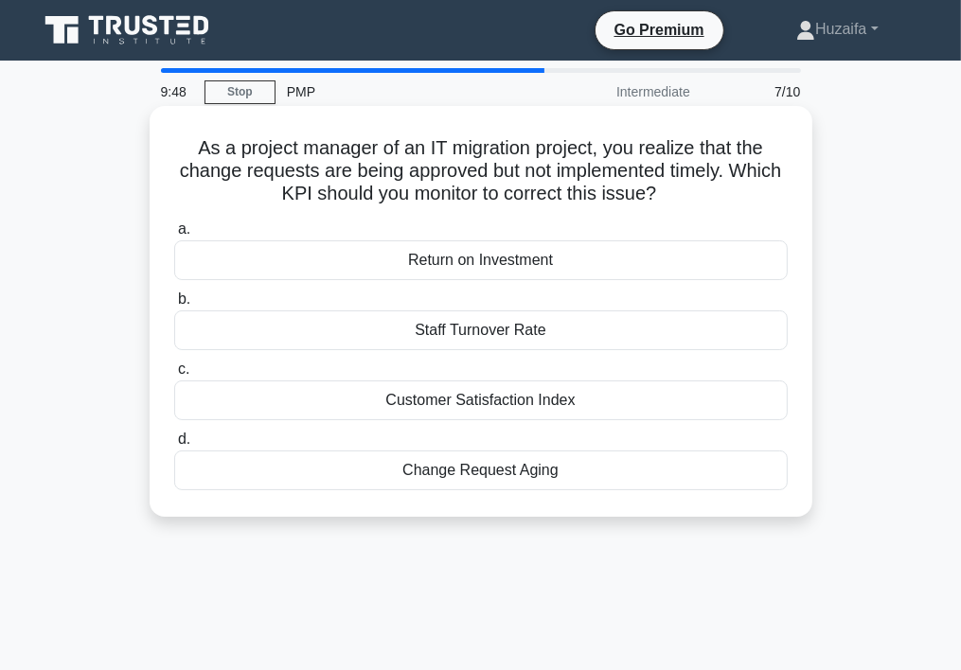
click at [334, 335] on div "Staff Turnover Rate" at bounding box center [481, 331] width 614 height 40
click at [174, 306] on input "b. Staff Turnover Rate" at bounding box center [174, 300] width 0 height 12
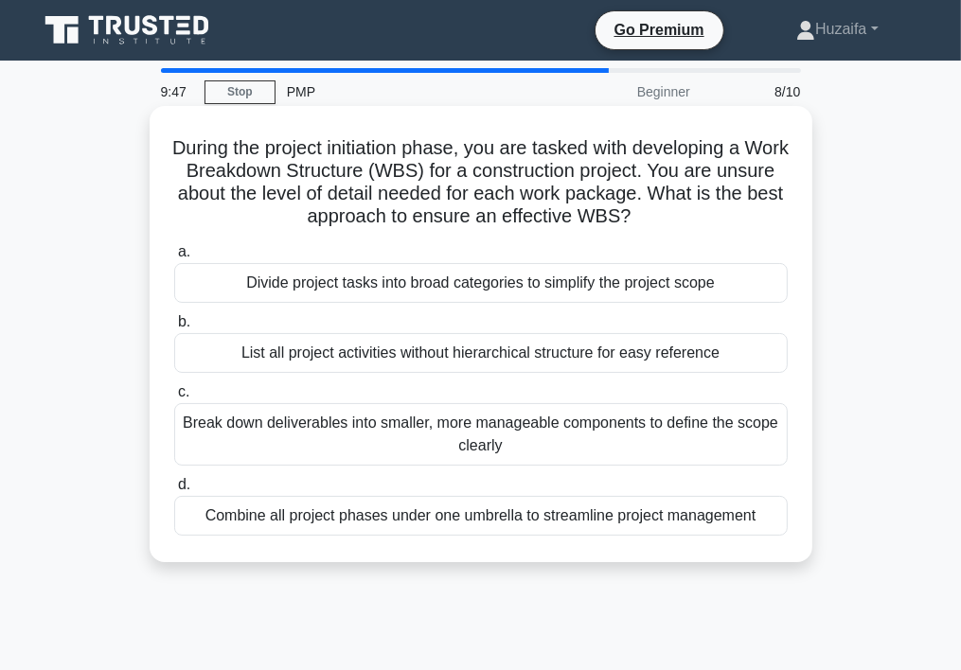
click at [313, 438] on div "Break down deliverables into smaller, more manageable components to define the …" at bounding box center [481, 434] width 614 height 63
click at [174, 399] on input "c. Break down deliverables into smaller, more manageable components to define t…" at bounding box center [174, 392] width 0 height 12
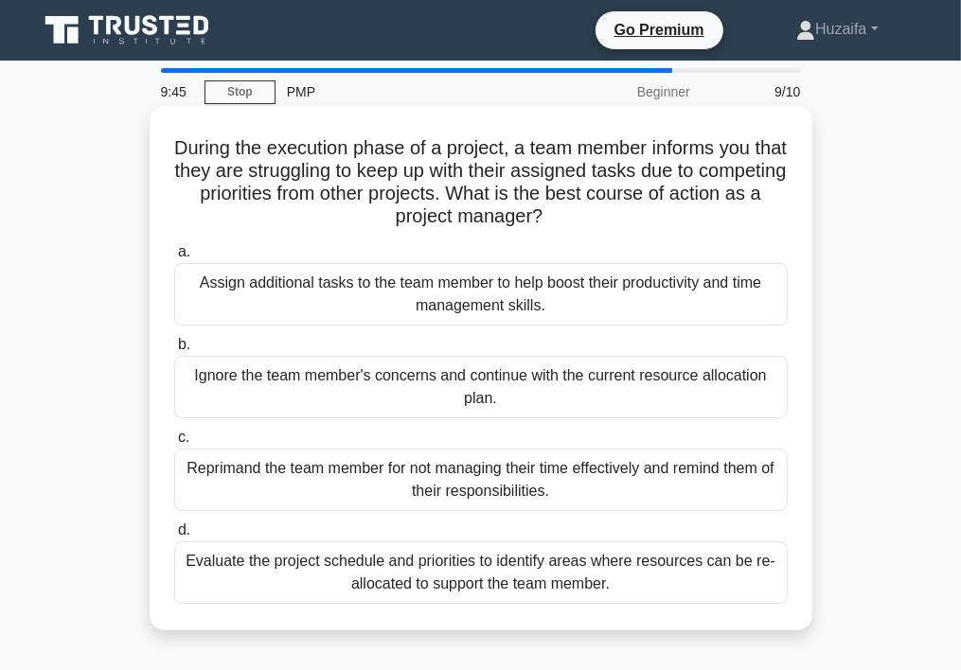
click at [297, 582] on div "Evaluate the project schedule and priorities to identify areas where resources …" at bounding box center [481, 573] width 614 height 63
click at [174, 537] on input "d. Evaluate the project schedule and priorities to identify areas where resourc…" at bounding box center [174, 531] width 0 height 12
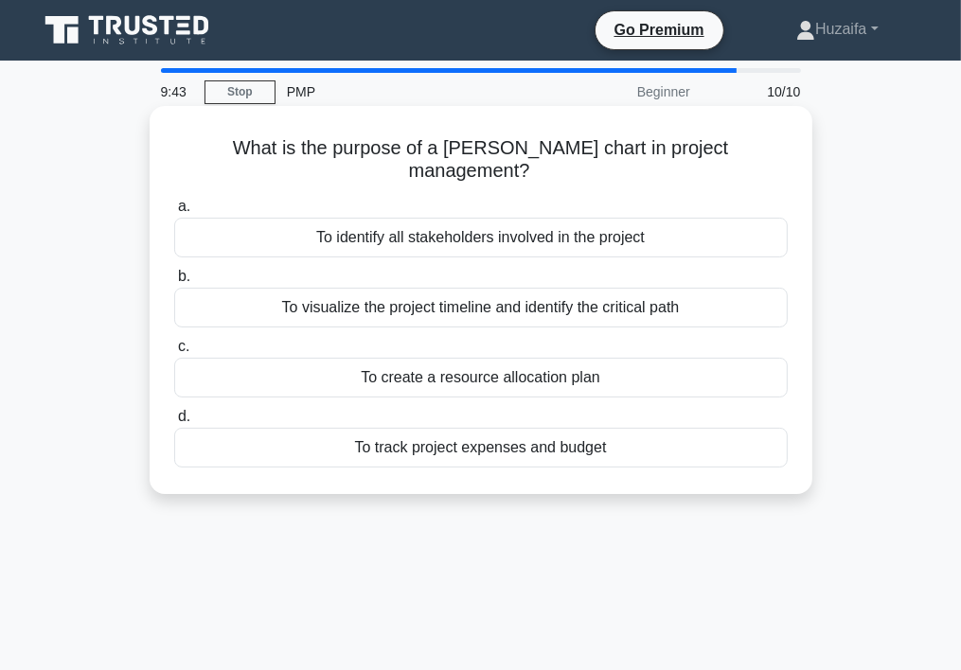
click at [307, 218] on div "To identify all stakeholders involved in the project" at bounding box center [481, 238] width 614 height 40
click at [174, 212] on input "a. To identify all stakeholders involved in the project" at bounding box center [174, 207] width 0 height 12
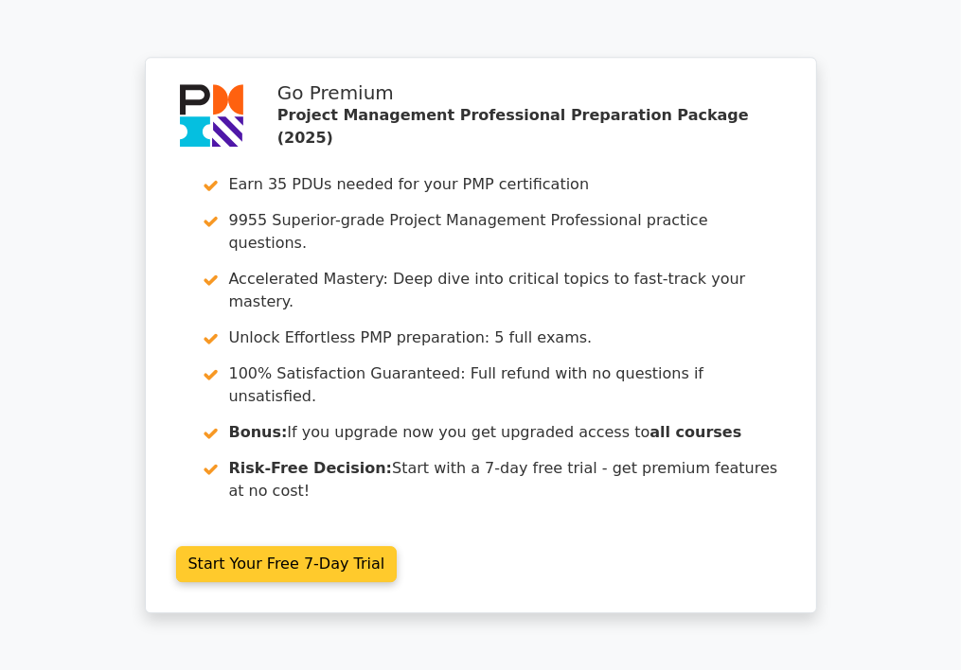
scroll to position [3475, 0]
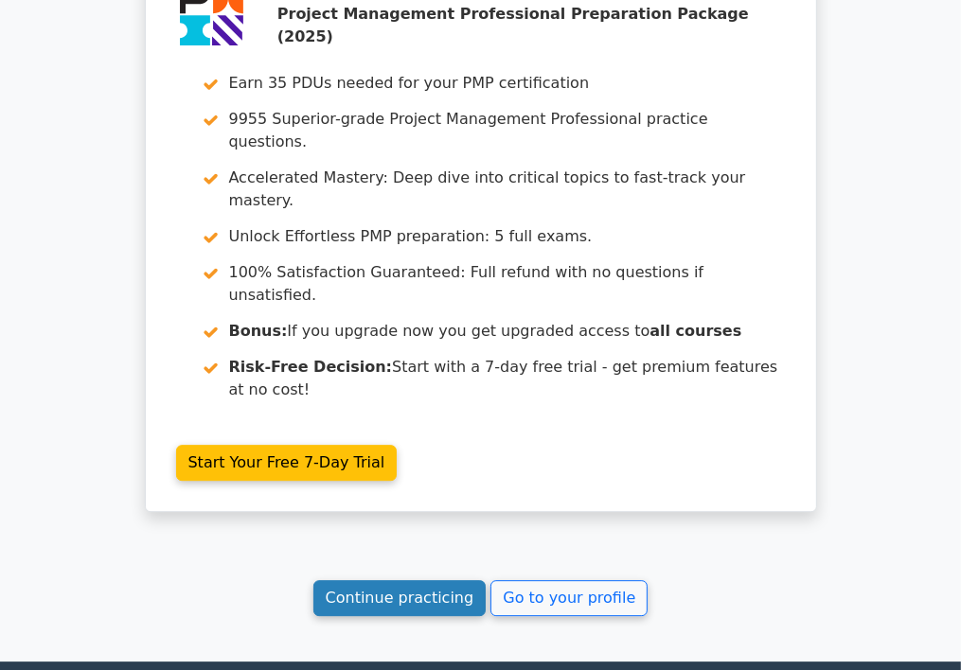
click at [438, 580] on link "Continue practicing" at bounding box center [399, 598] width 173 height 36
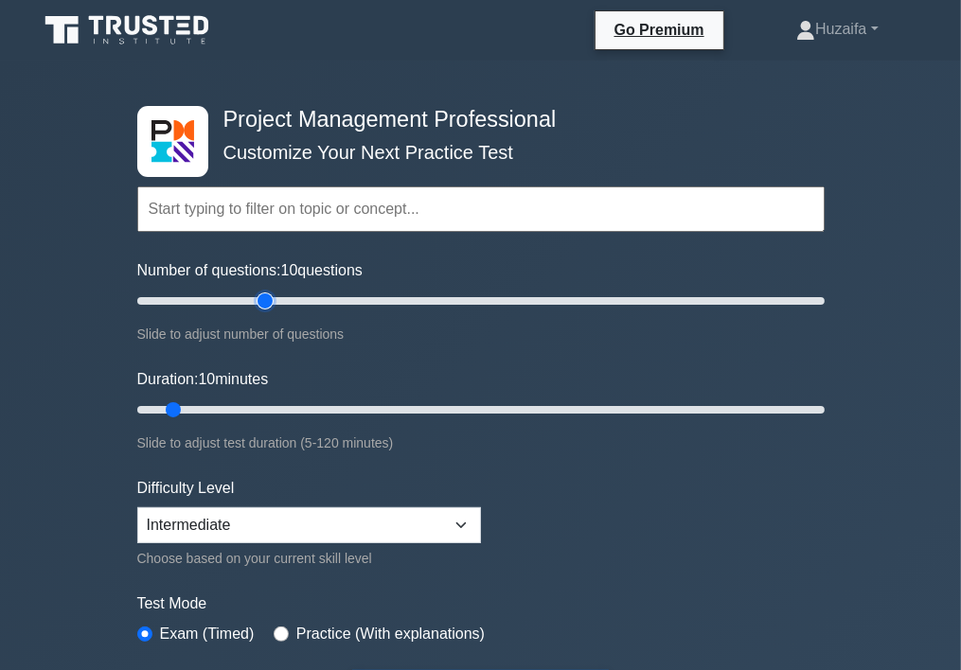
click at [262, 294] on input "Number of questions: 10 questions" at bounding box center [481, 301] width 688 height 23
type input "50"
click at [302, 302] on input "Number of questions: 50 questions" at bounding box center [481, 301] width 688 height 23
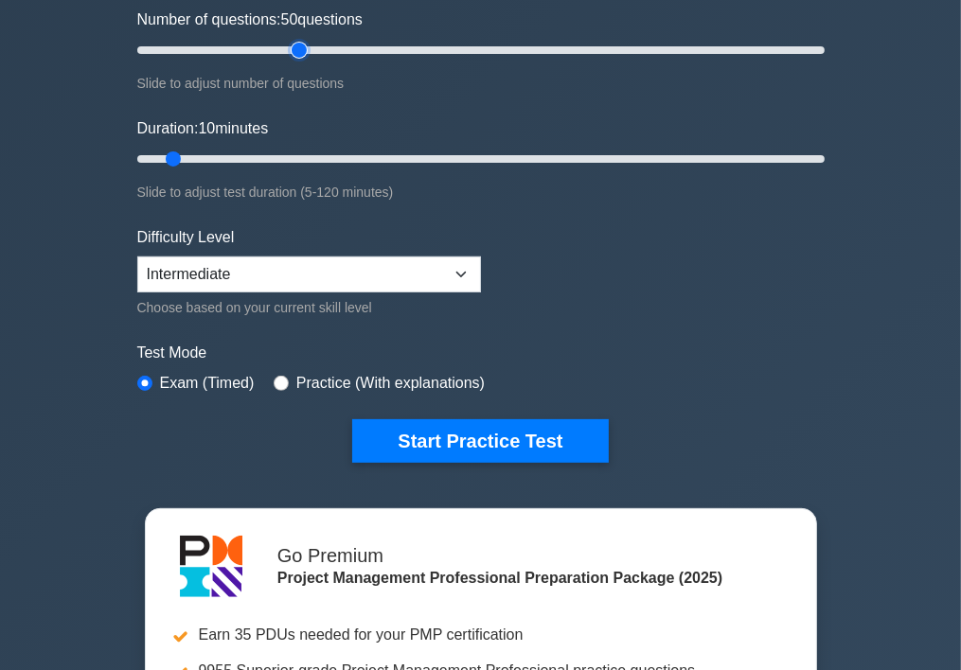
scroll to position [284, 0]
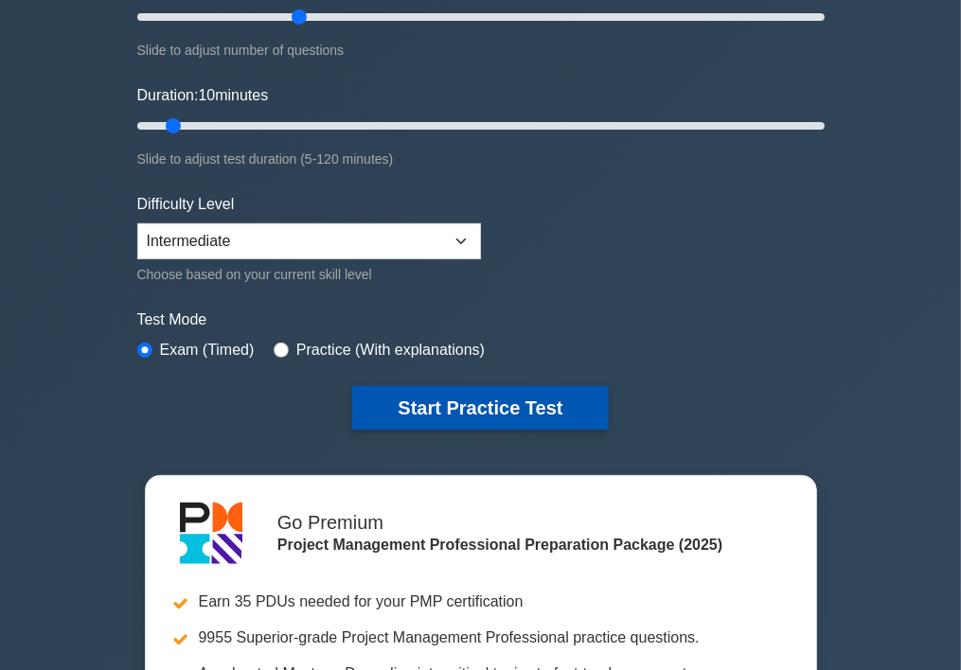
click at [485, 404] on button "Start Practice Test" at bounding box center [480, 408] width 256 height 44
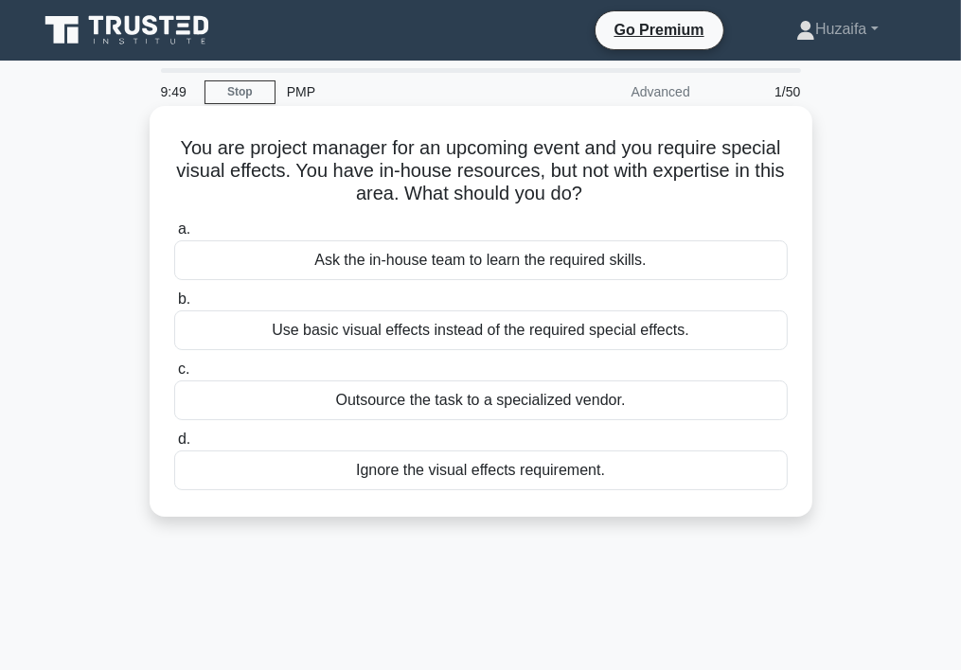
click at [258, 262] on div "Ask the in-house team to learn the required skills." at bounding box center [481, 261] width 614 height 40
click at [174, 236] on input "a. Ask the in-house team to learn the required skills." at bounding box center [174, 229] width 0 height 12
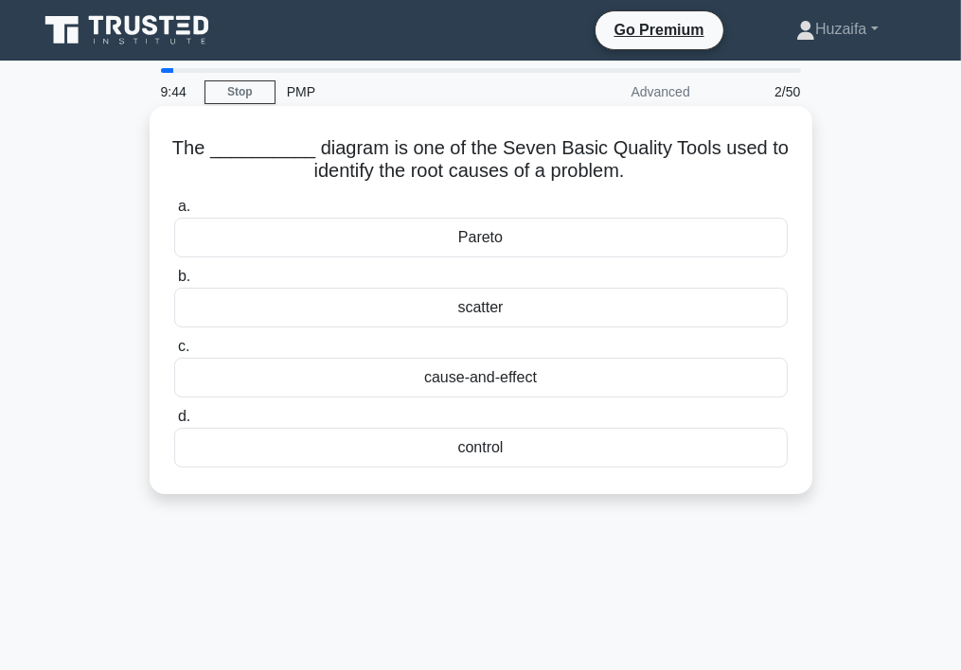
click at [241, 313] on div "scatter" at bounding box center [481, 308] width 614 height 40
click at [174, 283] on input "b. scatter" at bounding box center [174, 277] width 0 height 12
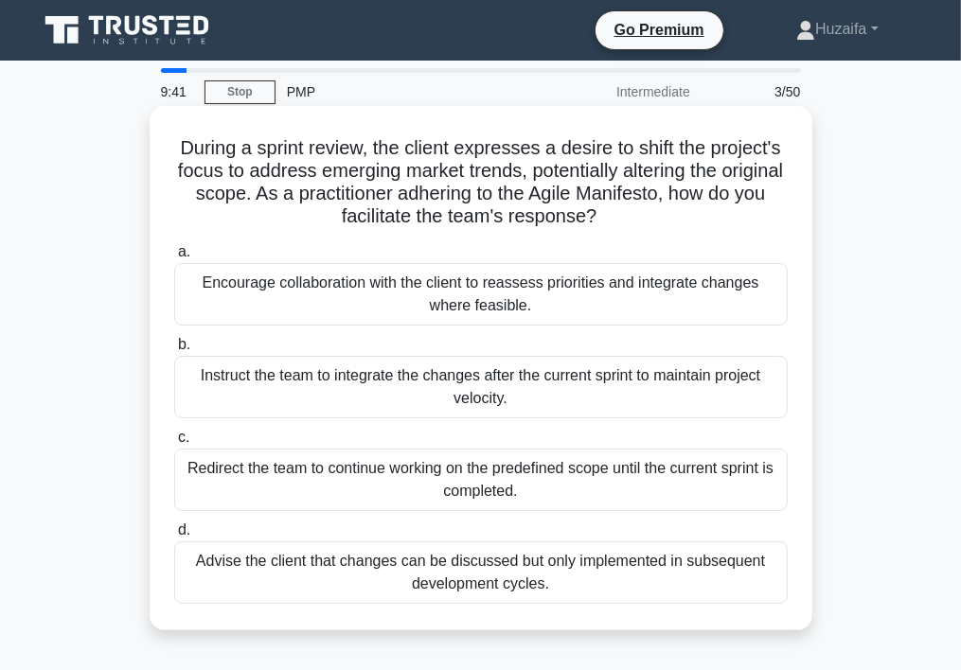
click at [253, 488] on div "Redirect the team to continue working on the predefined scope until the current…" at bounding box center [481, 480] width 614 height 63
click at [174, 444] on input "c. Redirect the team to continue working on the predefined scope until the curr…" at bounding box center [174, 438] width 0 height 12
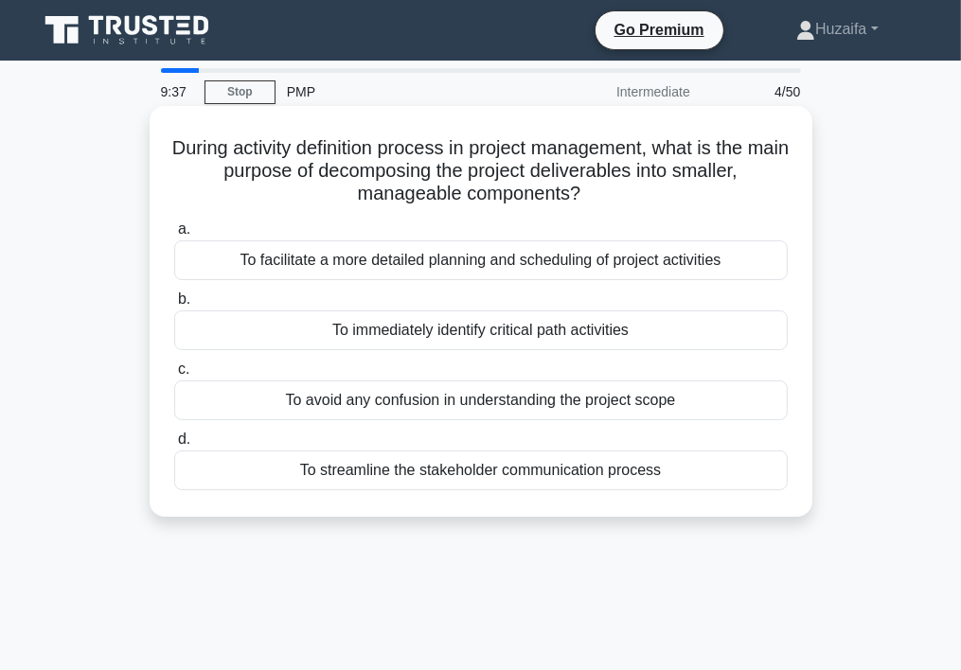
click at [254, 473] on div "To streamline the stakeholder communication process" at bounding box center [481, 471] width 614 height 40
click at [174, 446] on input "d. To streamline the stakeholder communication process" at bounding box center [174, 440] width 0 height 12
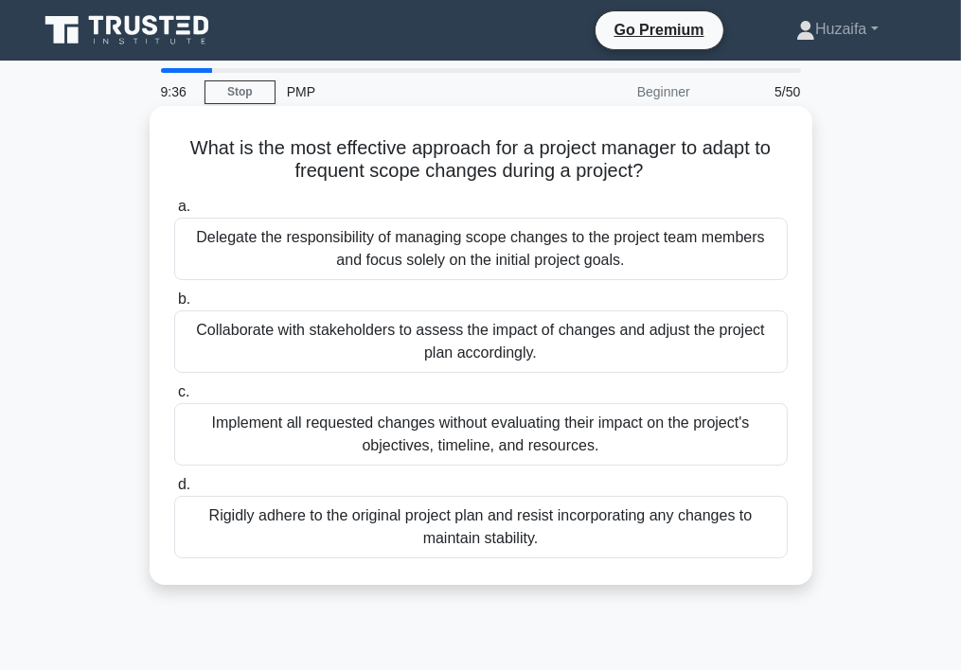
click at [283, 265] on div "Delegate the responsibility of managing scope changes to the project team membe…" at bounding box center [481, 249] width 614 height 63
click at [174, 213] on input "a. Delegate the responsibility of managing scope changes to the project team me…" at bounding box center [174, 207] width 0 height 12
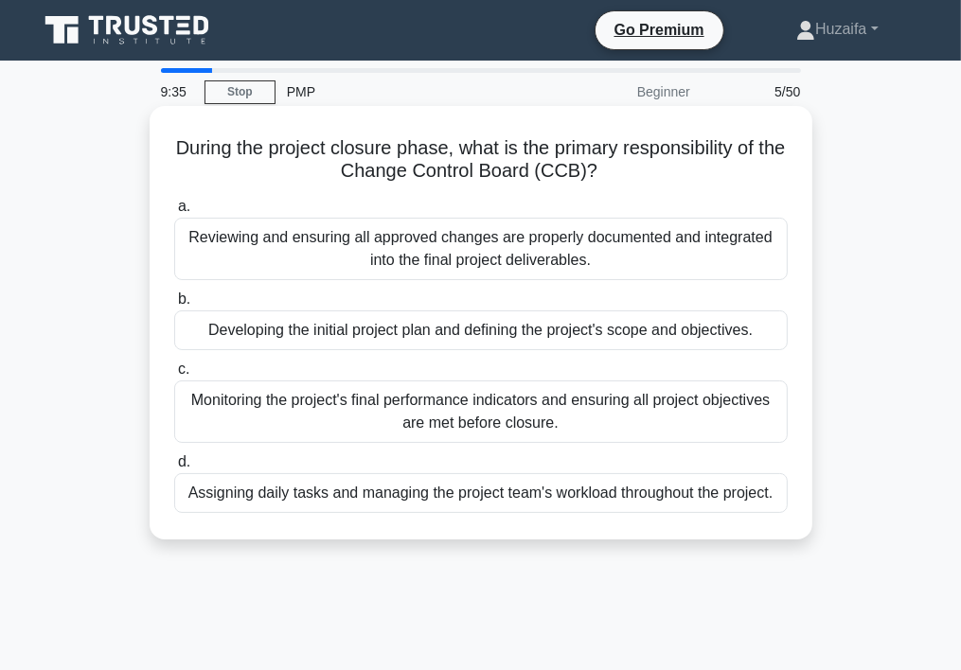
click at [283, 268] on div "Reviewing and ensuring all approved changes are properly documented and integra…" at bounding box center [481, 249] width 614 height 63
click at [174, 213] on input "a. Reviewing and ensuring all approved changes are properly documented and inte…" at bounding box center [174, 207] width 0 height 12
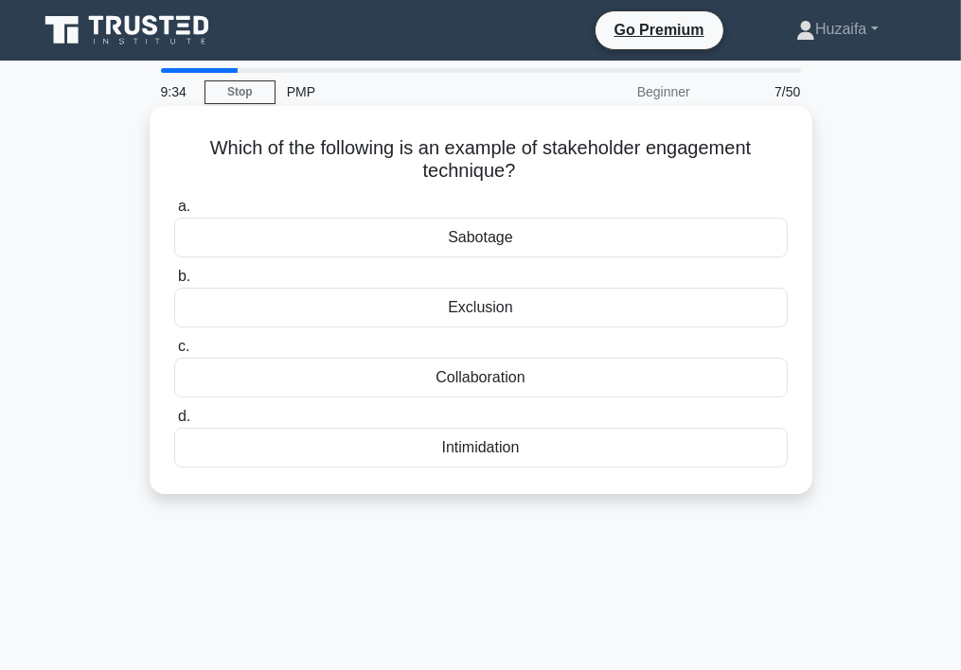
click at [299, 241] on div "Sabotage" at bounding box center [481, 238] width 614 height 40
click at [174, 213] on input "a. Sabotage" at bounding box center [174, 207] width 0 height 12
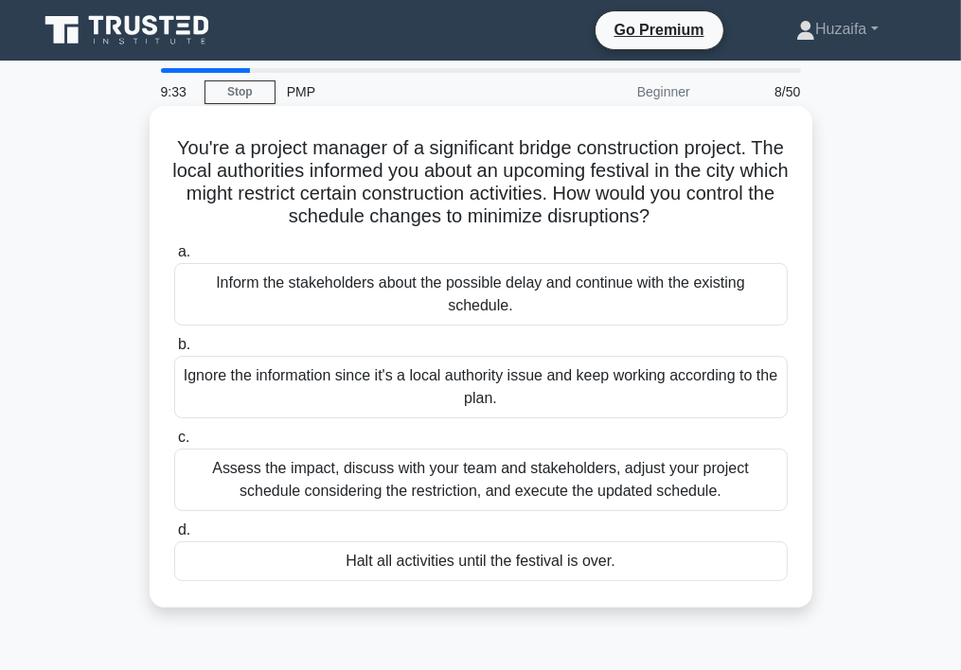
click at [277, 299] on div "Inform the stakeholders about the possible delay and continue with the existing…" at bounding box center [481, 294] width 614 height 63
click at [174, 259] on input "a. Inform the stakeholders about the possible delay and continue with the exist…" at bounding box center [174, 252] width 0 height 12
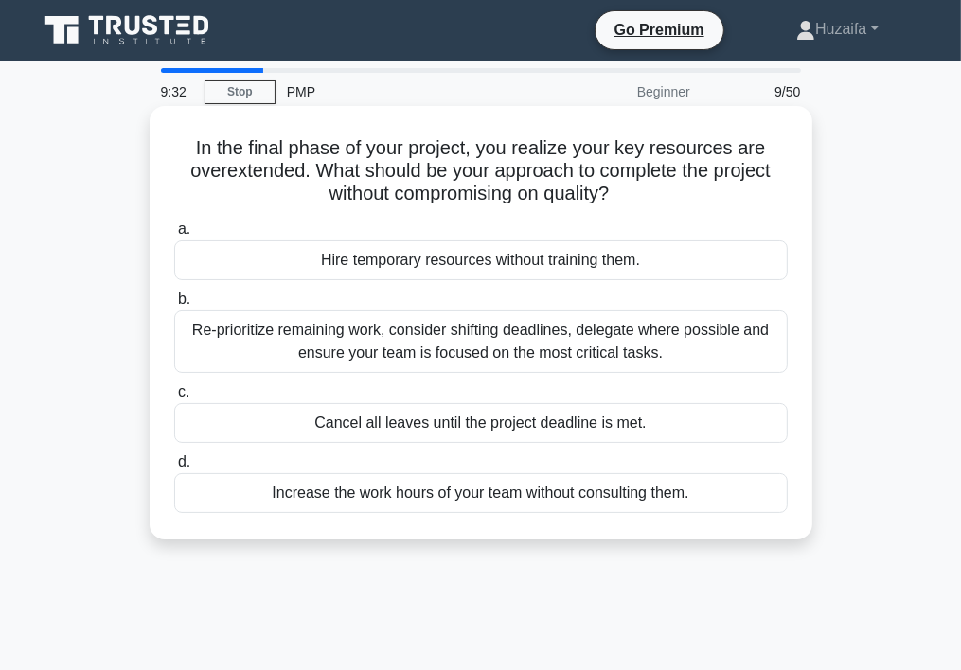
click at [298, 259] on div "Hire temporary resources without training them." at bounding box center [481, 261] width 614 height 40
click at [174, 236] on input "a. Hire temporary resources without training them." at bounding box center [174, 229] width 0 height 12
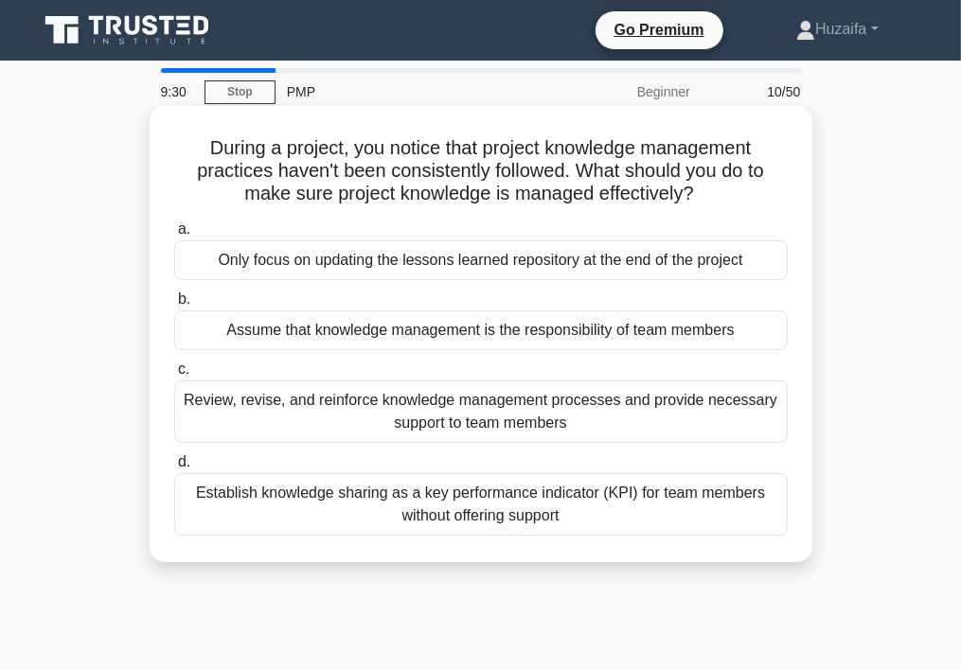
click at [187, 250] on div "Only focus on updating the lessons learned repository at the end of the project" at bounding box center [481, 261] width 614 height 40
click at [174, 236] on input "a. Only focus on updating the lessons learned repository at the end of the proj…" at bounding box center [174, 229] width 0 height 12
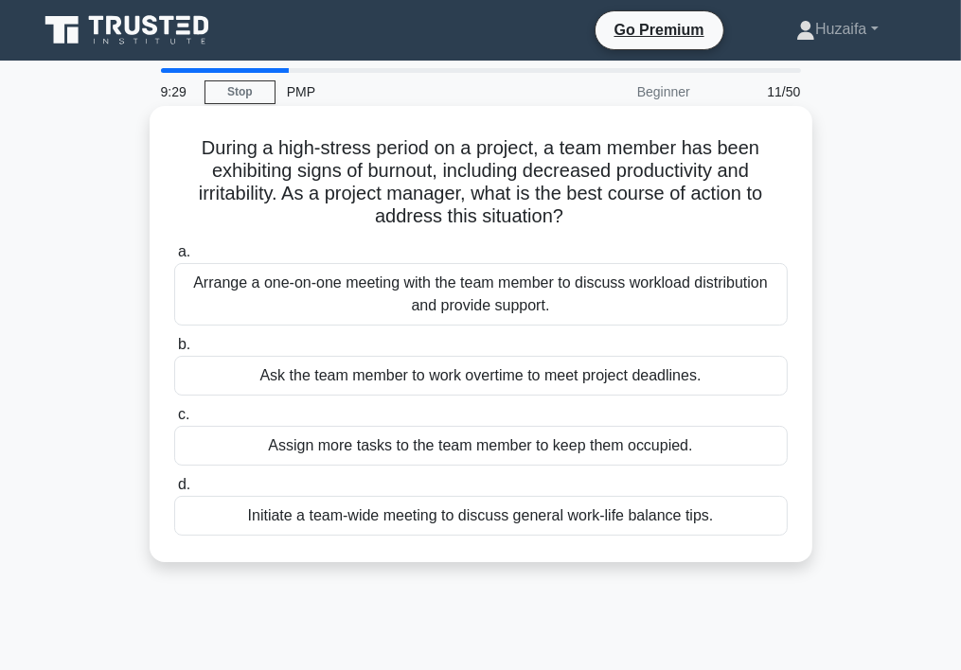
click at [189, 307] on div "Arrange a one-on-one meeting with the team member to discuss workload distribut…" at bounding box center [481, 294] width 614 height 63
click at [174, 259] on input "a. Arrange a one-on-one meeting with the team member to discuss workload distri…" at bounding box center [174, 252] width 0 height 12
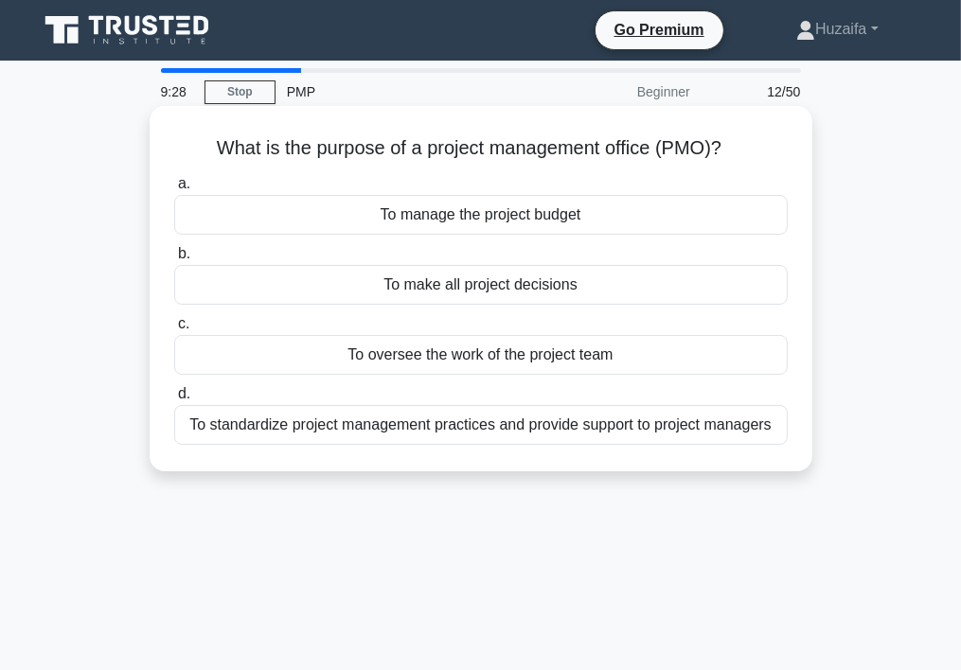
click at [298, 215] on div "To manage the project budget" at bounding box center [481, 215] width 614 height 40
click at [174, 190] on input "a. To manage the project budget" at bounding box center [174, 184] width 0 height 12
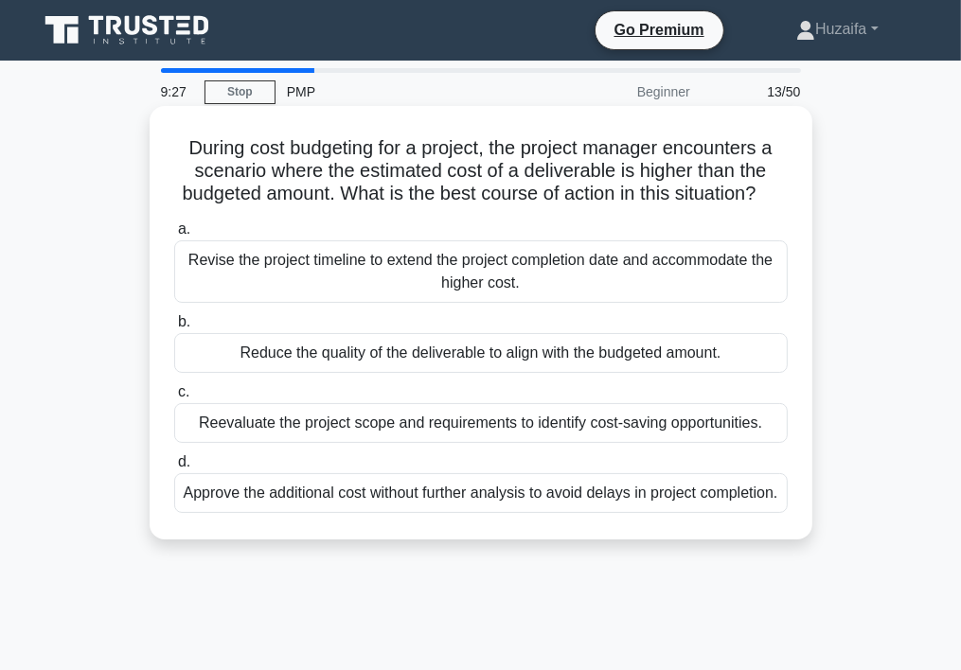
click at [216, 303] on div "Revise the project timeline to extend the project completion date and accommoda…" at bounding box center [481, 272] width 614 height 63
click at [174, 236] on input "a. Revise the project timeline to extend the project completion date and accomm…" at bounding box center [174, 229] width 0 height 12
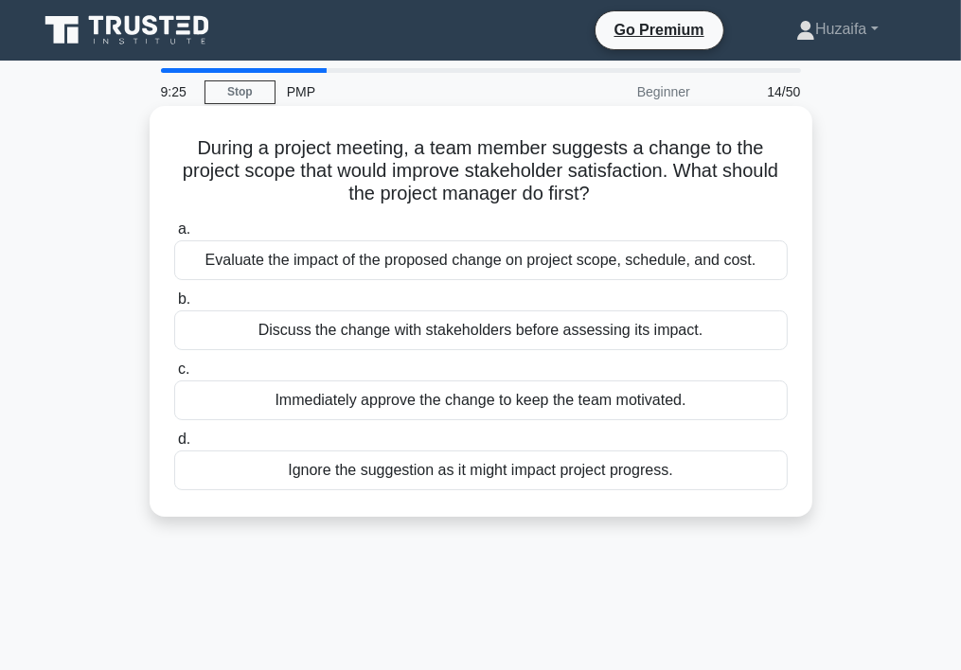
click at [286, 272] on div "Evaluate the impact of the proposed change on project scope, schedule, and cost." at bounding box center [481, 261] width 614 height 40
click at [174, 236] on input "a. Evaluate the impact of the proposed change on project scope, schedule, and c…" at bounding box center [174, 229] width 0 height 12
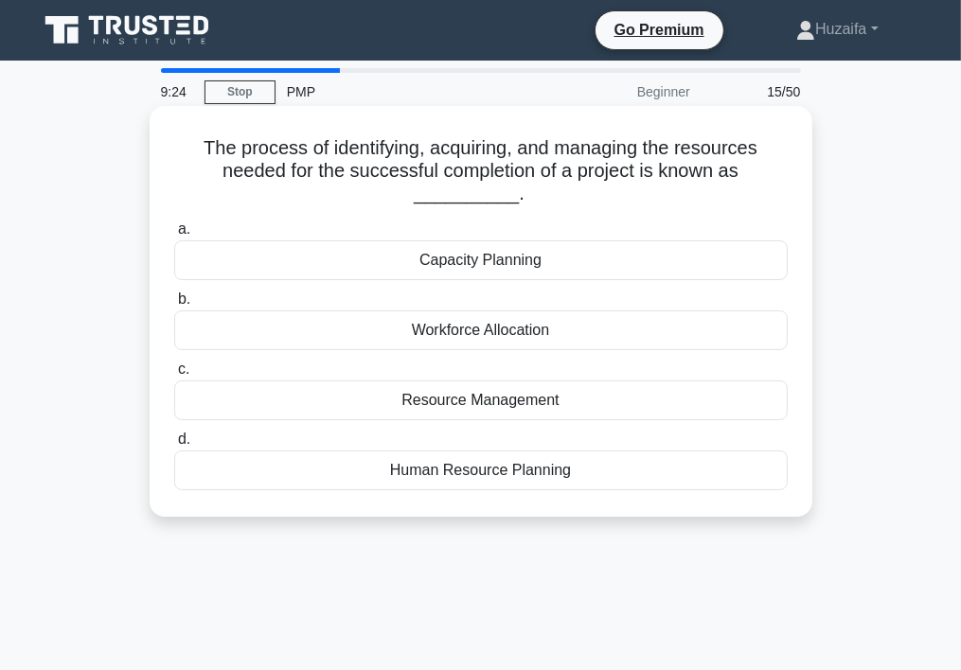
click at [290, 266] on div "Capacity Planning" at bounding box center [481, 261] width 614 height 40
click at [174, 236] on input "a. Capacity Planning" at bounding box center [174, 229] width 0 height 12
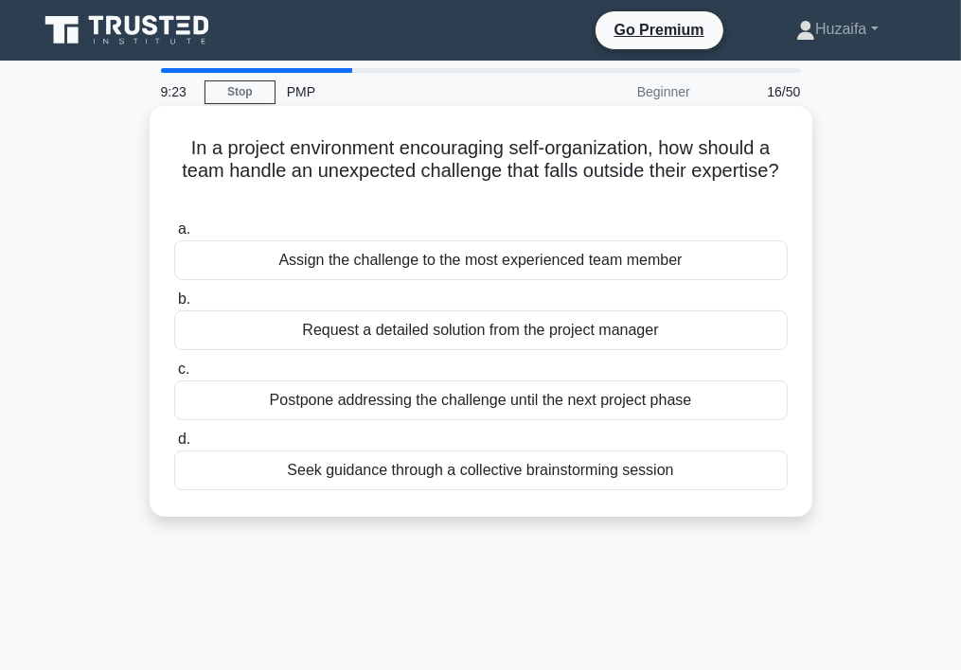
click at [257, 256] on div "Assign the challenge to the most experienced team member" at bounding box center [481, 261] width 614 height 40
click at [174, 236] on input "a. Assign the challenge to the most experienced team member" at bounding box center [174, 229] width 0 height 12
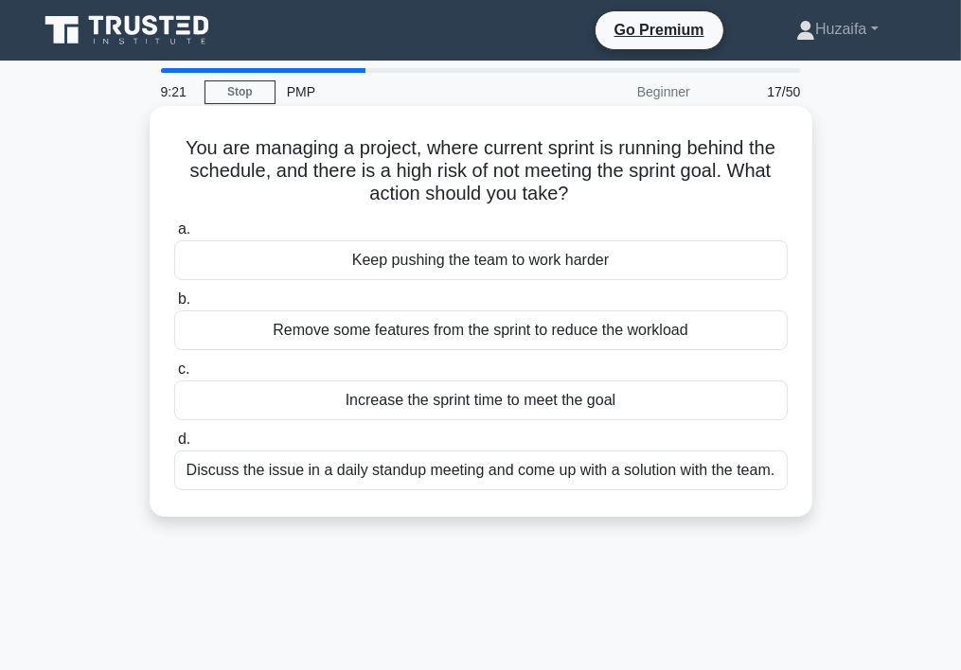
click at [258, 272] on div "Keep pushing the team to work harder" at bounding box center [481, 261] width 614 height 40
click at [174, 236] on input "a. Keep pushing the team to work harder" at bounding box center [174, 229] width 0 height 12
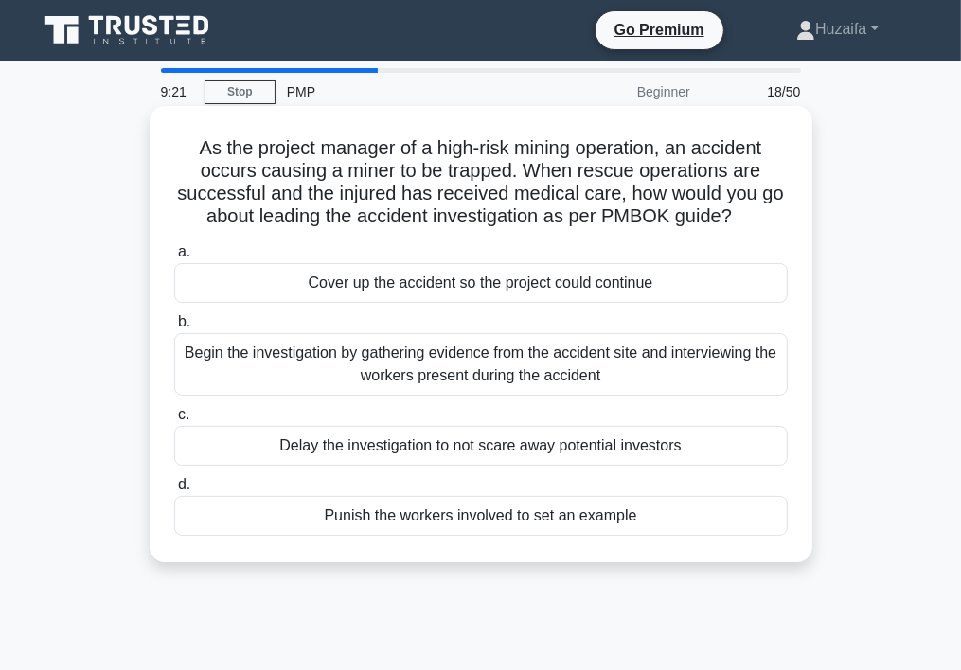
click at [258, 277] on div "Cover up the accident so the project could continue" at bounding box center [481, 283] width 614 height 40
click at [174, 259] on input "a. Cover up the accident so the project could continue" at bounding box center [174, 252] width 0 height 12
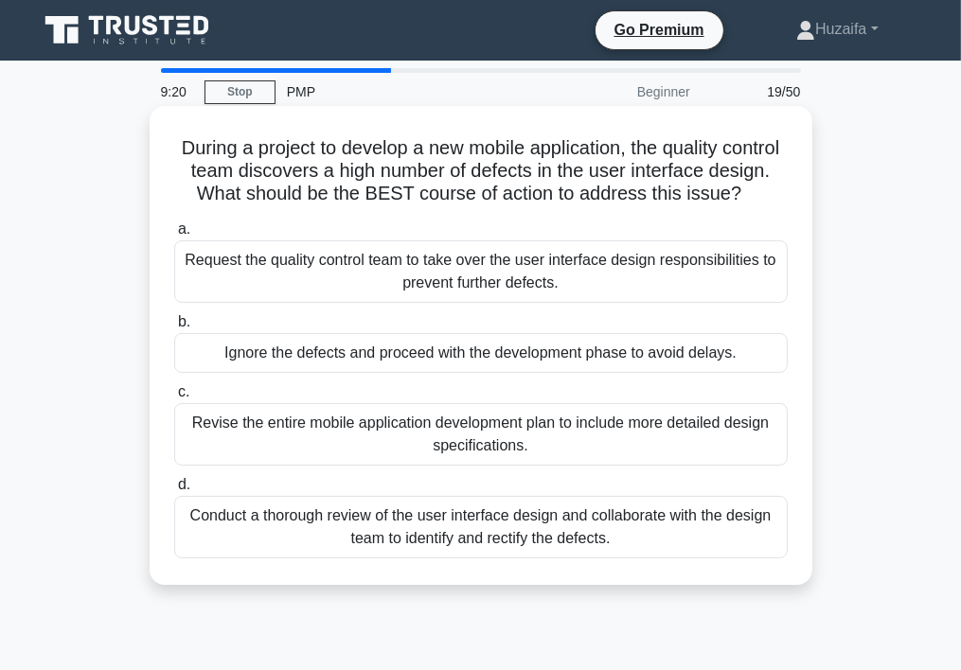
click at [250, 303] on div "Request the quality control team to take over the user interface design respons…" at bounding box center [481, 272] width 614 height 63
click at [174, 236] on input "a. Request the quality control team to take over the user interface design resp…" at bounding box center [174, 229] width 0 height 12
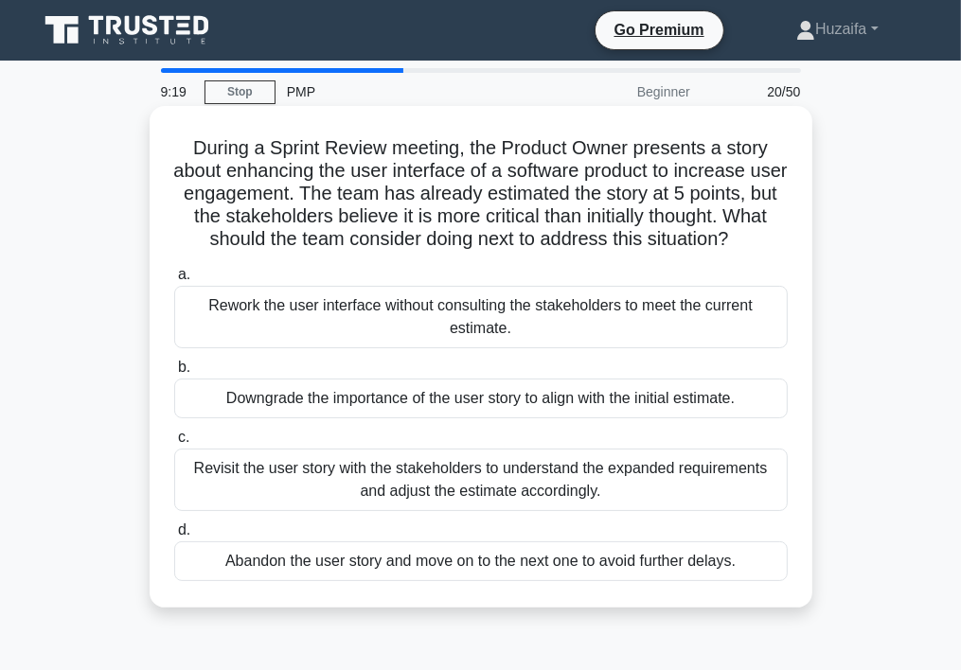
click at [247, 331] on div "Rework the user interface without consulting the stakeholders to meet the curre…" at bounding box center [481, 317] width 614 height 63
click at [174, 281] on input "a. Rework the user interface without consulting the stakeholders to meet the cu…" at bounding box center [174, 275] width 0 height 12
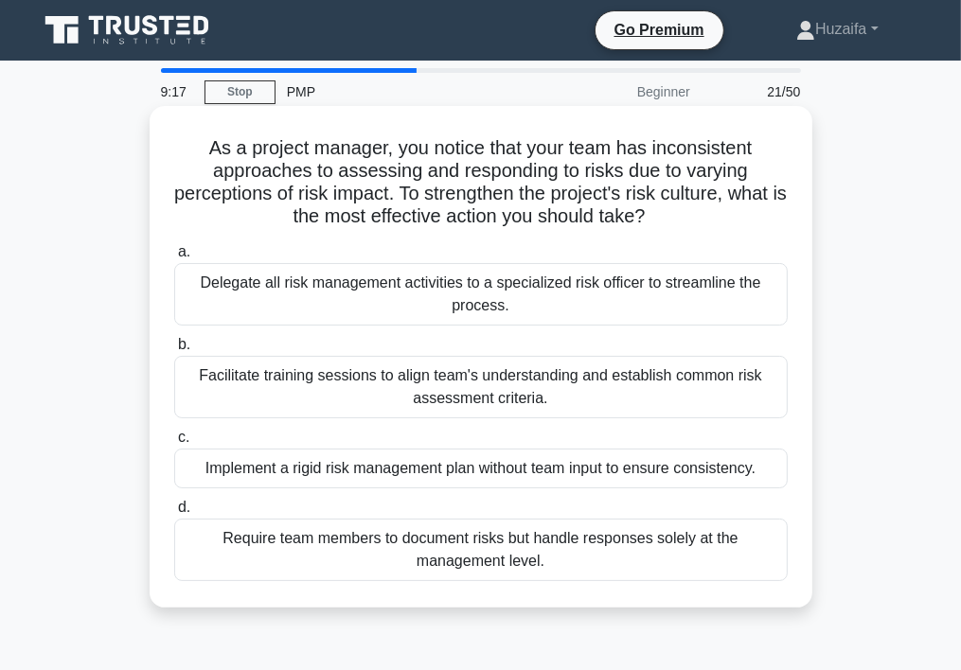
drag, startPoint x: 247, startPoint y: 331, endPoint x: 239, endPoint y: 314, distance: 19.1
click at [239, 314] on div "Delegate all risk management activities to a specialized risk officer to stream…" at bounding box center [481, 294] width 614 height 63
click at [174, 259] on input "a. Delegate all risk management activities to a specialized risk officer to str…" at bounding box center [174, 252] width 0 height 12
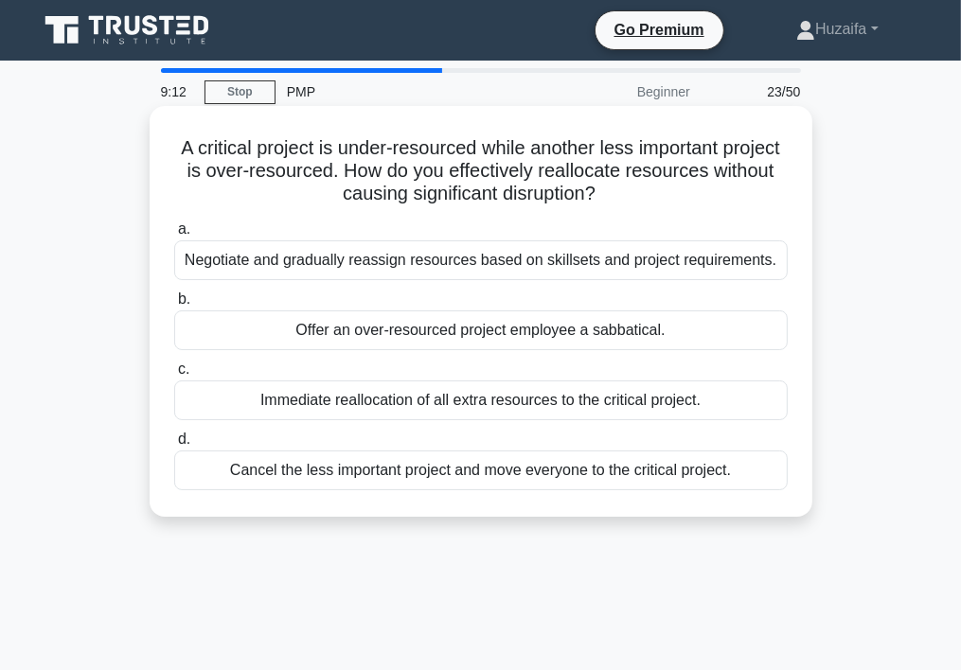
drag, startPoint x: 239, startPoint y: 314, endPoint x: 179, endPoint y: 266, distance: 76.8
click at [179, 266] on div "Negotiate and gradually reassign resources based on skillsets and project requi…" at bounding box center [481, 261] width 614 height 40
click at [174, 236] on input "a. Negotiate and gradually reassign resources based on skillsets and project re…" at bounding box center [174, 229] width 0 height 12
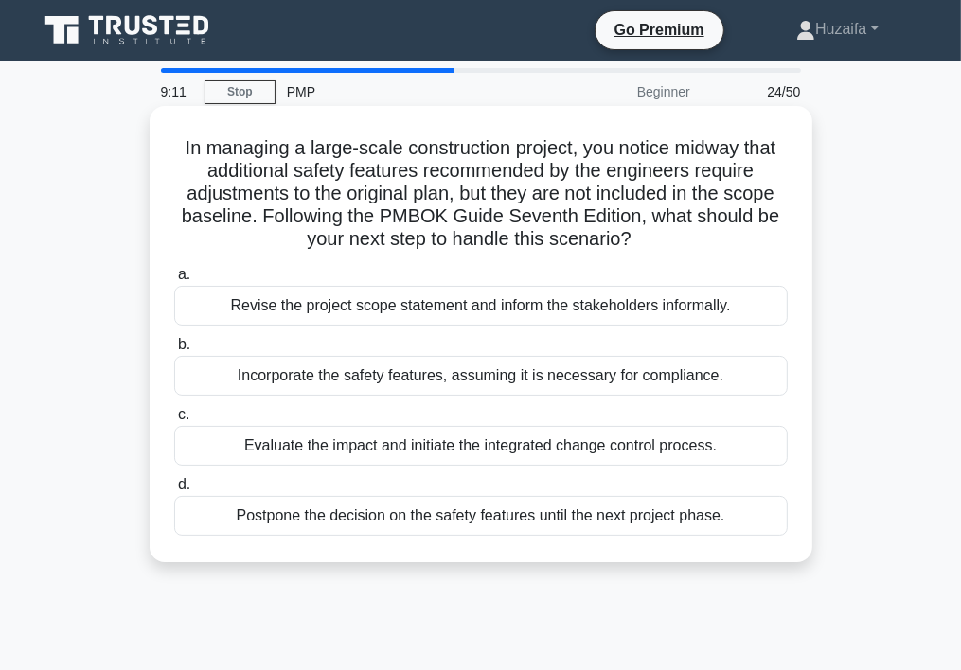
click at [197, 309] on div "Revise the project scope statement and inform the stakeholders informally." at bounding box center [481, 306] width 614 height 40
click at [174, 281] on input "a. Revise the project scope statement and inform the stakeholders informally." at bounding box center [174, 275] width 0 height 12
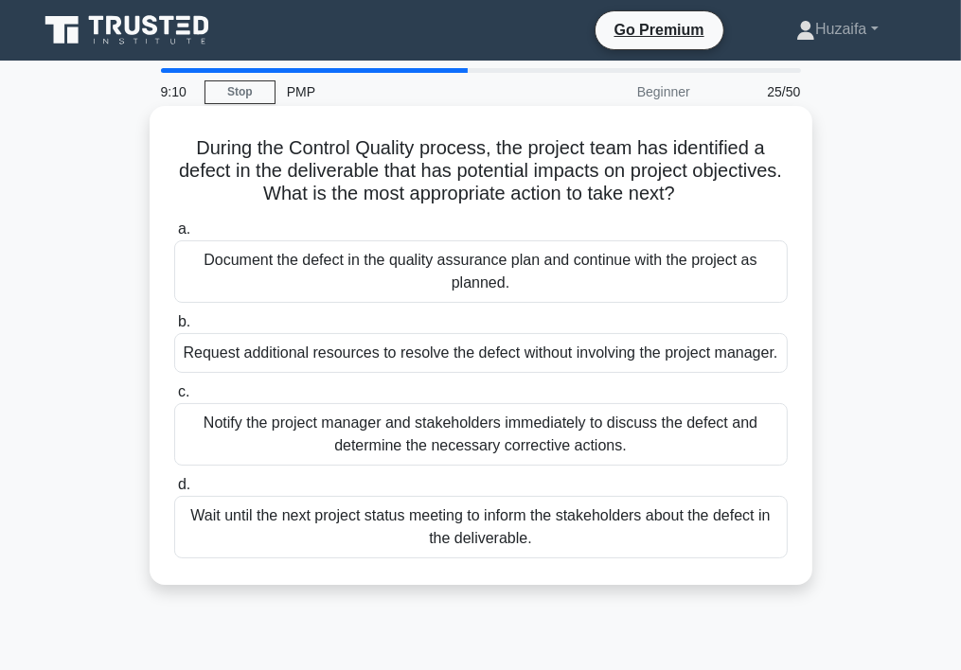
click at [209, 284] on div "Document the defect in the quality assurance plan and continue with the project…" at bounding box center [481, 272] width 614 height 63
click at [174, 236] on input "a. Document the defect in the quality assurance plan and continue with the proj…" at bounding box center [174, 229] width 0 height 12
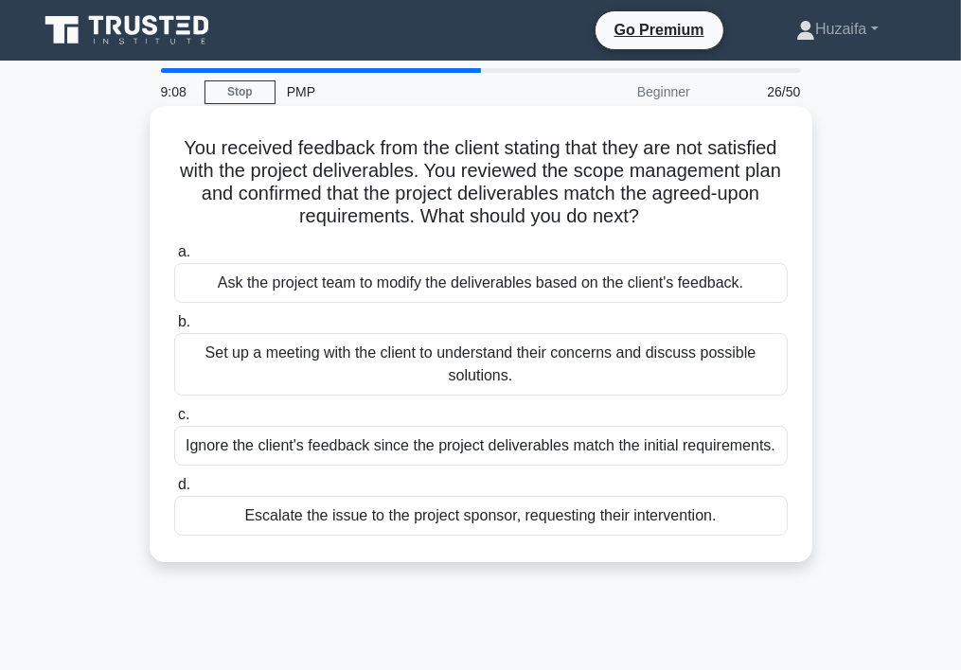
click at [200, 282] on div "Ask the project team to modify the deliverables based on the client's feedback." at bounding box center [481, 283] width 614 height 40
click at [174, 259] on input "a. Ask the project team to modify the deliverables based on the client's feedba…" at bounding box center [174, 252] width 0 height 12
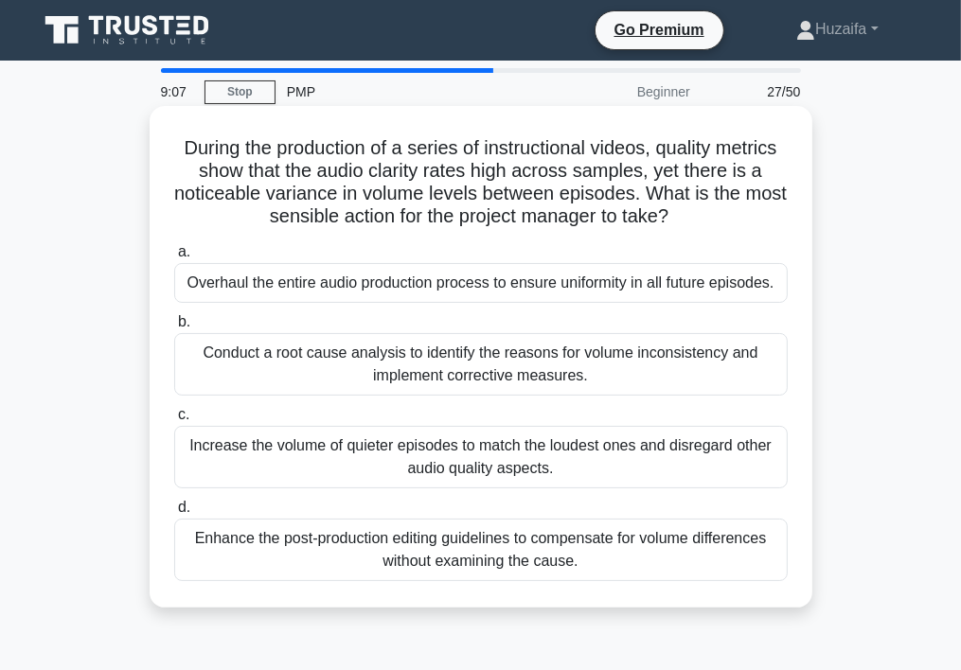
click at [210, 297] on div "Overhaul the entire audio production process to ensure uniformity in all future…" at bounding box center [481, 283] width 614 height 40
click at [174, 259] on input "a. Overhaul the entire audio production process to ensure uniformity in all fut…" at bounding box center [174, 252] width 0 height 12
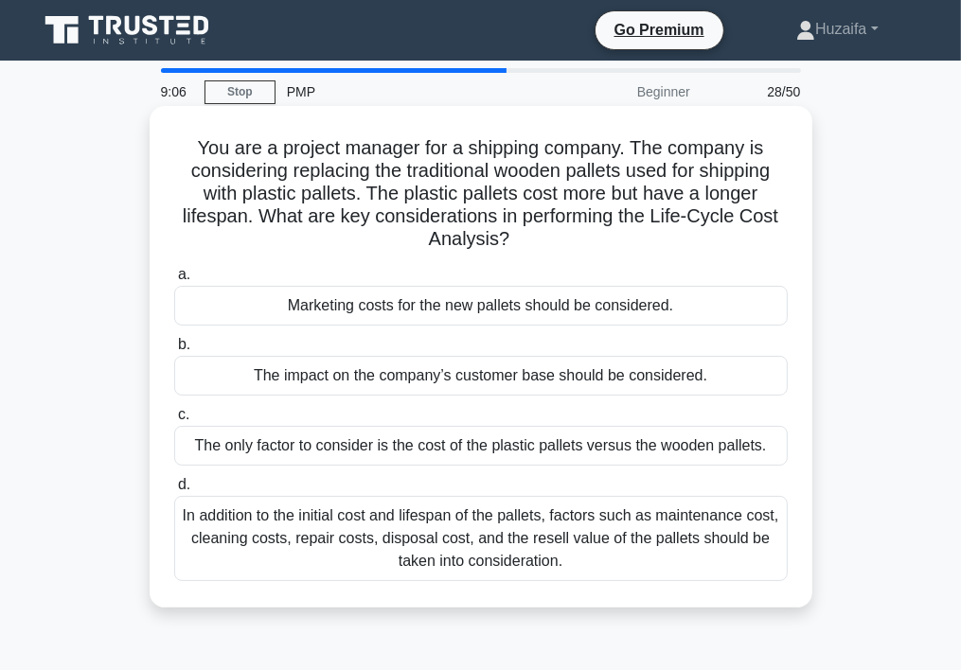
click at [223, 316] on div "Marketing costs for the new pallets should be considered." at bounding box center [481, 306] width 614 height 40
click at [174, 281] on input "a. Marketing costs for the new pallets should be considered." at bounding box center [174, 275] width 0 height 12
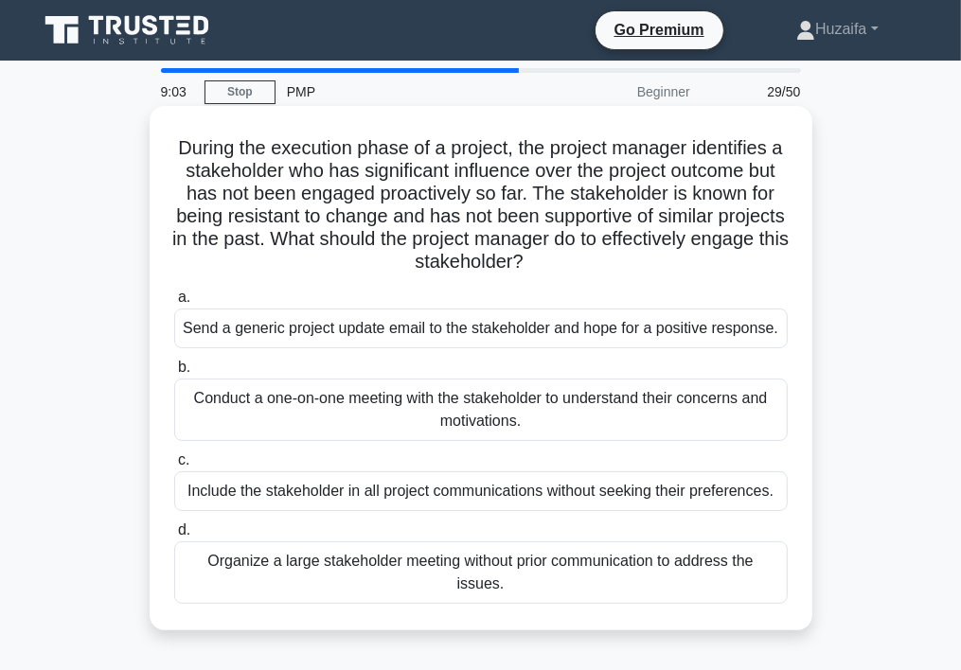
click at [221, 340] on div "Send a generic project update email to the stakeholder and hope for a positive …" at bounding box center [481, 329] width 614 height 40
click at [174, 304] on input "a. Send a generic project update email to the stakeholder and hope for a positi…" at bounding box center [174, 298] width 0 height 12
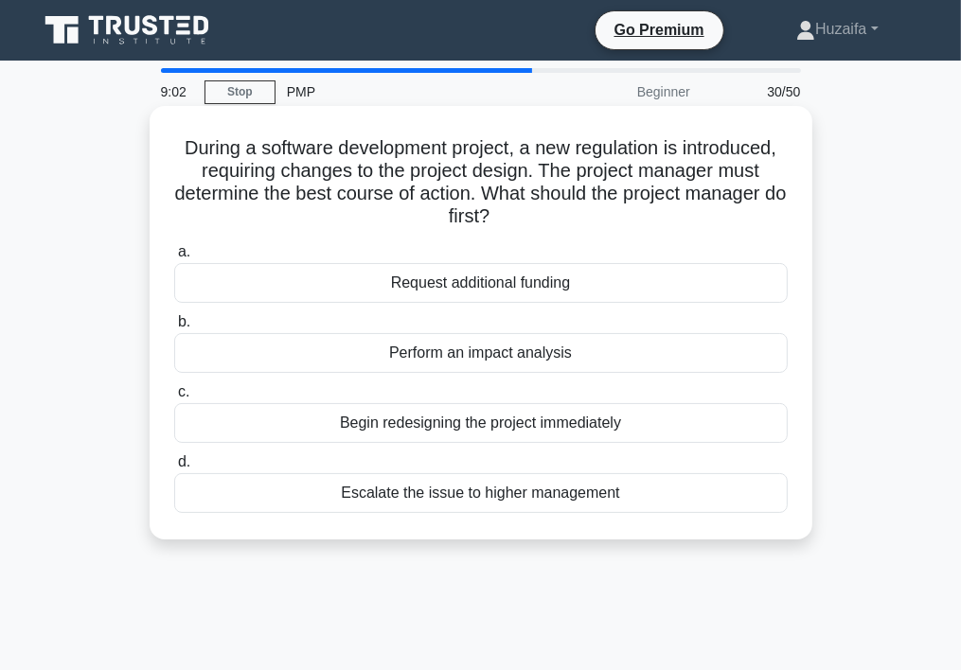
click at [268, 292] on div "Request additional funding" at bounding box center [481, 283] width 614 height 40
click at [174, 259] on input "a. Request additional funding" at bounding box center [174, 252] width 0 height 12
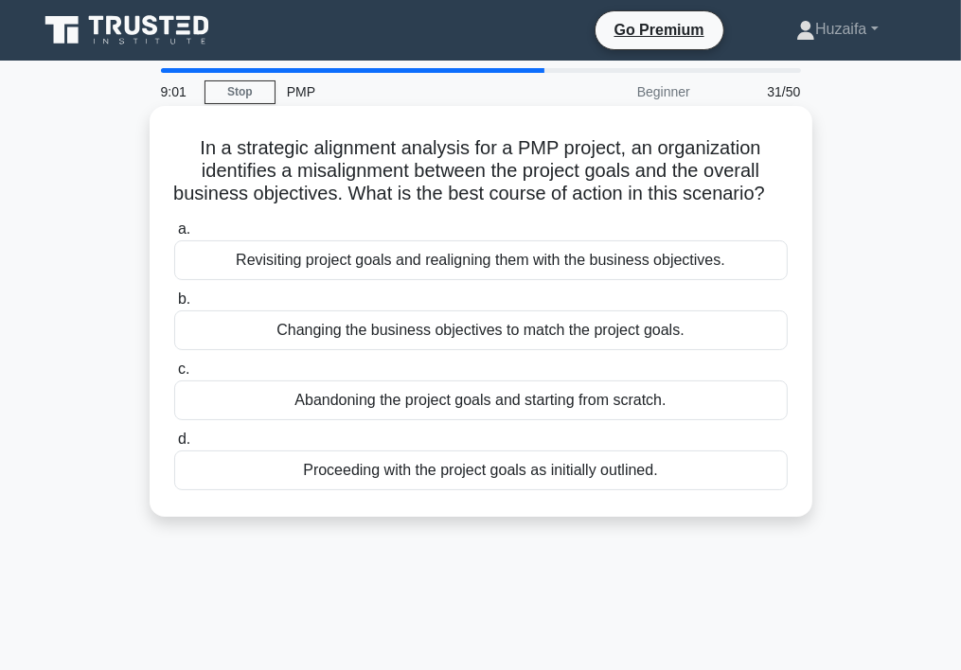
click at [212, 280] on div "Revisiting project goals and realigning them with the business objectives." at bounding box center [481, 261] width 614 height 40
click at [174, 236] on input "a. Revisiting project goals and realigning them with the business objectives." at bounding box center [174, 229] width 0 height 12
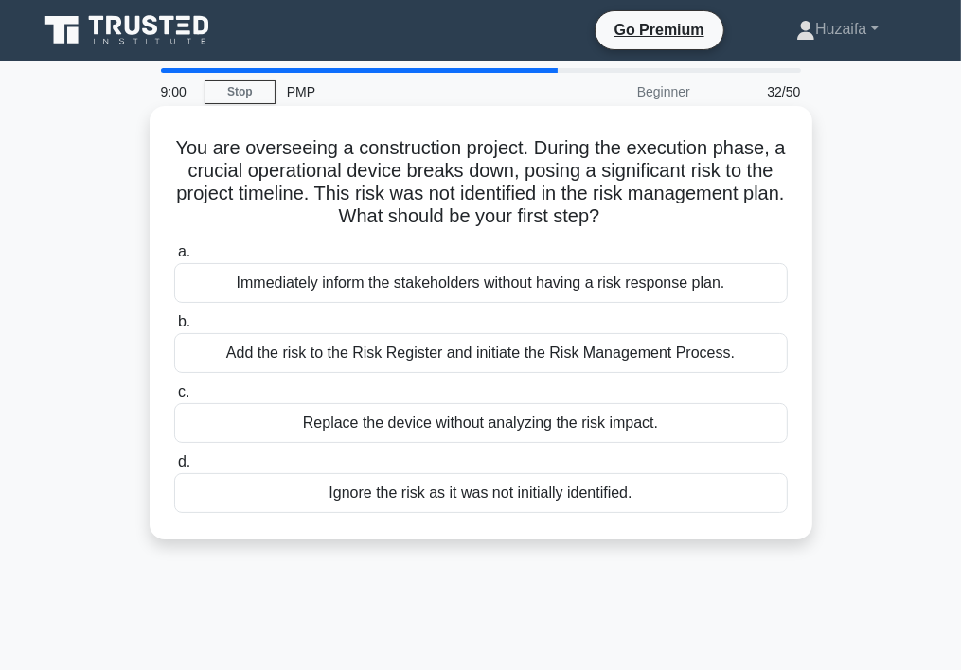
click at [209, 295] on div "Immediately inform the stakeholders without having a risk response plan." at bounding box center [481, 283] width 614 height 40
click at [174, 259] on input "a. Immediately inform the stakeholders without having a risk response plan." at bounding box center [174, 252] width 0 height 12
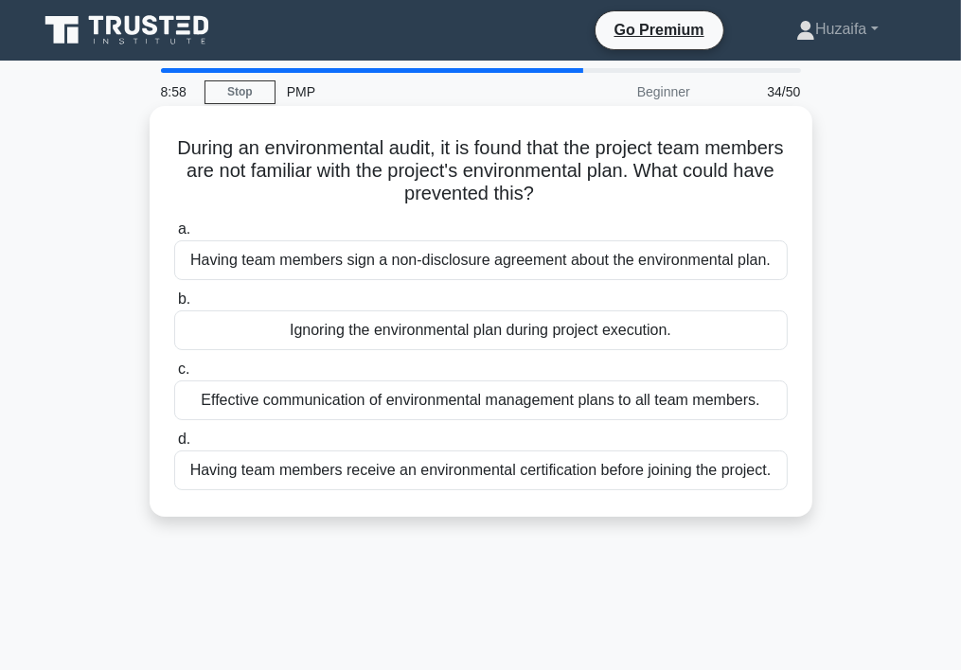
drag, startPoint x: 209, startPoint y: 295, endPoint x: 268, endPoint y: 276, distance: 61.7
click at [268, 276] on div "Having team members sign a non-disclosure agreement about the environmental pla…" at bounding box center [481, 261] width 614 height 40
click at [174, 236] on input "a. Having team members sign a non-disclosure agreement about the environmental …" at bounding box center [174, 229] width 0 height 12
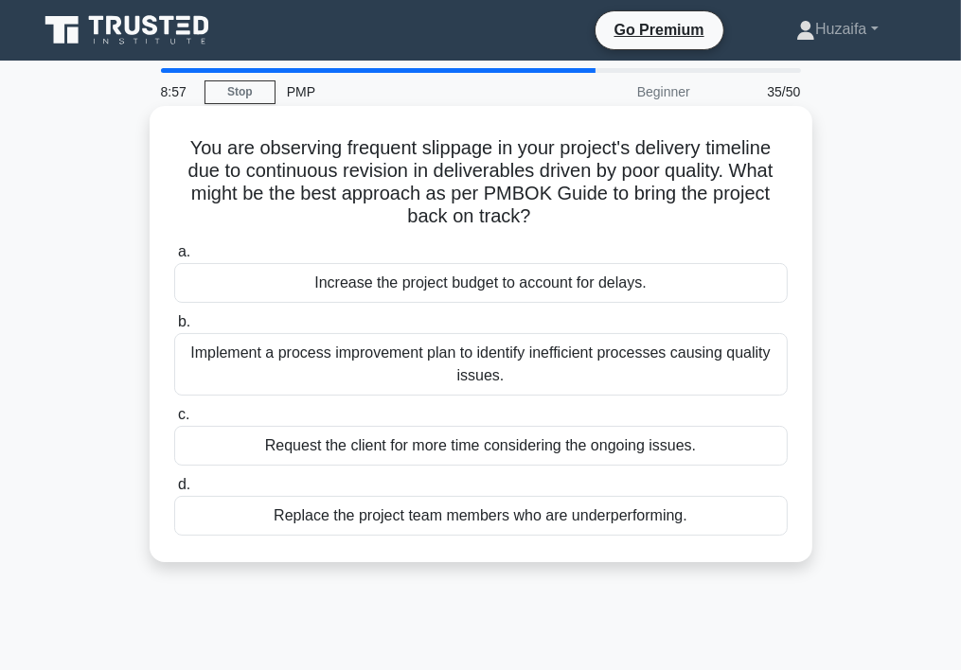
click at [248, 292] on div "Increase the project budget to account for delays." at bounding box center [481, 283] width 614 height 40
click at [174, 259] on input "a. Increase the project budget to account for delays." at bounding box center [174, 252] width 0 height 12
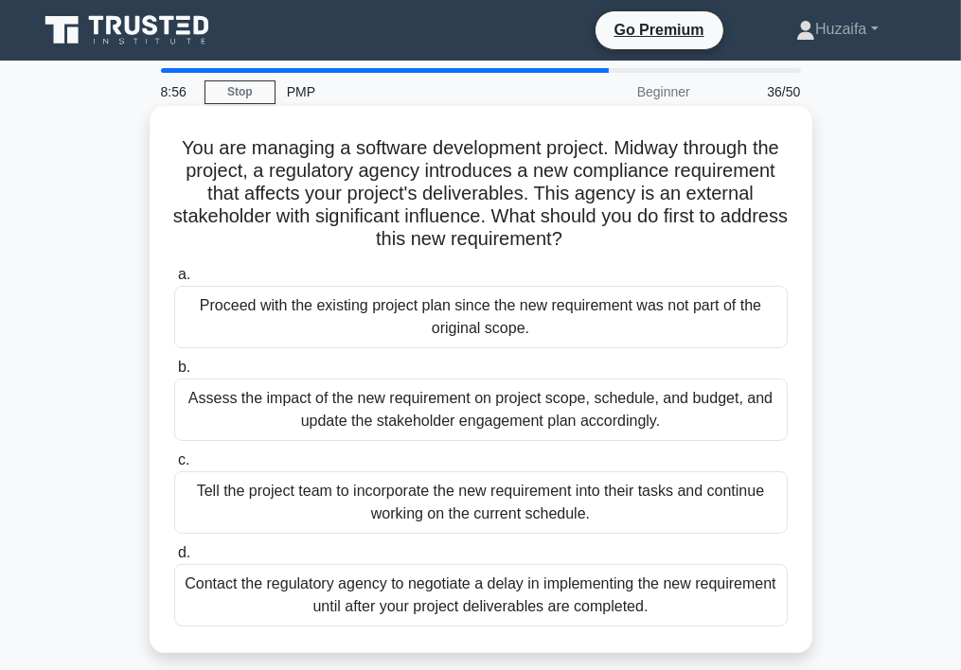
click at [239, 420] on div "Assess the impact of the new requirement on project scope, schedule, and budget…" at bounding box center [481, 410] width 614 height 63
click at [174, 374] on input "b. Assess the impact of the new requirement on project scope, schedule, and bud…" at bounding box center [174, 368] width 0 height 12
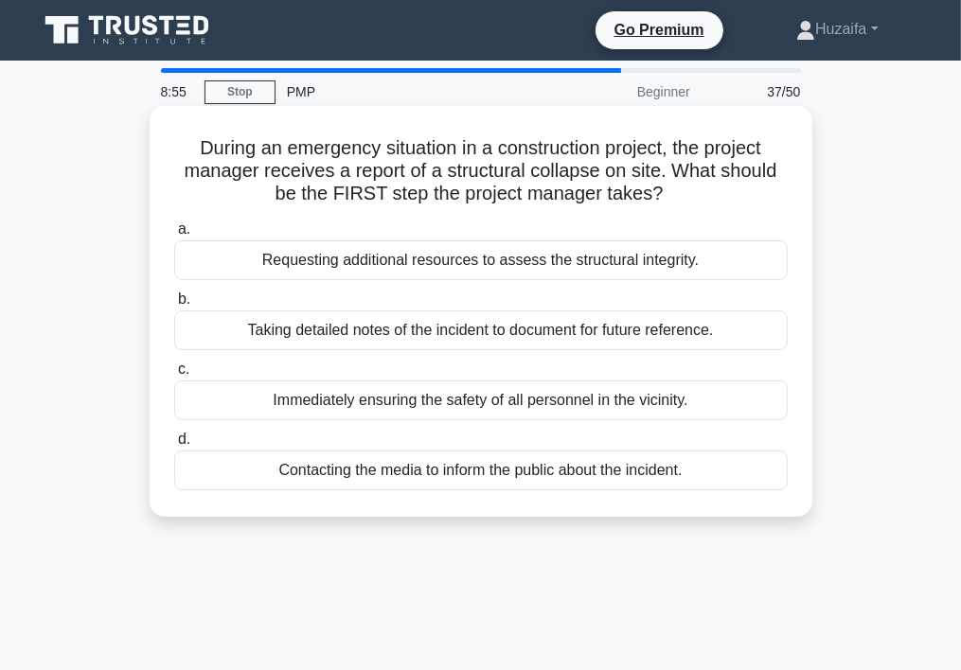
click at [186, 319] on div "Taking detailed notes of the incident to document for future reference." at bounding box center [481, 331] width 614 height 40
click at [174, 306] on input "b. Taking detailed notes of the incident to document for future reference." at bounding box center [174, 300] width 0 height 12
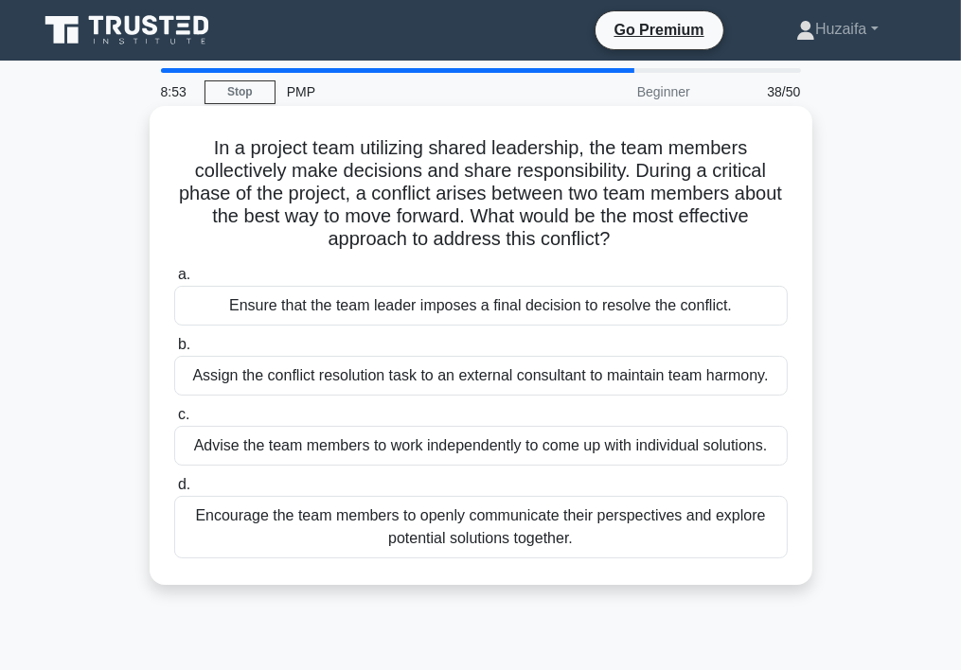
click at [220, 361] on div "Assign the conflict resolution task to an external consultant to maintain team …" at bounding box center [481, 376] width 614 height 40
click at [174, 351] on input "b. Assign the conflict resolution task to an external consultant to maintain te…" at bounding box center [174, 345] width 0 height 12
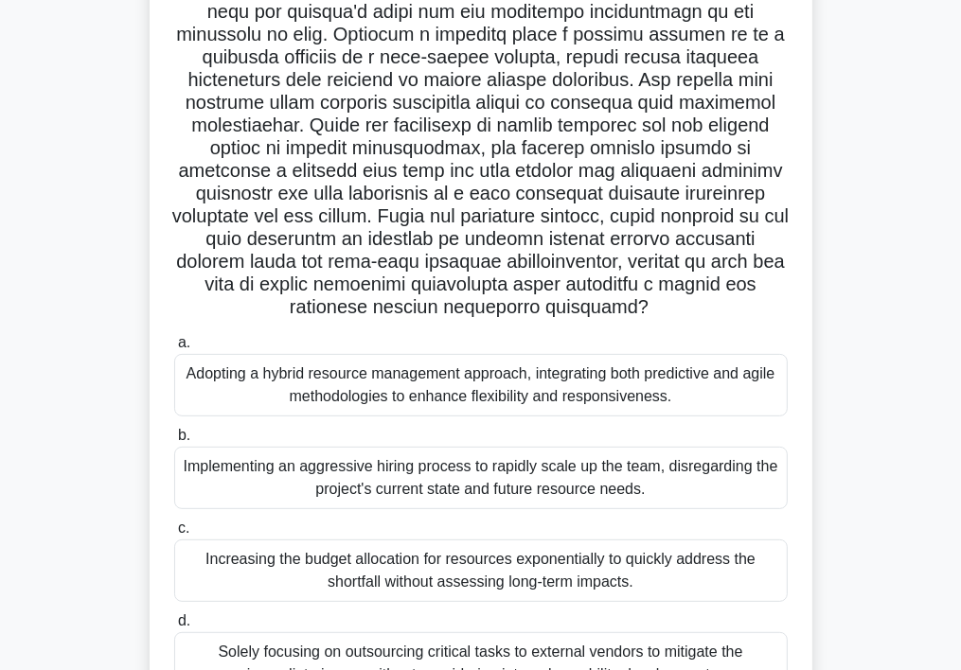
scroll to position [382, 0]
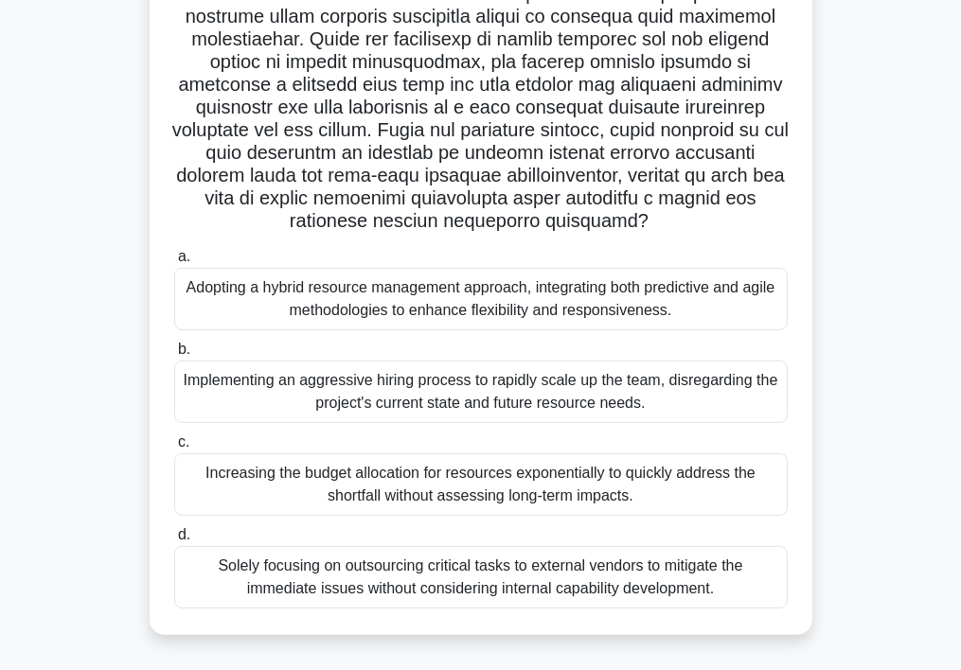
click at [261, 393] on div "Implementing an aggressive hiring process to rapidly scale up the team, disrega…" at bounding box center [481, 392] width 614 height 63
click at [174, 356] on input "b. Implementing an aggressive hiring process to rapidly scale up the team, disr…" at bounding box center [174, 350] width 0 height 12
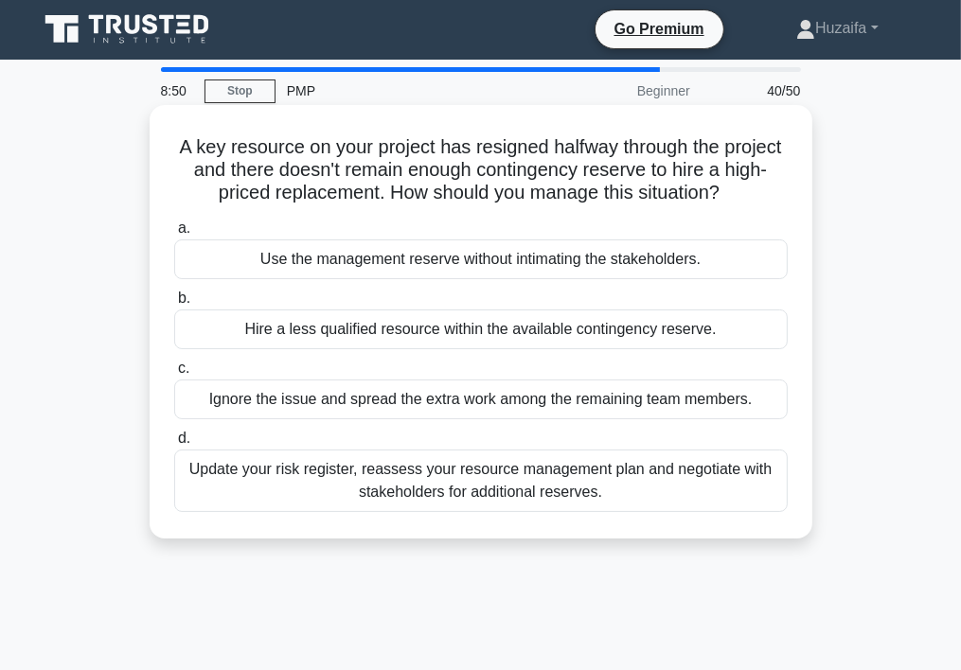
scroll to position [0, 0]
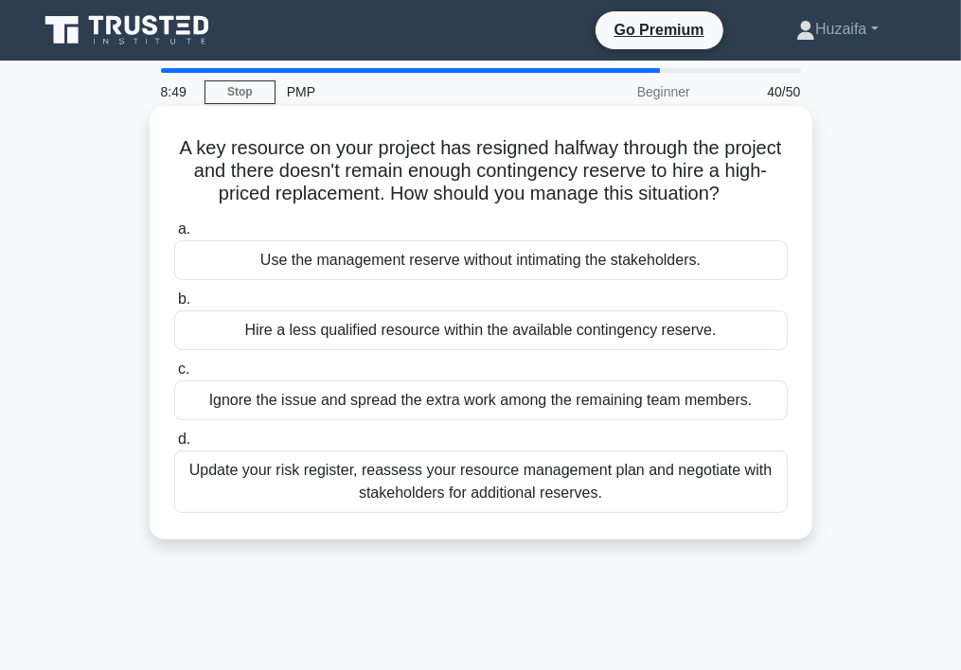
click at [237, 322] on div "Hire a less qualified resource within the available contingency reserve." at bounding box center [481, 331] width 614 height 40
click at [174, 306] on input "b. Hire a less qualified resource within the available contingency reserve." at bounding box center [174, 300] width 0 height 12
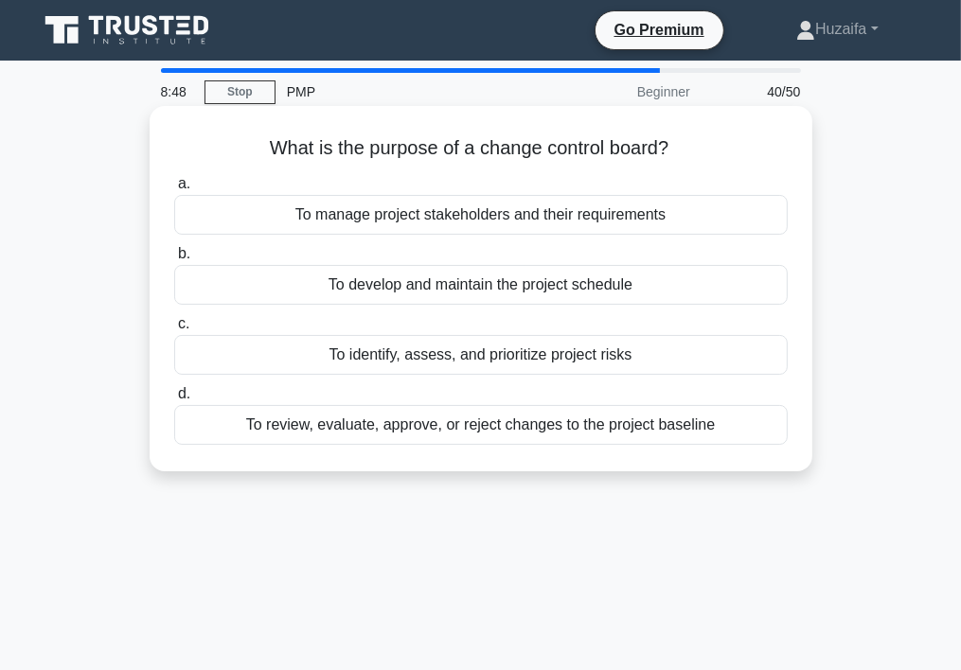
click at [273, 351] on div "To identify, assess, and prioritize project risks" at bounding box center [481, 355] width 614 height 40
click at [174, 330] on input "c. To identify, assess, and prioritize project risks" at bounding box center [174, 324] width 0 height 12
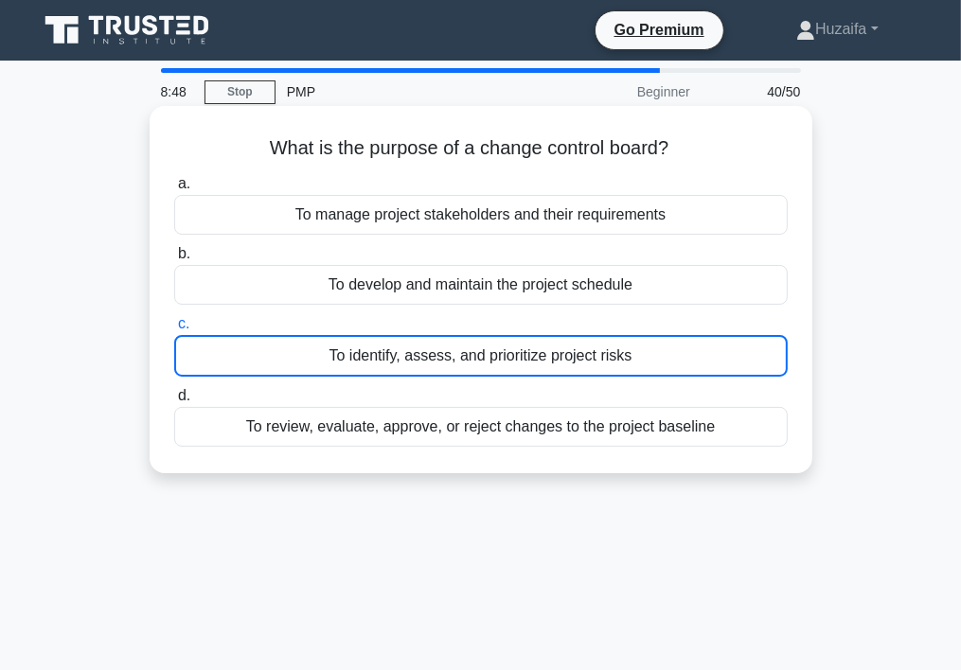
click at [273, 351] on div "To identify, assess, and prioritize project risks" at bounding box center [481, 356] width 614 height 42
click at [174, 330] on input "c. To identify, assess, and prioritize project risks" at bounding box center [174, 324] width 0 height 12
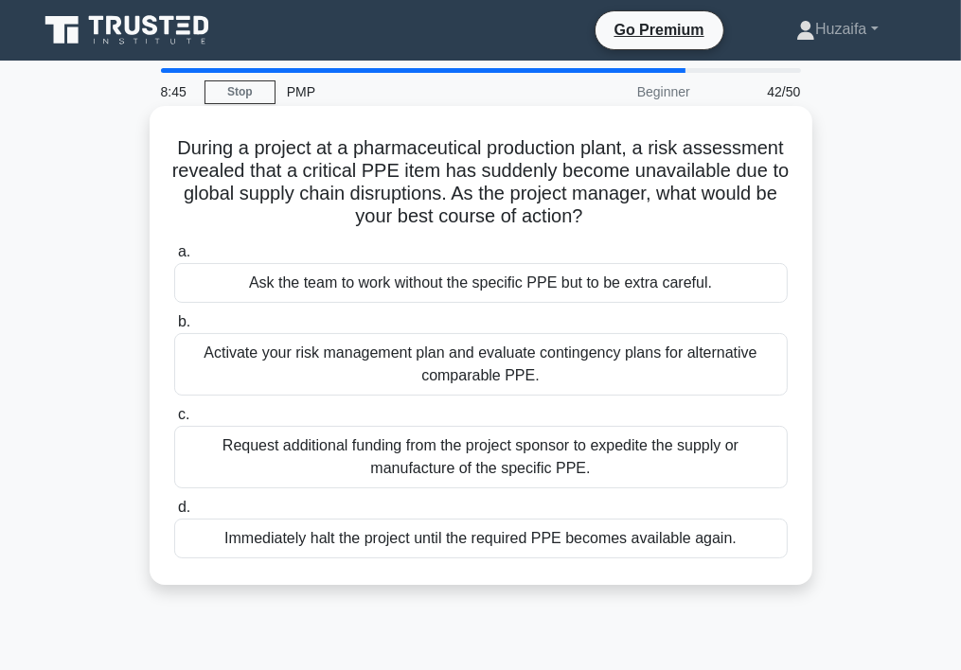
drag, startPoint x: 273, startPoint y: 351, endPoint x: 281, endPoint y: 375, distance: 25.2
click at [281, 375] on div "Activate your risk management plan and evaluate contingency plans for alternati…" at bounding box center [481, 364] width 614 height 63
click at [174, 329] on input "b. Activate your risk management plan and evaluate contingency plans for altern…" at bounding box center [174, 322] width 0 height 12
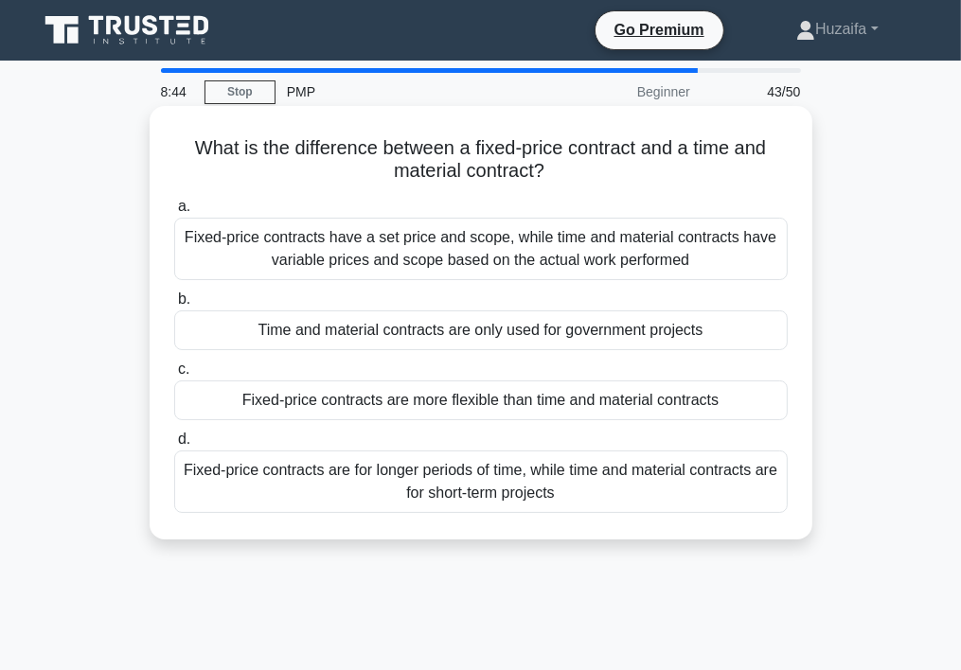
click at [233, 393] on div "Fixed-price contracts are more flexible than time and material contracts" at bounding box center [481, 401] width 614 height 40
click at [174, 376] on input "c. Fixed-price contracts are more flexible than time and material contracts" at bounding box center [174, 370] width 0 height 12
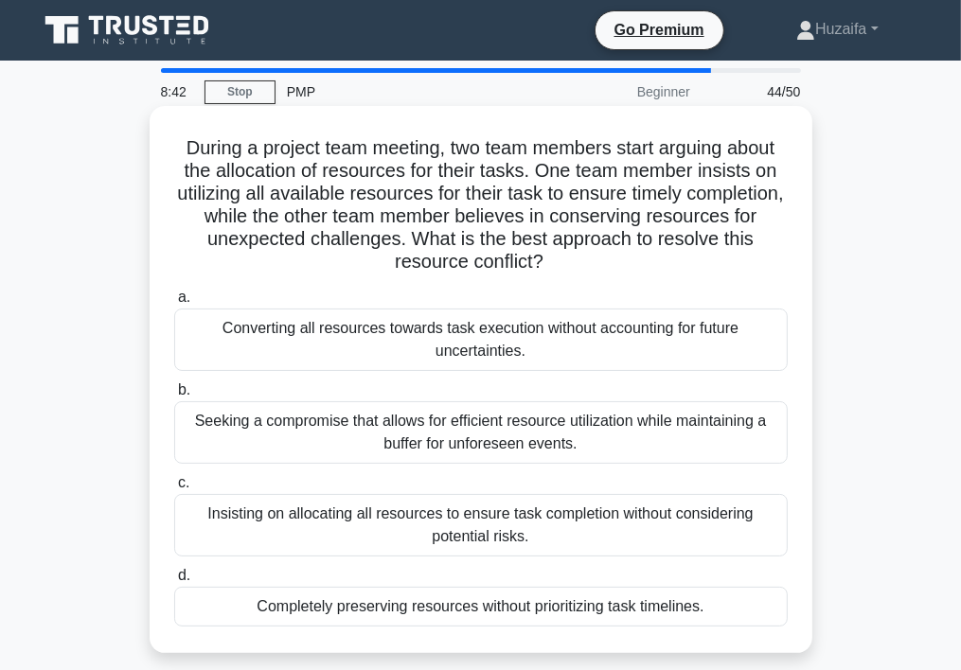
click at [288, 355] on div "Converting all resources towards task execution without accounting for future u…" at bounding box center [481, 340] width 614 height 63
click at [174, 304] on input "a. Converting all resources towards task execution without accounting for futur…" at bounding box center [174, 298] width 0 height 12
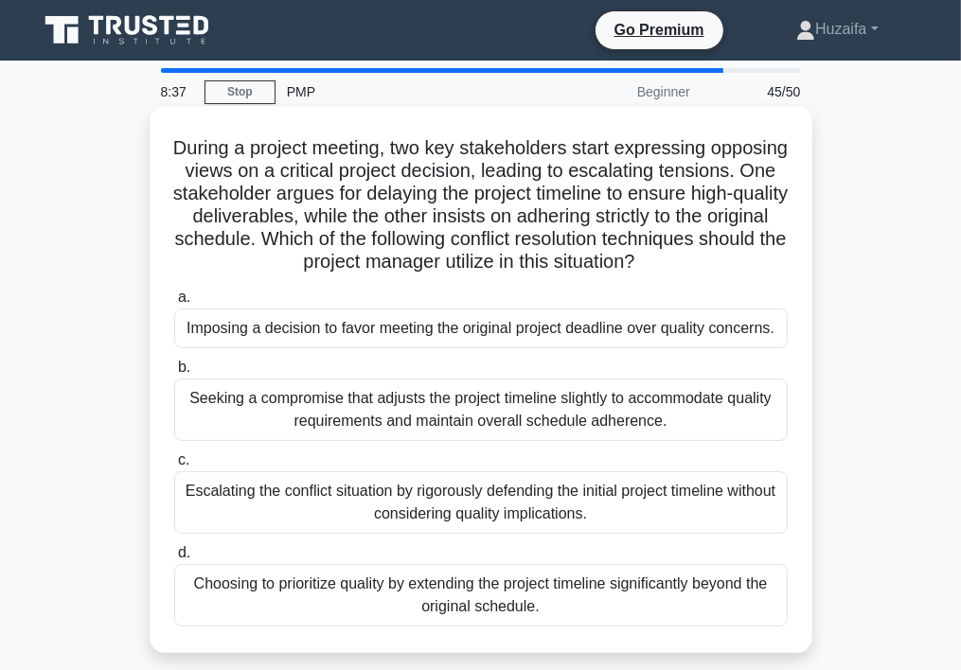
click at [254, 346] on div "Imposing a decision to favor meeting the original project deadline over quality…" at bounding box center [481, 329] width 614 height 40
click at [174, 304] on input "a. Imposing a decision to favor meeting the original project deadline over qual…" at bounding box center [174, 298] width 0 height 12
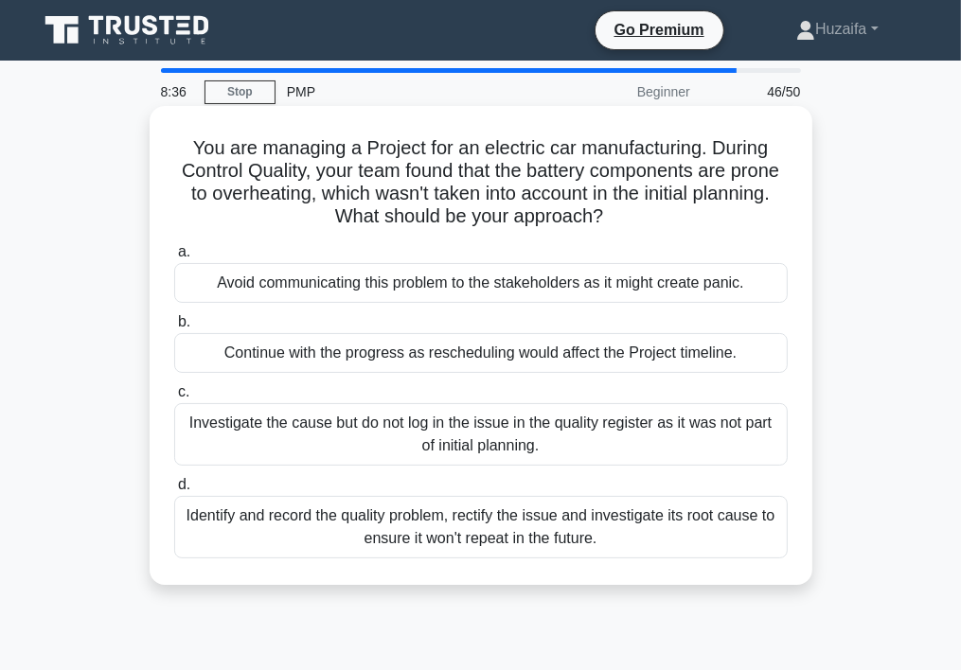
click at [288, 367] on div "Continue with the progress as rescheduling would affect the Project timeline." at bounding box center [481, 353] width 614 height 40
click at [174, 329] on input "b. Continue with the progress as rescheduling would affect the Project timeline." at bounding box center [174, 322] width 0 height 12
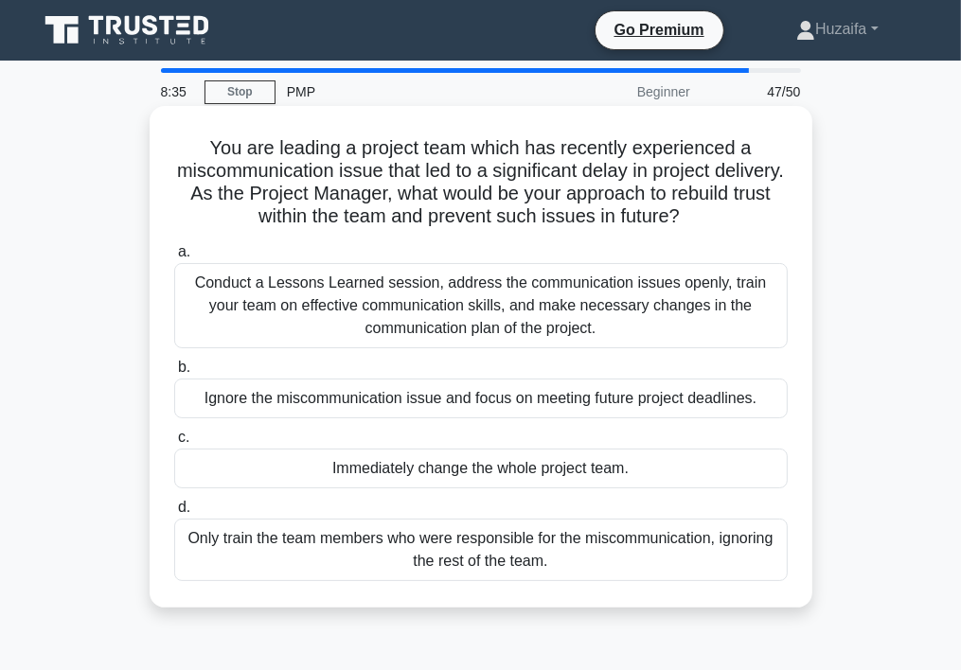
click at [258, 472] on div "Immediately change the whole project team." at bounding box center [481, 469] width 614 height 40
click at [174, 444] on input "c. Immediately change the whole project team." at bounding box center [174, 438] width 0 height 12
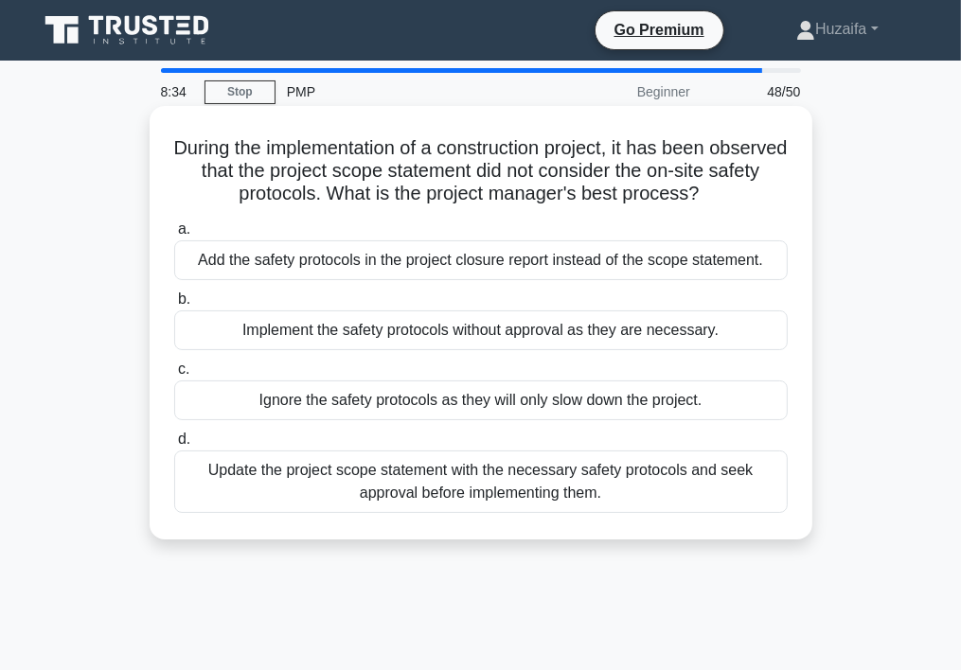
click at [223, 393] on div "Ignore the safety protocols as they will only slow down the project." at bounding box center [481, 401] width 614 height 40
click at [174, 376] on input "c. Ignore the safety protocols as they will only slow down the project." at bounding box center [174, 370] width 0 height 12
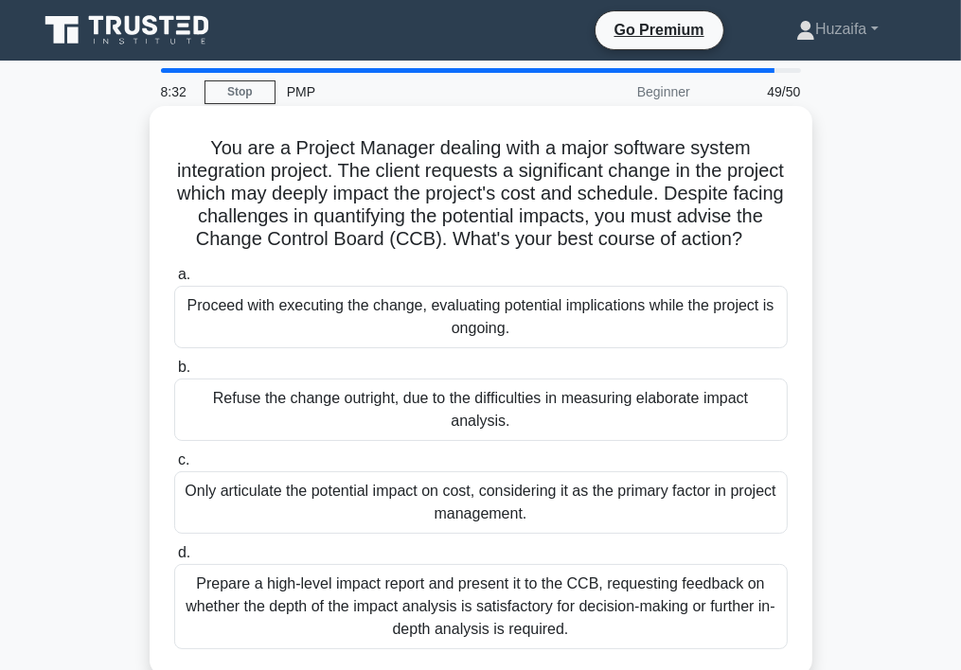
click at [296, 348] on div "Proceed with executing the change, evaluating potential implications while the …" at bounding box center [481, 317] width 614 height 63
click at [174, 281] on input "a. Proceed with executing the change, evaluating potential implications while t…" at bounding box center [174, 275] width 0 height 12
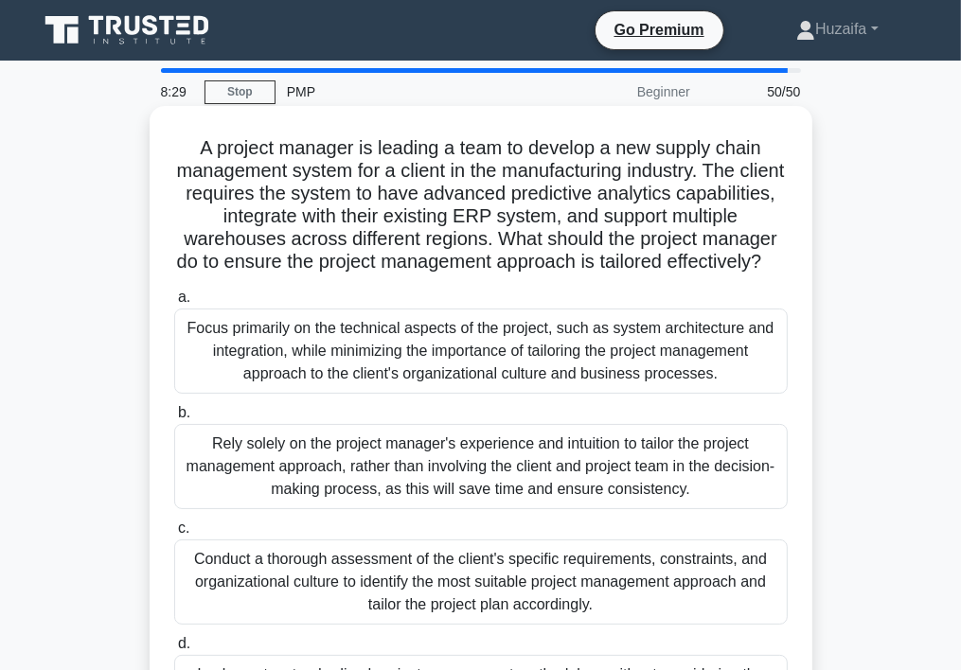
click at [257, 509] on div "Rely solely on the project manager's experience and intuition to tailor the pro…" at bounding box center [481, 466] width 614 height 85
click at [174, 420] on input "b. Rely solely on the project manager's experience and intuition to tailor the …" at bounding box center [174, 413] width 0 height 12
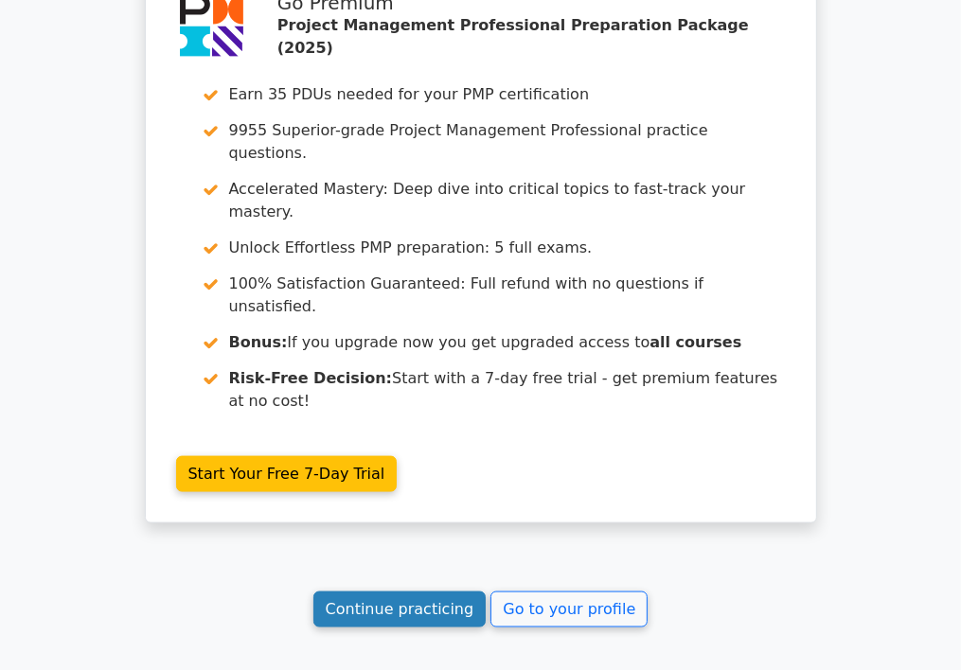
scroll to position [6295, 0]
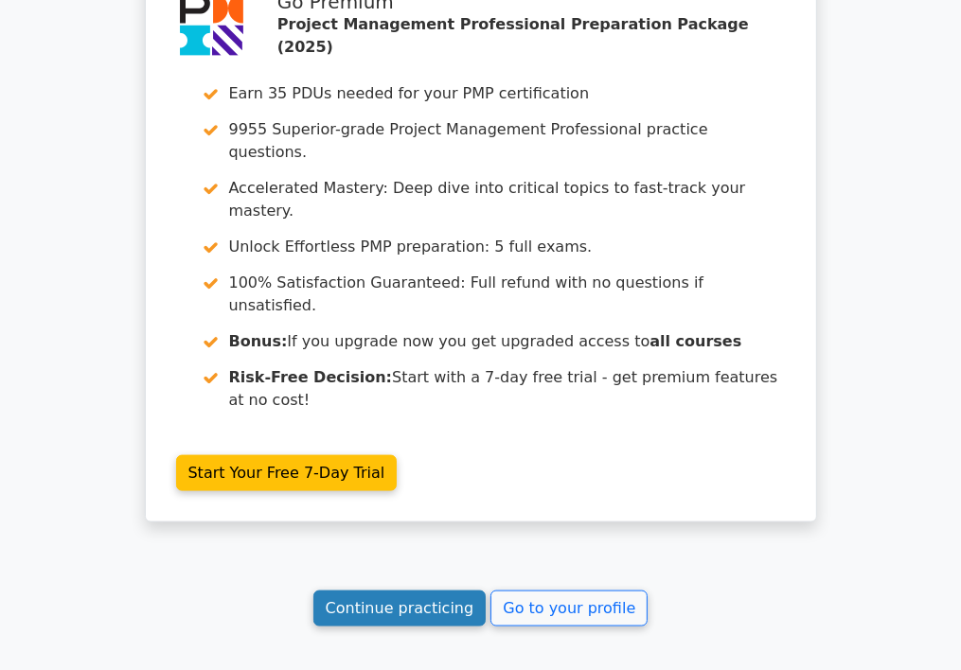
click at [449, 591] on link "Continue practicing" at bounding box center [399, 609] width 173 height 36
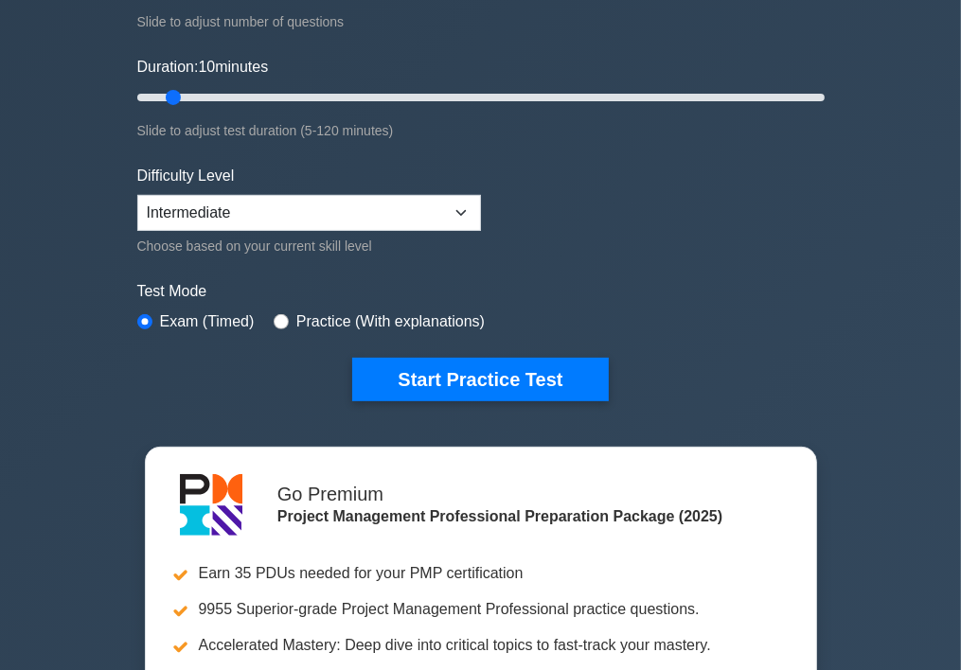
scroll to position [379, 0]
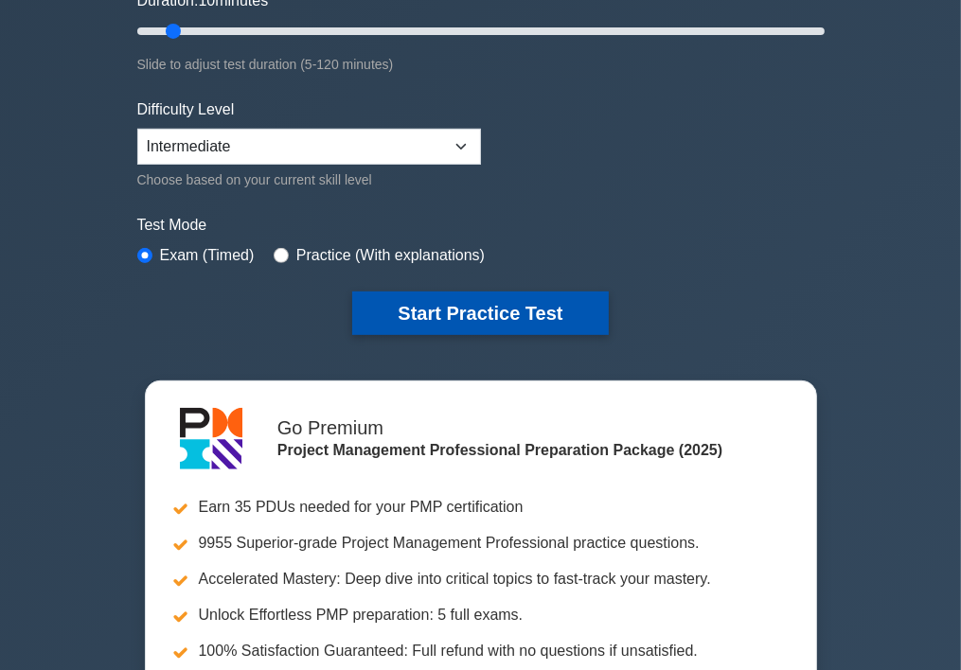
click at [489, 313] on button "Start Practice Test" at bounding box center [480, 314] width 256 height 44
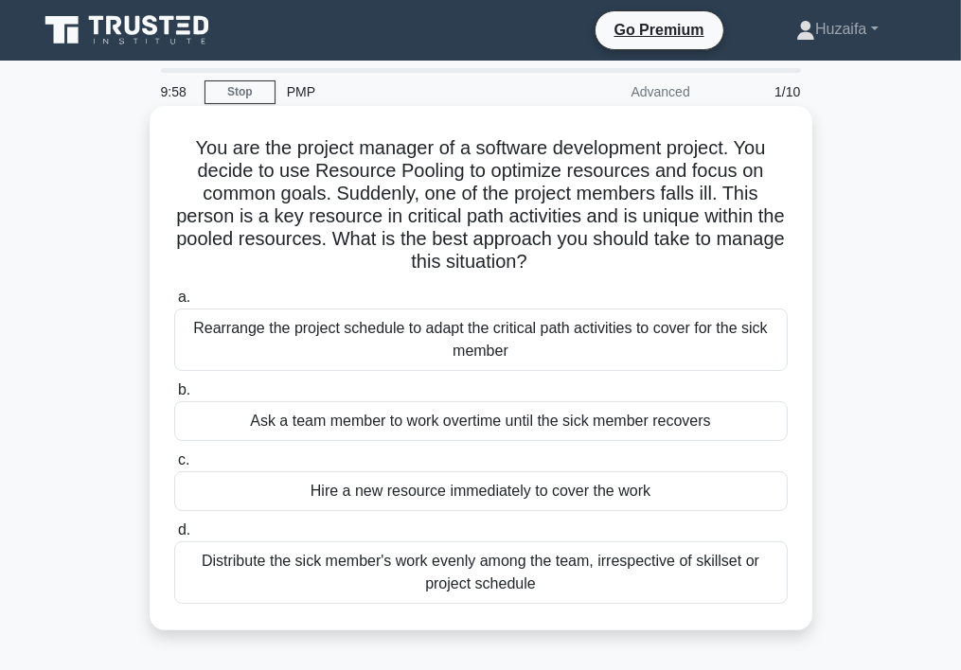
click at [319, 350] on div "Rearrange the project schedule to adapt the critical path activities to cover f…" at bounding box center [481, 340] width 614 height 63
click at [174, 304] on input "a. Rearrange the project schedule to adapt the critical path activities to cove…" at bounding box center [174, 298] width 0 height 12
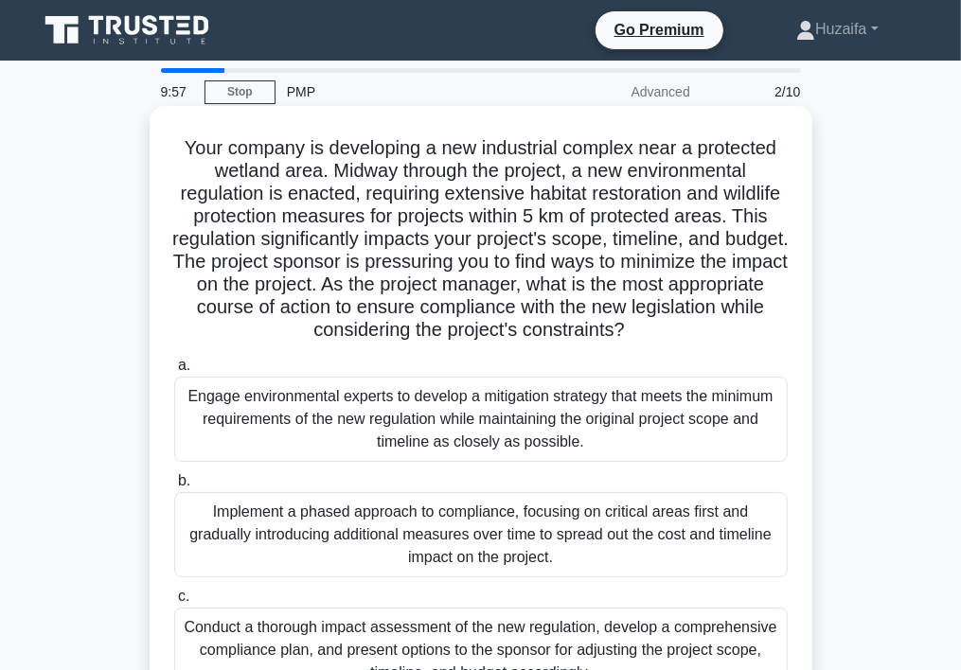
click at [221, 564] on div "Implement a phased approach to compliance, focusing on critical areas first and…" at bounding box center [481, 534] width 614 height 85
click at [174, 488] on input "b. Implement a phased approach to compliance, focusing on critical areas first …" at bounding box center [174, 481] width 0 height 12
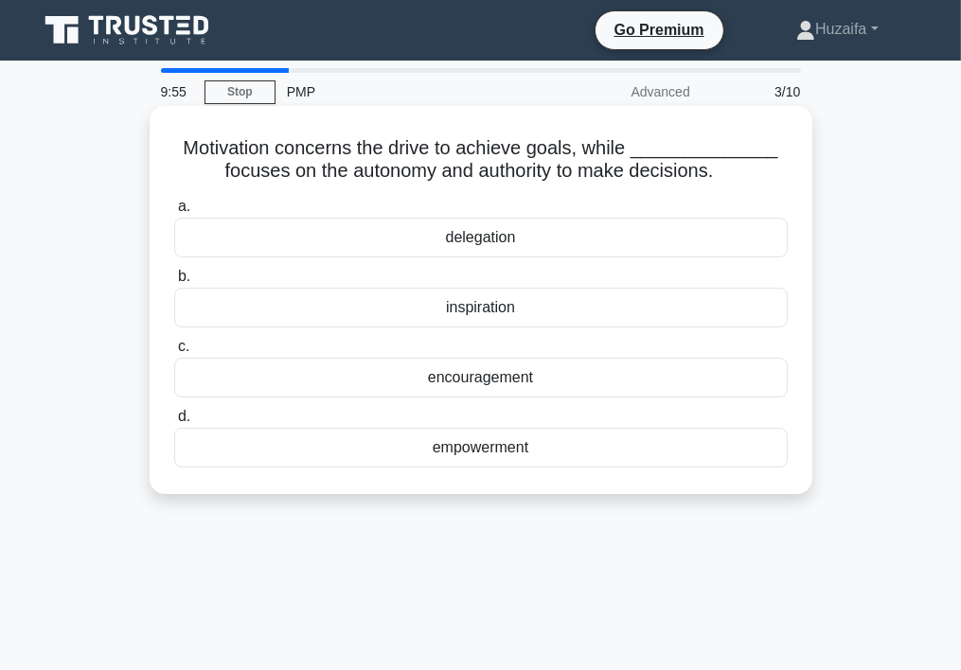
click at [232, 373] on div "encouragement" at bounding box center [481, 378] width 614 height 40
click at [174, 353] on input "c. encouragement" at bounding box center [174, 347] width 0 height 12
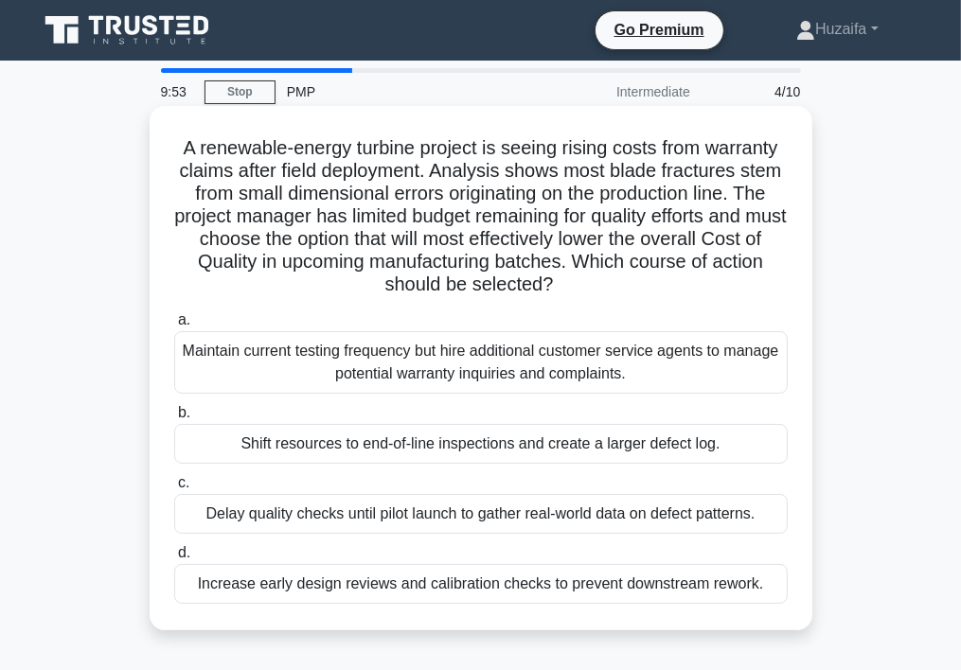
click at [192, 581] on div "Increase early design reviews and calibration checks to prevent downstream rewo…" at bounding box center [481, 584] width 614 height 40
click at [174, 560] on input "d. Increase early design reviews and calibration checks to prevent downstream r…" at bounding box center [174, 553] width 0 height 12
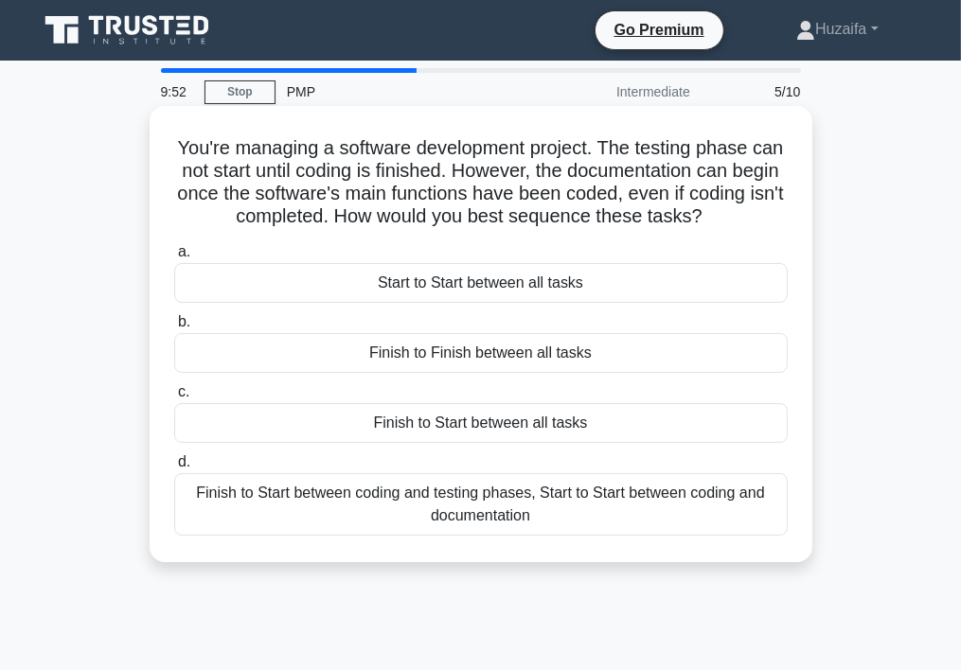
click at [287, 287] on div "Start to Start between all tasks" at bounding box center [481, 283] width 614 height 40
click at [174, 259] on input "a. Start to Start between all tasks" at bounding box center [174, 252] width 0 height 12
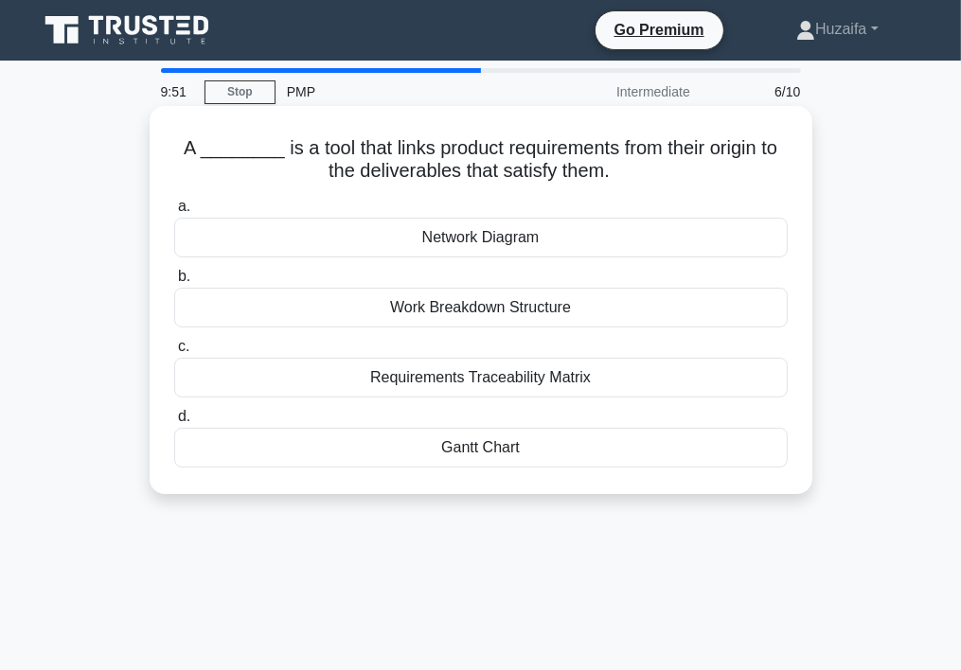
click at [250, 298] on div "Work Breakdown Structure" at bounding box center [481, 308] width 614 height 40
click at [174, 283] on input "b. Work Breakdown Structure" at bounding box center [174, 277] width 0 height 12
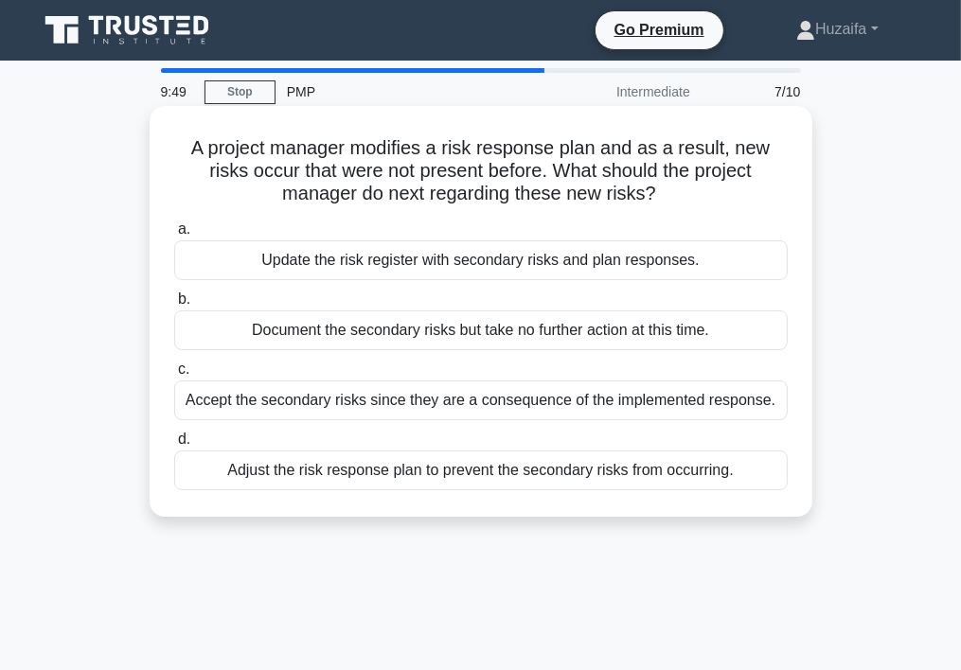
click at [218, 410] on div "Accept the secondary risks since they are a consequence of the implemented resp…" at bounding box center [481, 401] width 614 height 40
click at [174, 376] on input "c. Accept the secondary risks since they are a consequence of the implemented r…" at bounding box center [174, 370] width 0 height 12
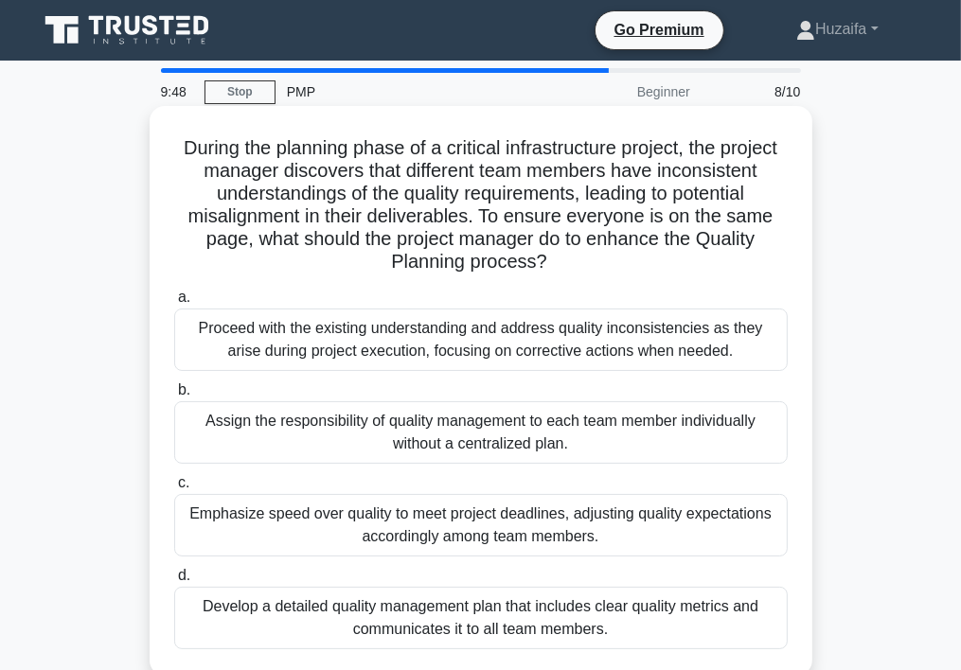
click at [193, 628] on div "Develop a detailed quality management plan that includes clear quality metrics …" at bounding box center [481, 618] width 614 height 63
click at [174, 582] on input "d. Develop a detailed quality management plan that includes clear quality metri…" at bounding box center [174, 576] width 0 height 12
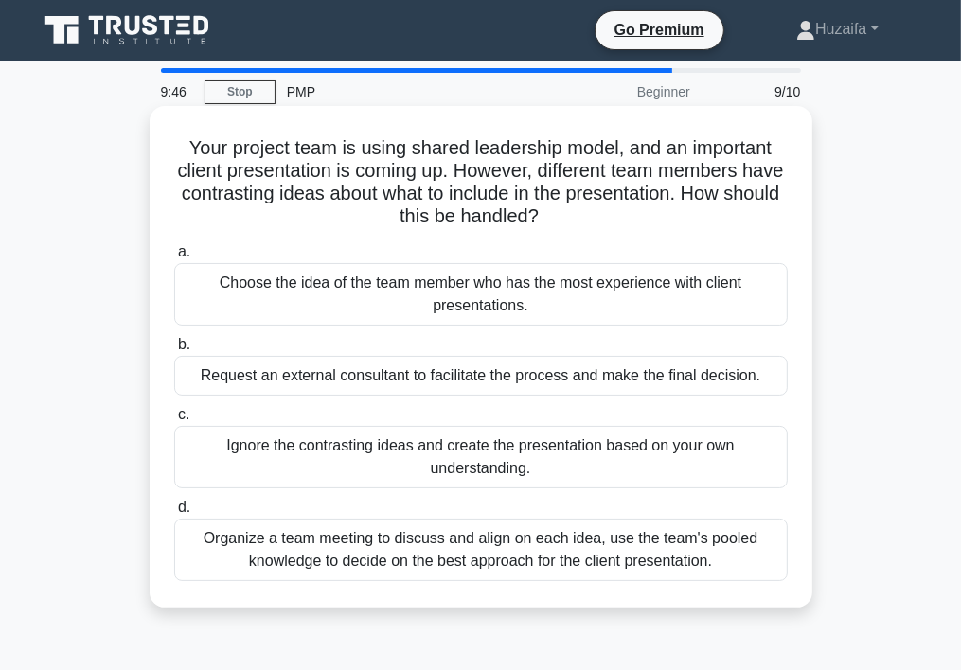
click at [253, 307] on div "Choose the idea of the team member who has the most experience with client pres…" at bounding box center [481, 294] width 614 height 63
click at [174, 259] on input "a. Choose the idea of the team member who has the most experience with client p…" at bounding box center [174, 252] width 0 height 12
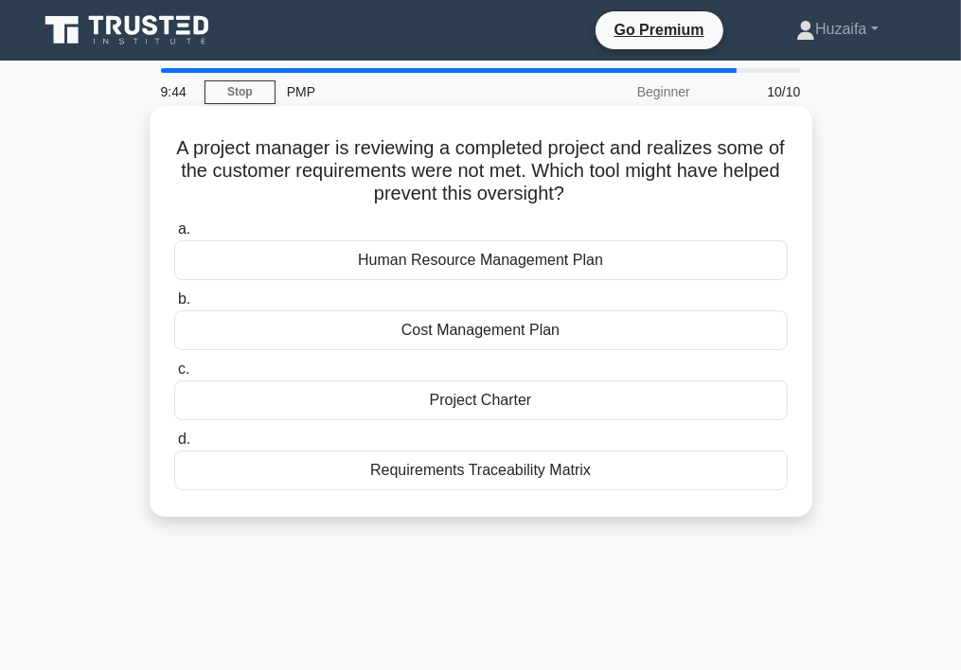
click at [236, 347] on div "Cost Management Plan" at bounding box center [481, 331] width 614 height 40
click at [174, 306] on input "b. Cost Management Plan" at bounding box center [174, 300] width 0 height 12
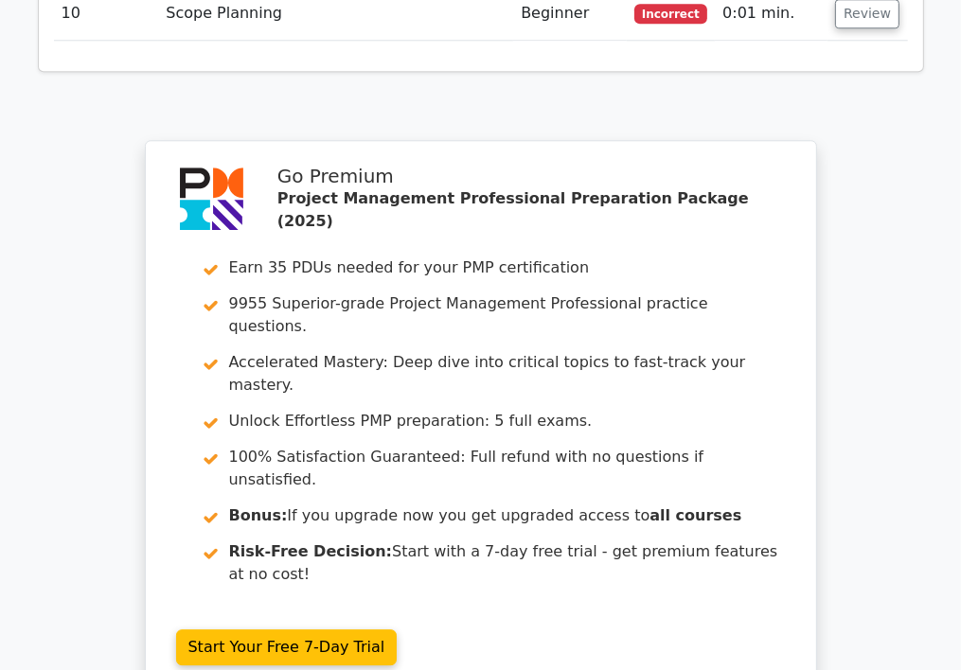
scroll to position [3409, 0]
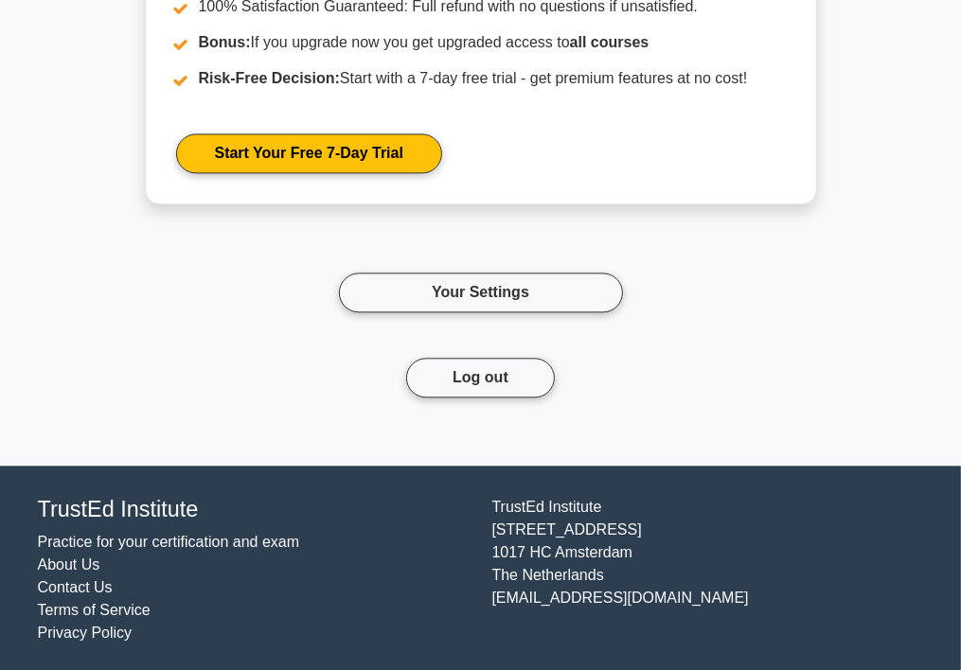
scroll to position [2800, 0]
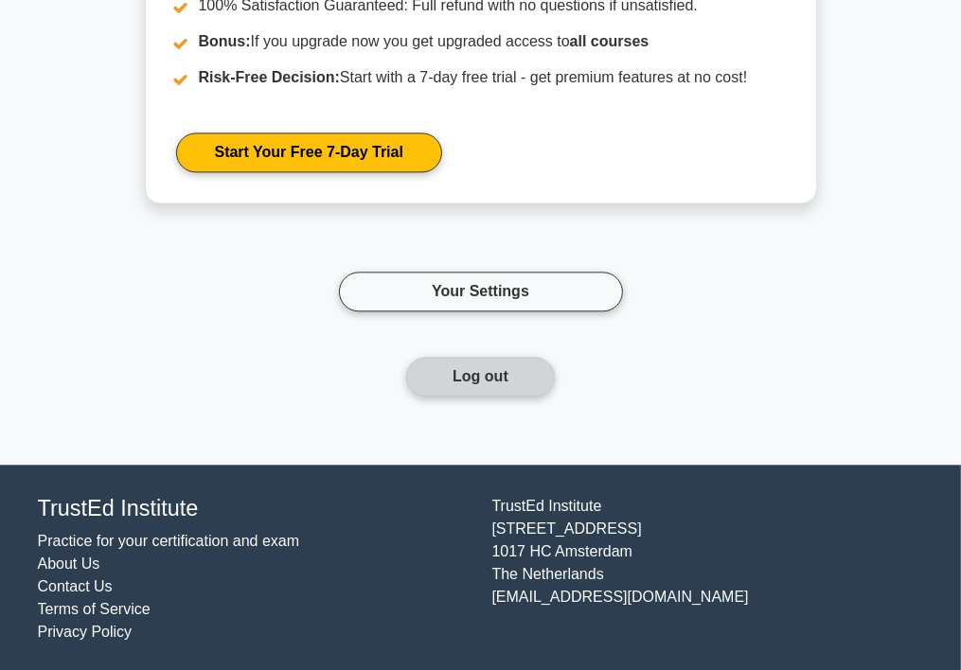
click at [489, 380] on button "Log out" at bounding box center [480, 377] width 149 height 40
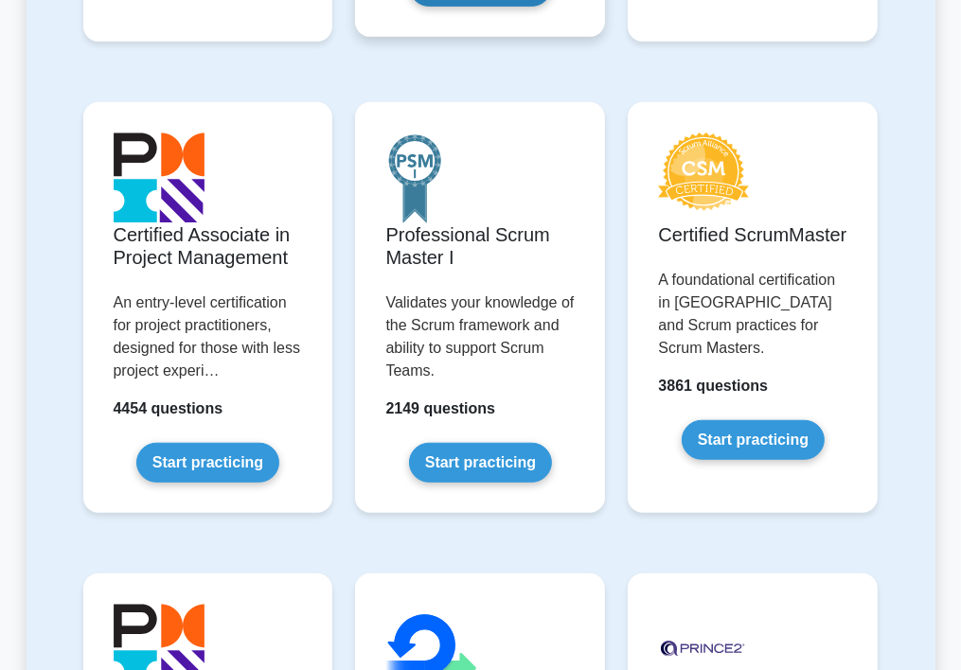
scroll to position [852, 0]
